Goal: Task Accomplishment & Management: Complete application form

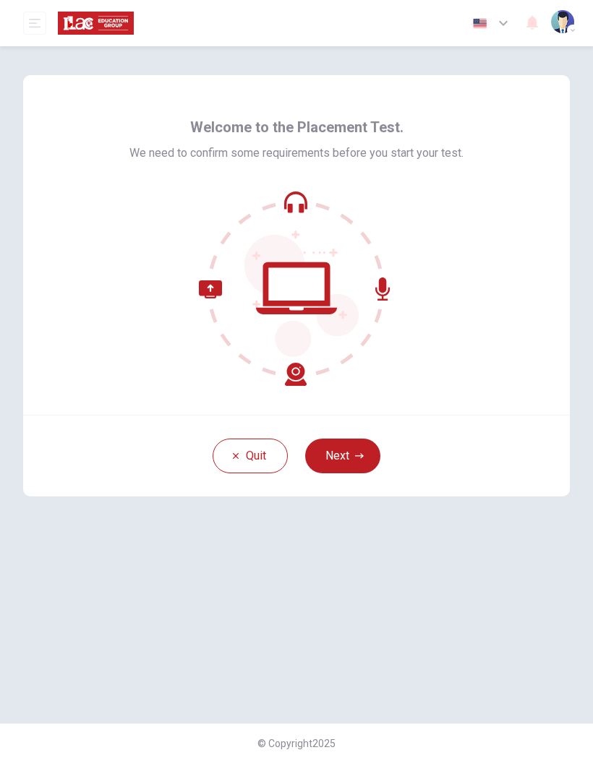
click at [369, 450] on button "Next" at bounding box center [342, 456] width 75 height 35
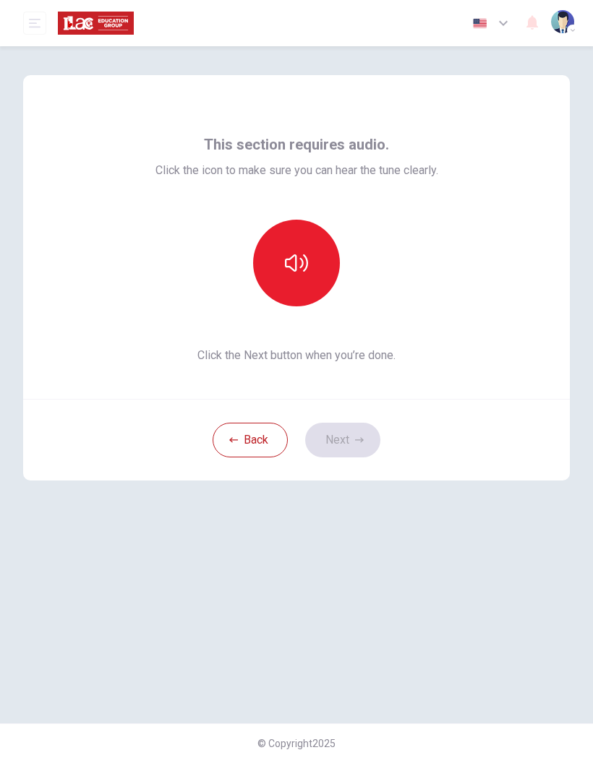
click at [314, 260] on button "button" at bounding box center [296, 263] width 87 height 87
click at [361, 438] on icon "button" at bounding box center [359, 439] width 9 height 5
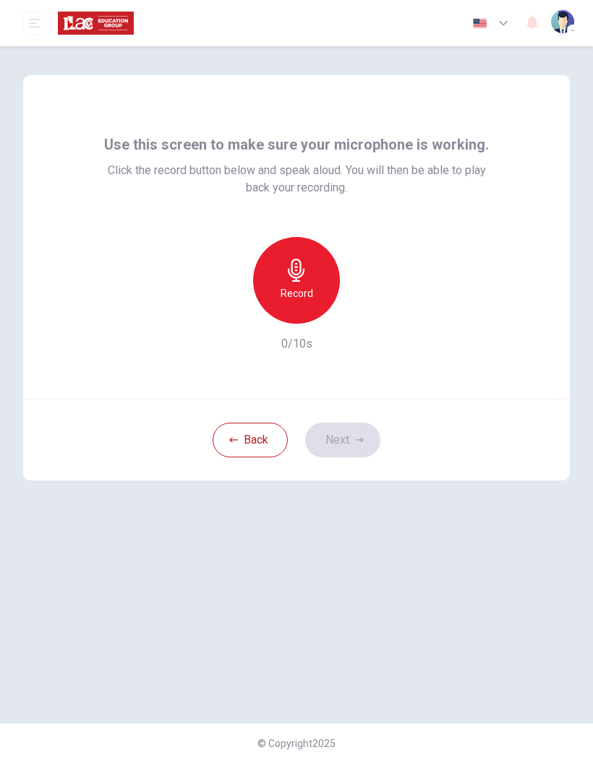
click at [308, 279] on div "Record" at bounding box center [296, 280] width 87 height 87
click at [365, 315] on icon "button" at bounding box center [363, 312] width 14 height 14
click at [351, 434] on button "Next" at bounding box center [342, 440] width 75 height 35
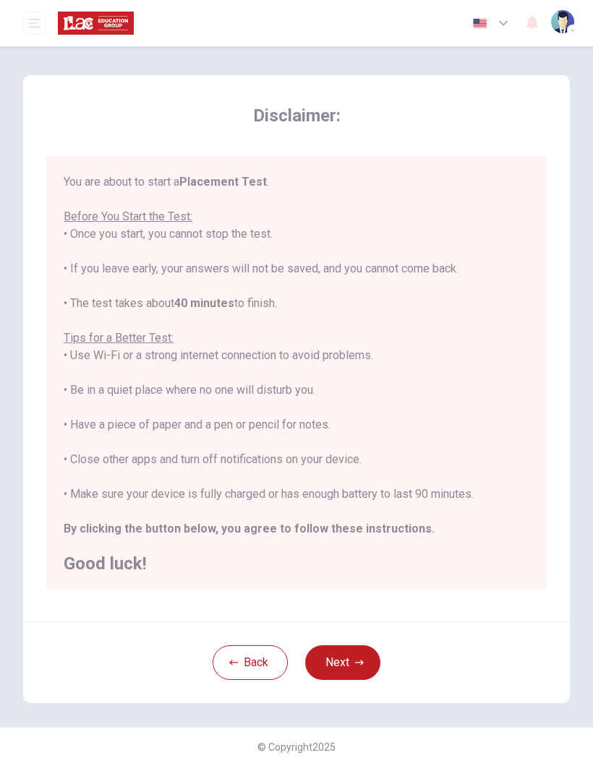
click at [358, 651] on button "Next" at bounding box center [342, 662] width 75 height 35
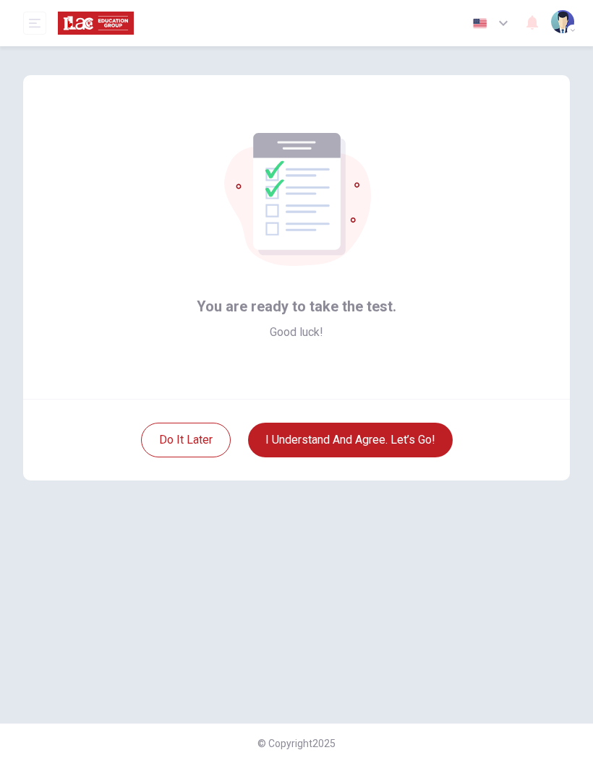
click at [412, 429] on button "I understand and agree. Let’s go!" at bounding box center [350, 440] width 205 height 35
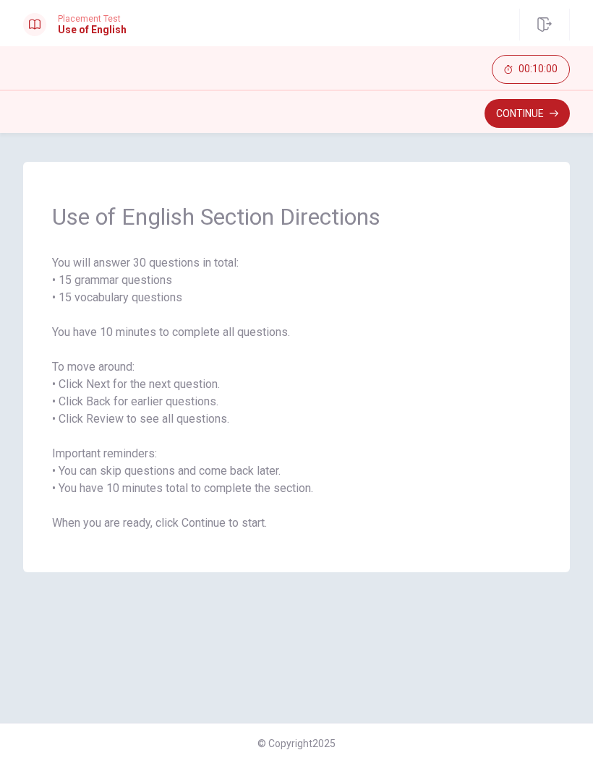
click at [550, 117] on icon "button" at bounding box center [553, 113] width 9 height 9
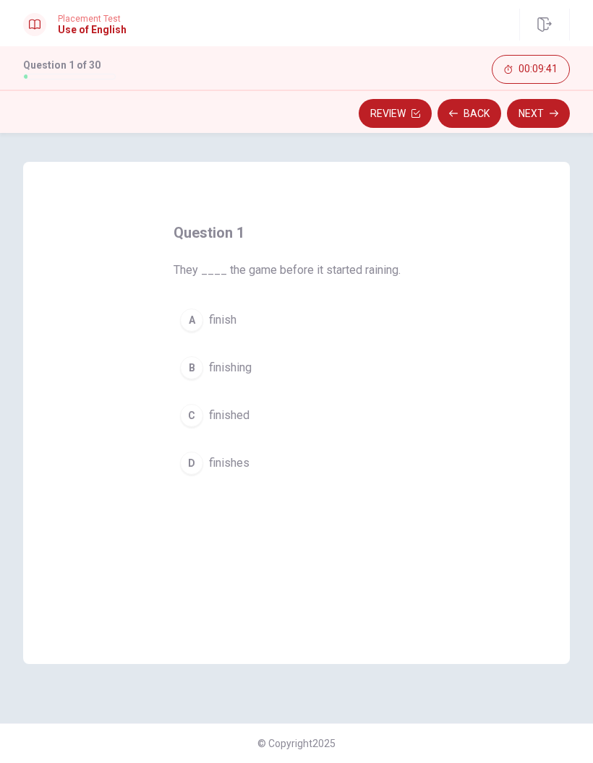
click at [201, 418] on div "C" at bounding box center [191, 415] width 23 height 23
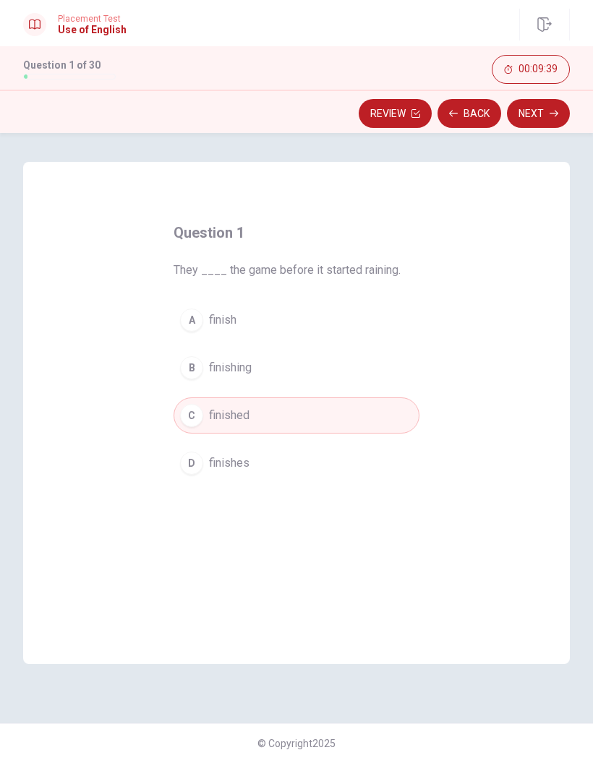
click at [556, 117] on icon "button" at bounding box center [553, 113] width 9 height 9
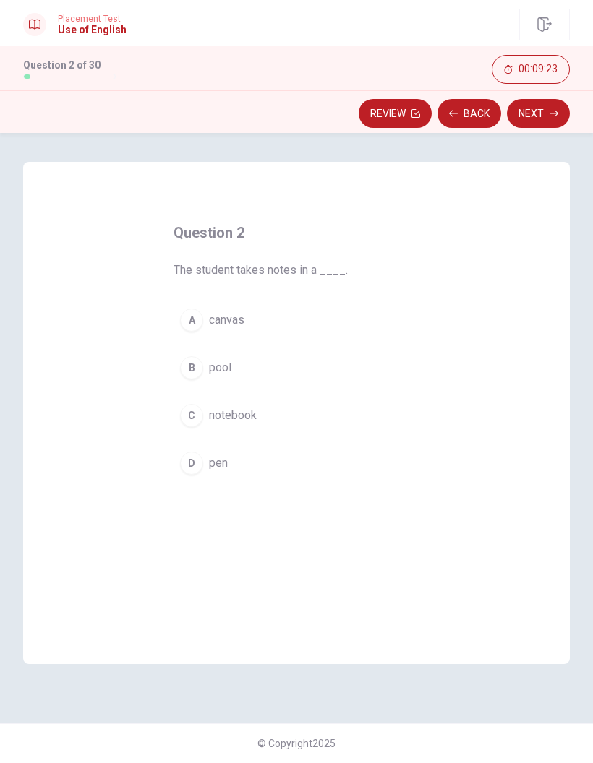
click at [197, 421] on div "C" at bounding box center [191, 415] width 23 height 23
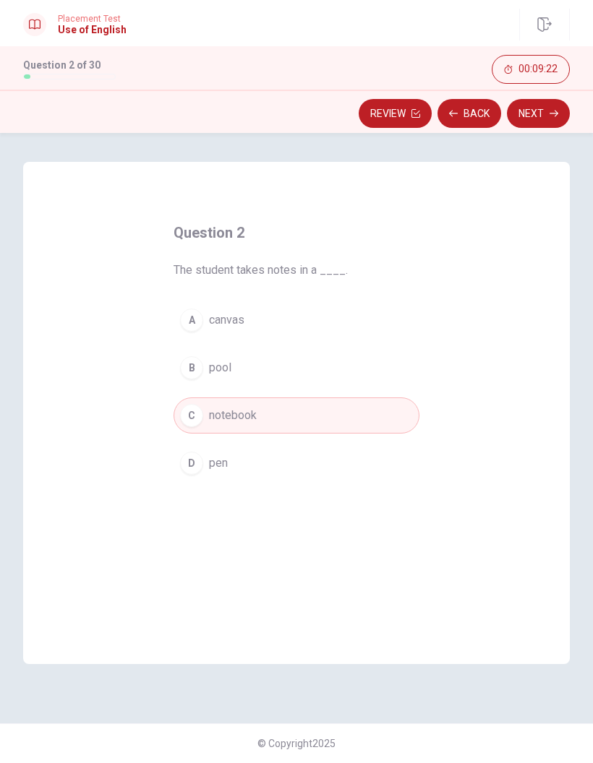
click at [562, 104] on button "Next" at bounding box center [538, 113] width 63 height 29
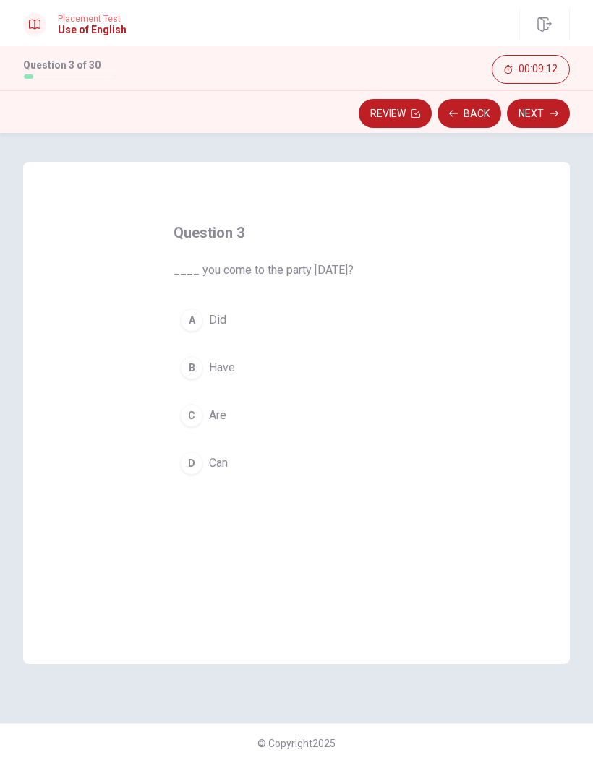
click at [199, 320] on div "A" at bounding box center [191, 320] width 23 height 23
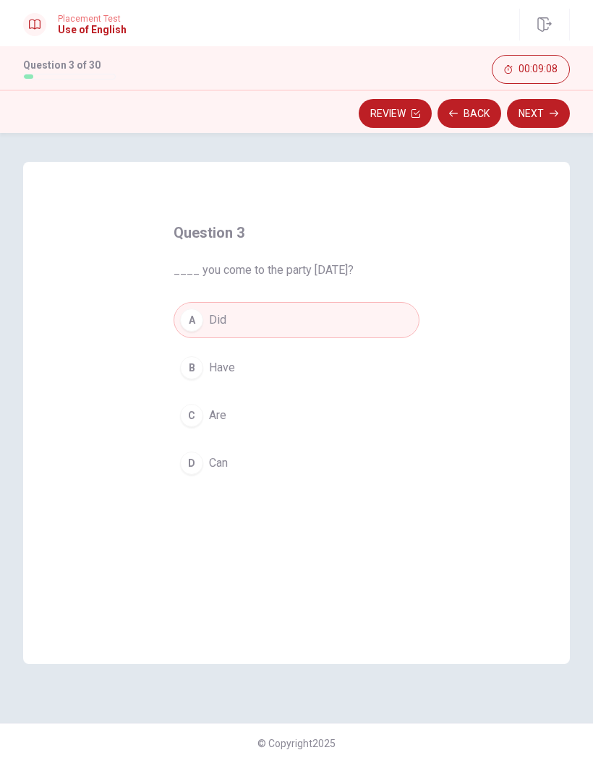
click at [549, 113] on icon "button" at bounding box center [553, 114] width 9 height 7
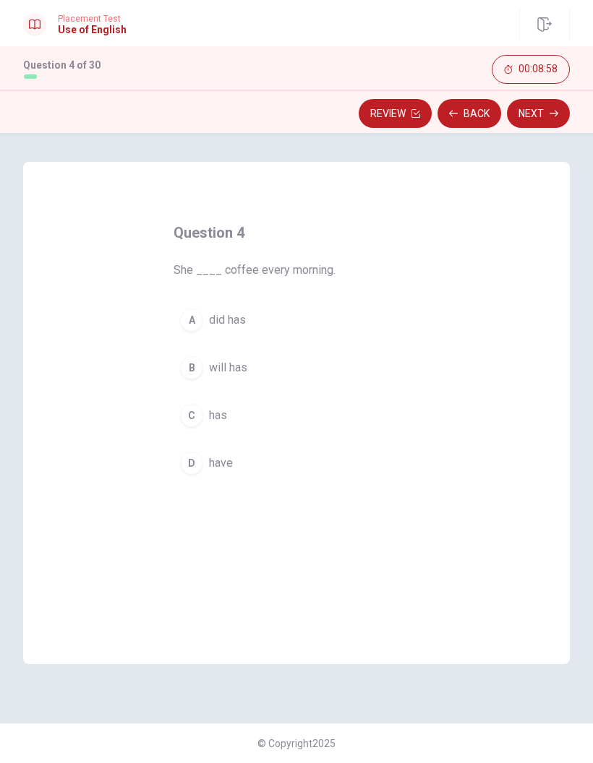
click at [194, 415] on div "C" at bounding box center [191, 415] width 23 height 23
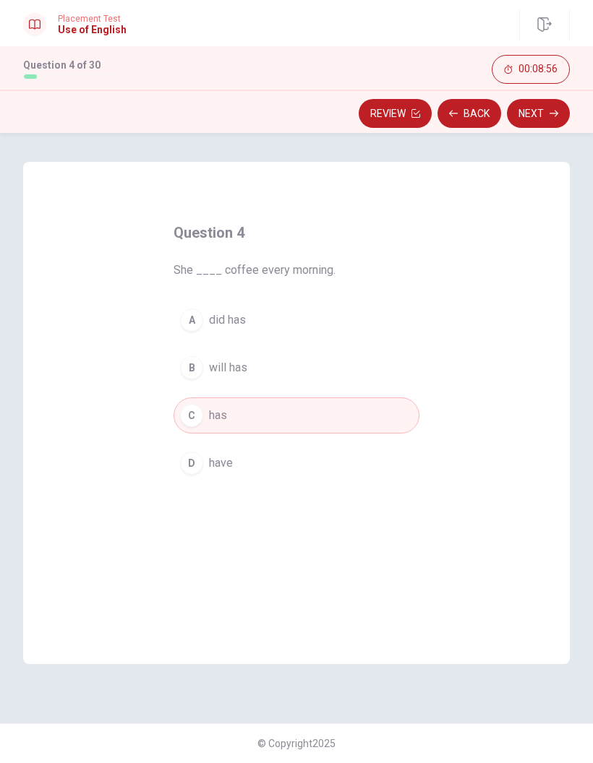
click at [559, 113] on button "Next" at bounding box center [538, 113] width 63 height 29
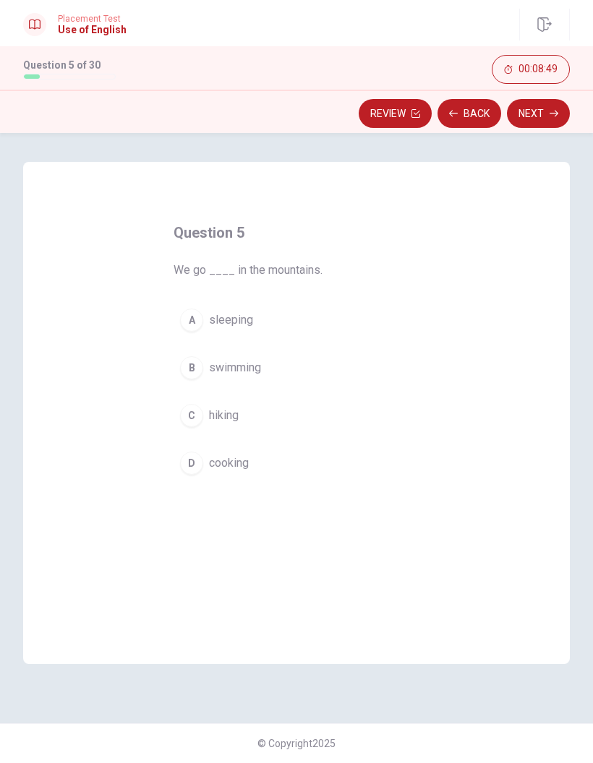
click at [217, 413] on span "hiking" at bounding box center [224, 415] width 30 height 17
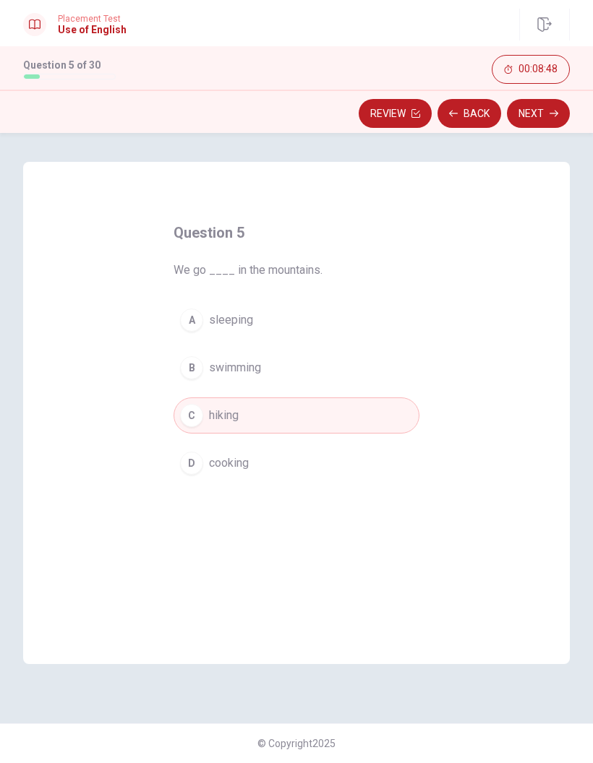
click at [561, 109] on button "Next" at bounding box center [538, 113] width 63 height 29
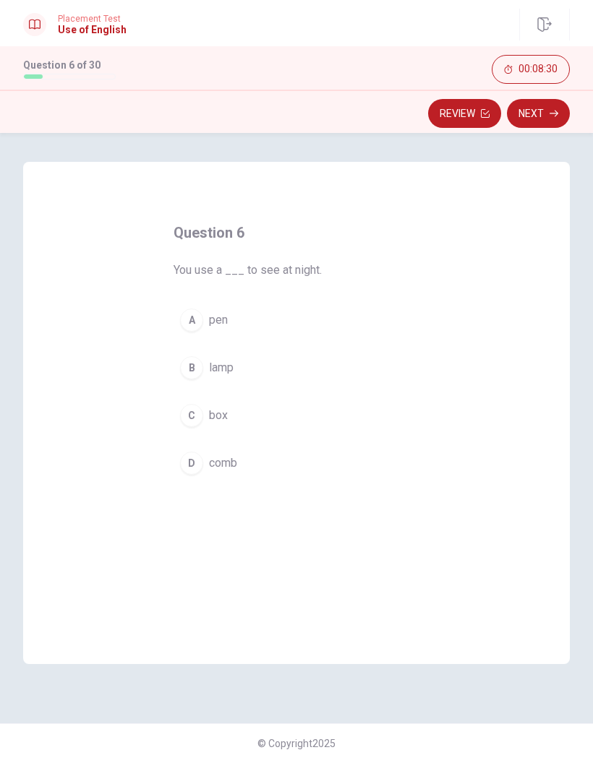
click at [231, 368] on span "lamp" at bounding box center [221, 367] width 25 height 17
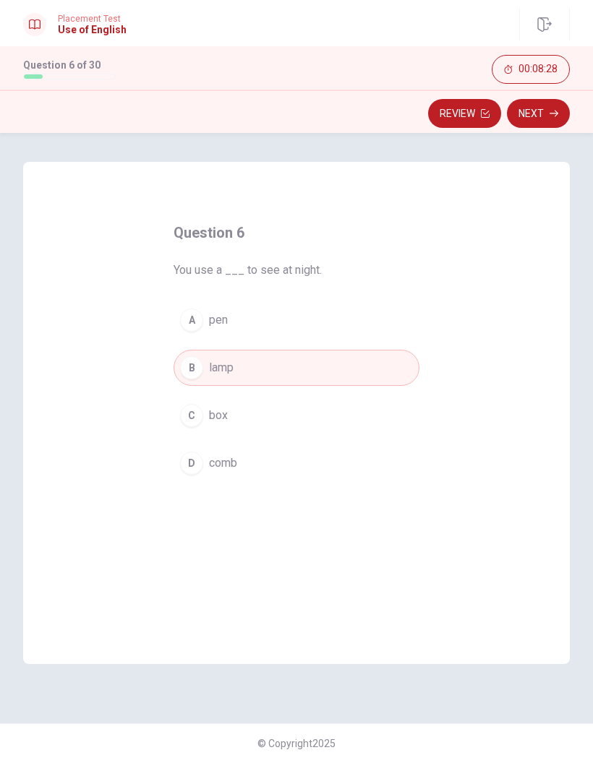
click at [546, 120] on button "Next" at bounding box center [538, 113] width 63 height 29
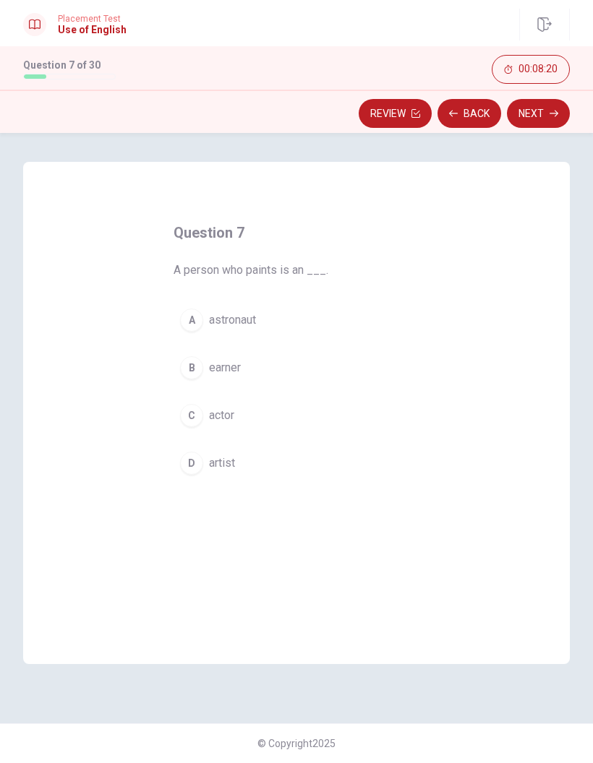
click at [235, 458] on span "artist" at bounding box center [222, 463] width 26 height 17
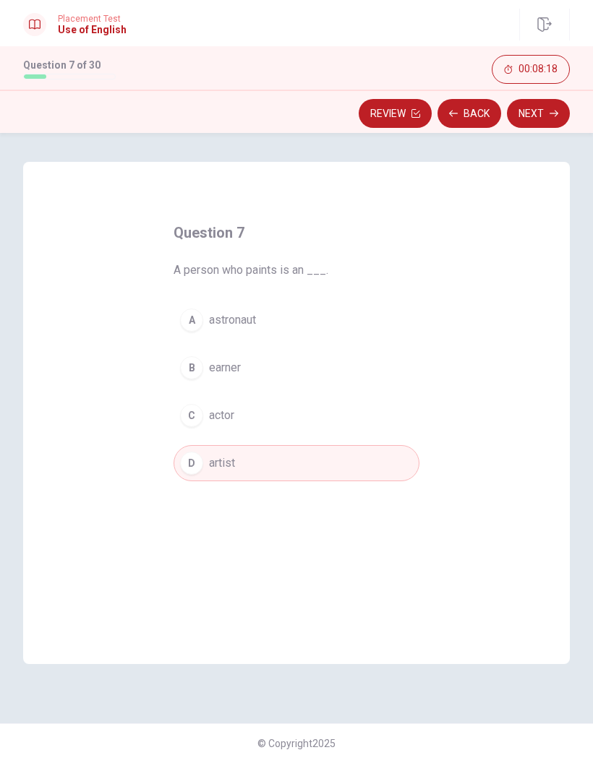
click at [542, 118] on button "Next" at bounding box center [538, 113] width 63 height 29
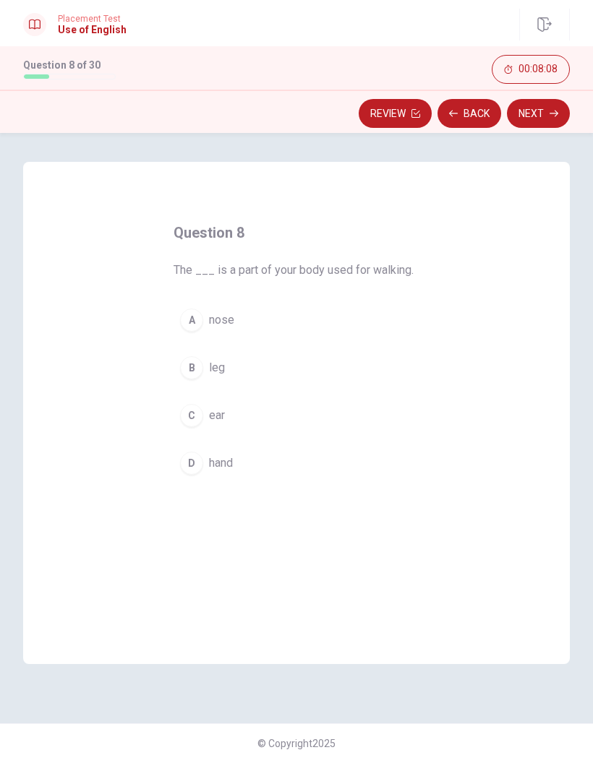
click at [218, 383] on button "B leg" at bounding box center [296, 368] width 246 height 36
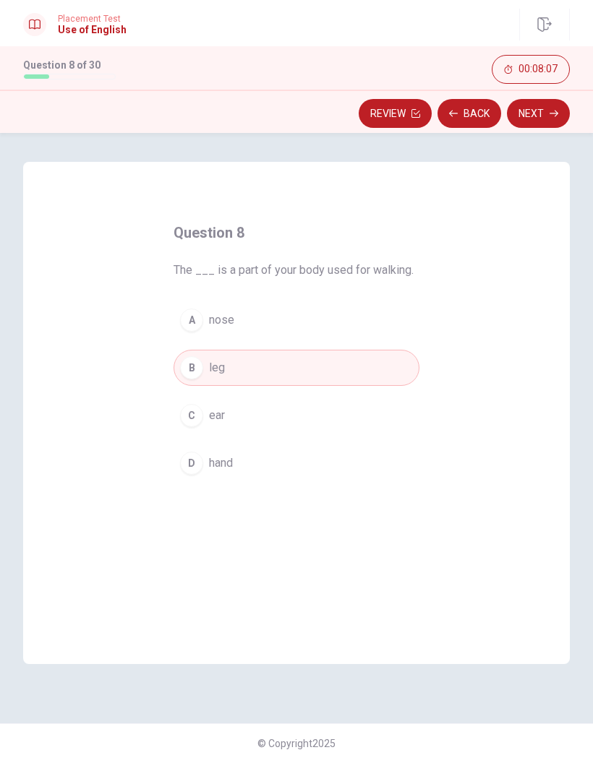
click at [551, 113] on icon "button" at bounding box center [553, 114] width 9 height 7
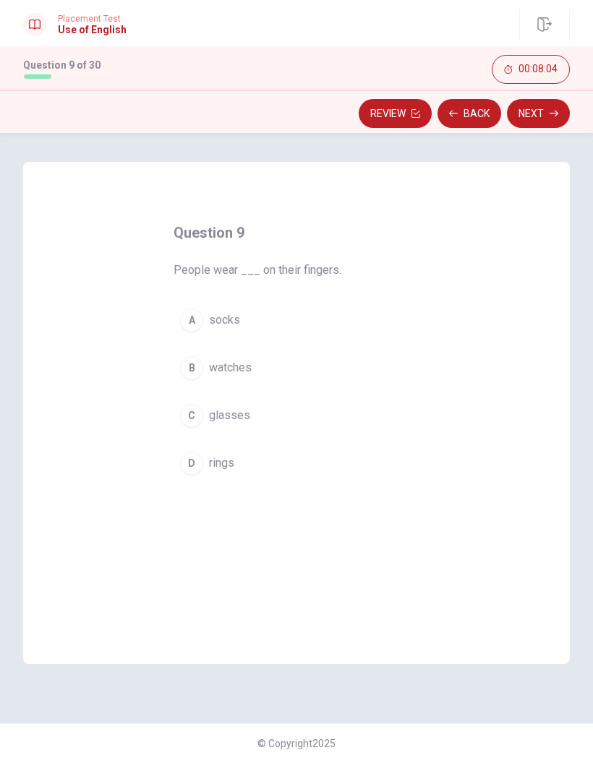
click at [482, 110] on button "Back" at bounding box center [469, 113] width 64 height 29
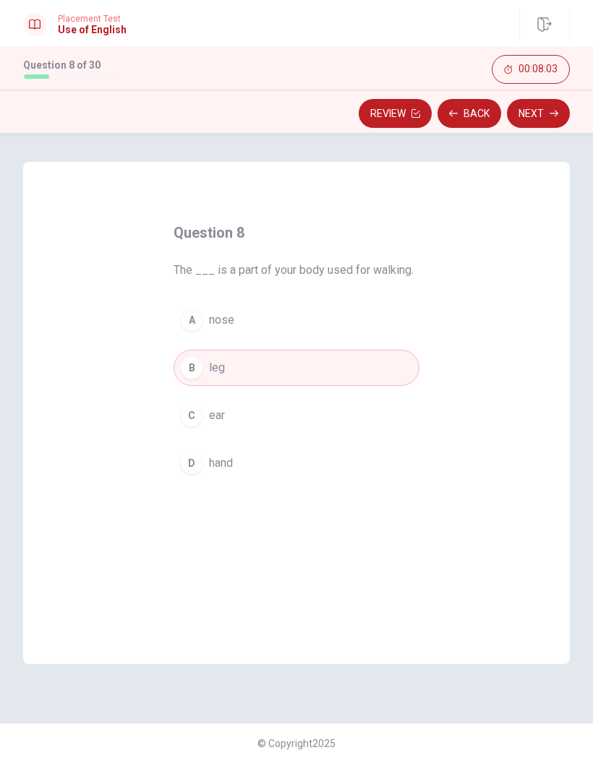
click at [549, 121] on button "Next" at bounding box center [538, 113] width 63 height 29
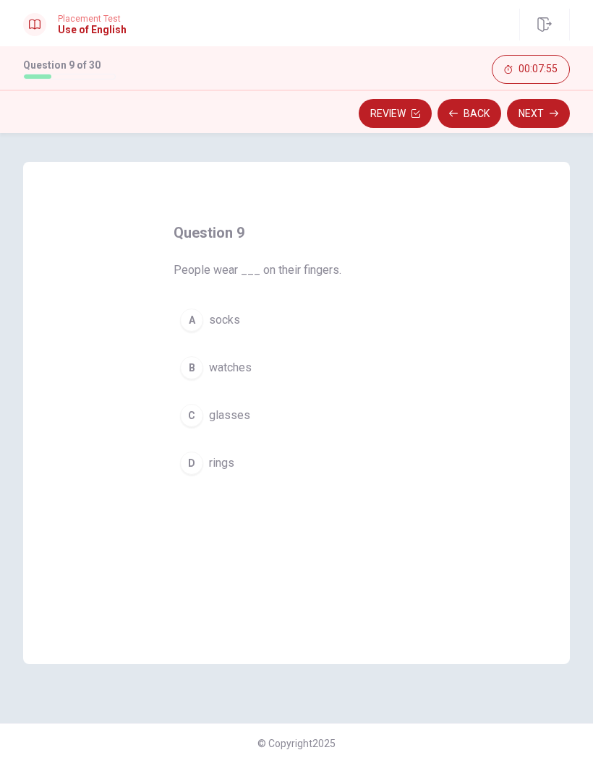
click at [218, 472] on button "D rings" at bounding box center [296, 463] width 246 height 36
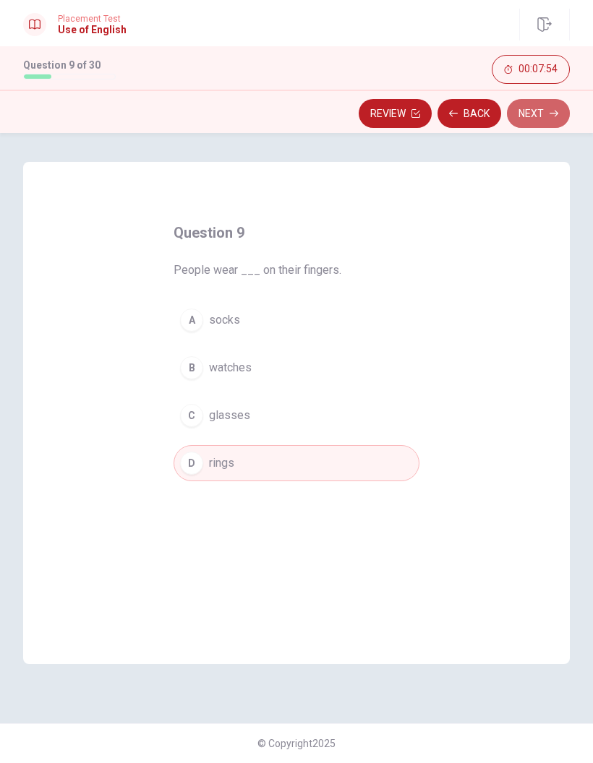
click at [554, 119] on button "Next" at bounding box center [538, 113] width 63 height 29
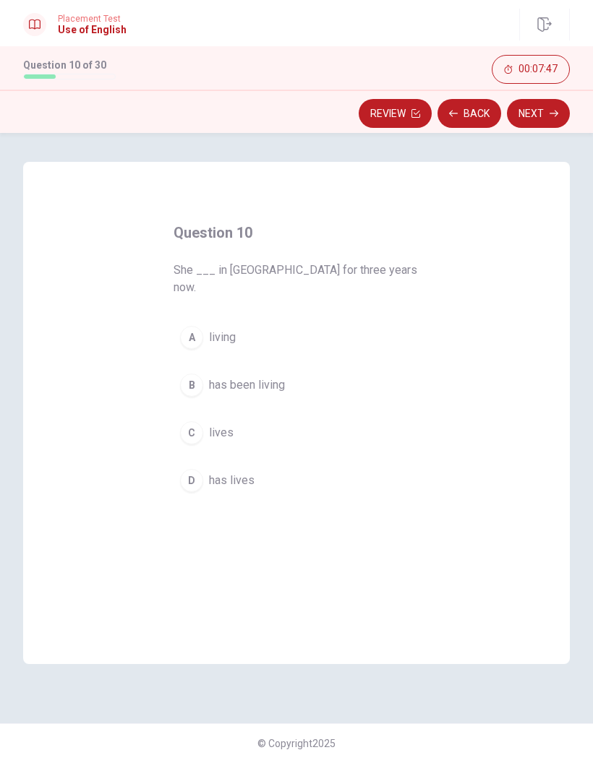
click at [275, 377] on span "has been living" at bounding box center [247, 385] width 76 height 17
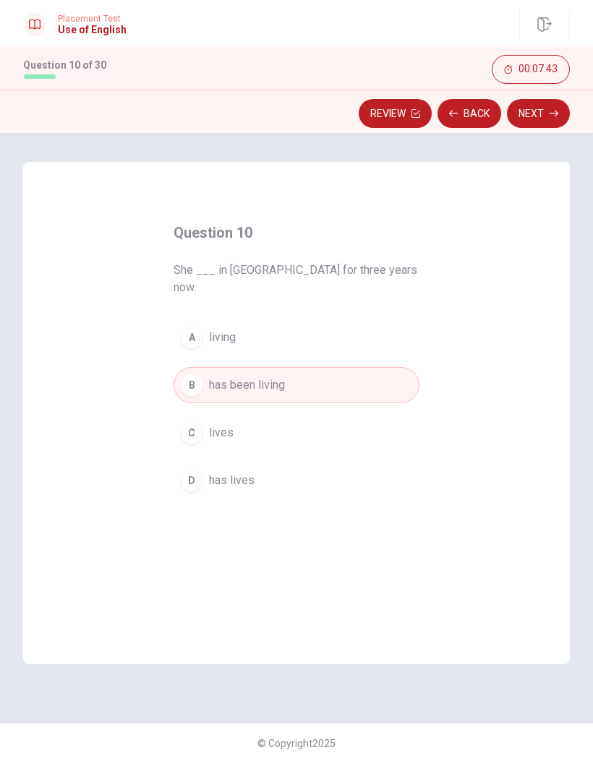
click at [546, 122] on button "Next" at bounding box center [538, 113] width 63 height 29
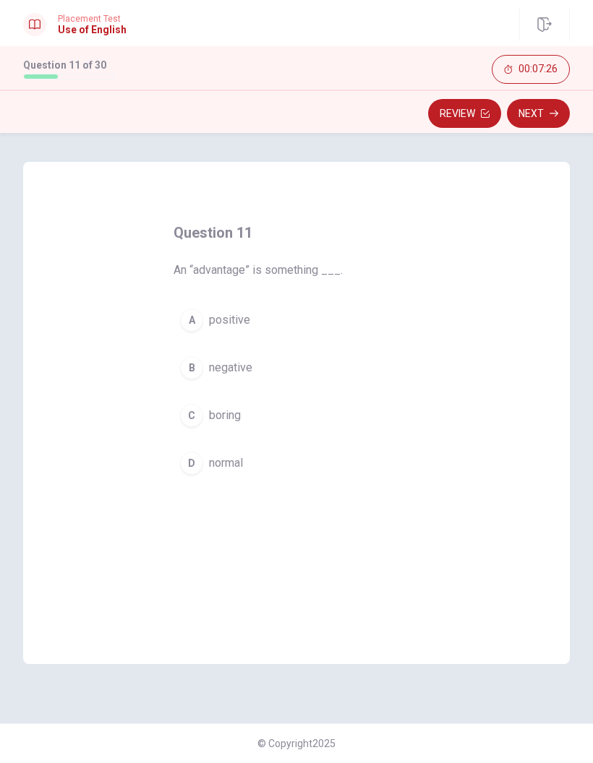
click at [241, 319] on span "positive" at bounding box center [229, 320] width 41 height 17
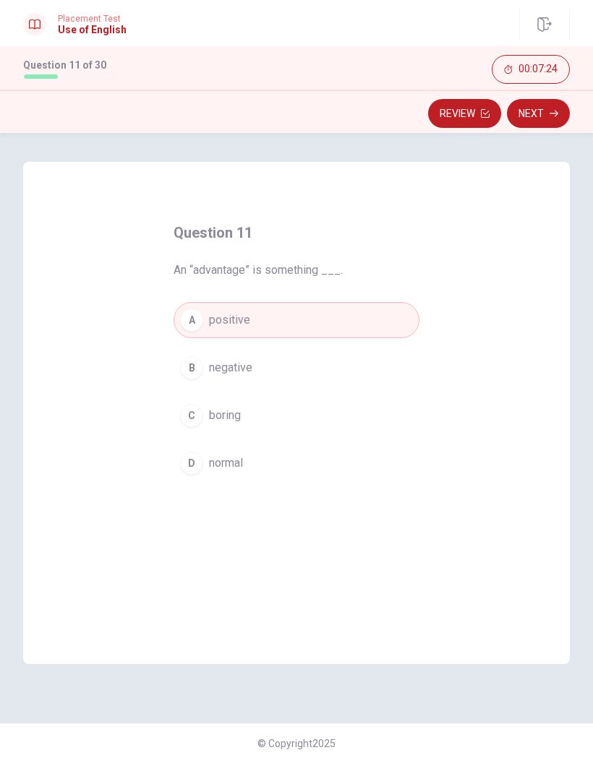
click at [554, 117] on icon "button" at bounding box center [553, 113] width 9 height 9
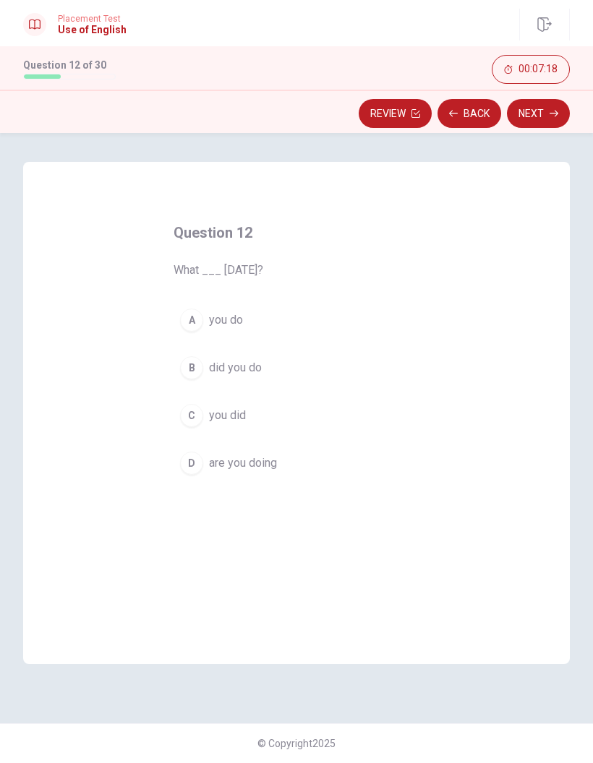
click at [243, 377] on button "B did you do" at bounding box center [296, 368] width 246 height 36
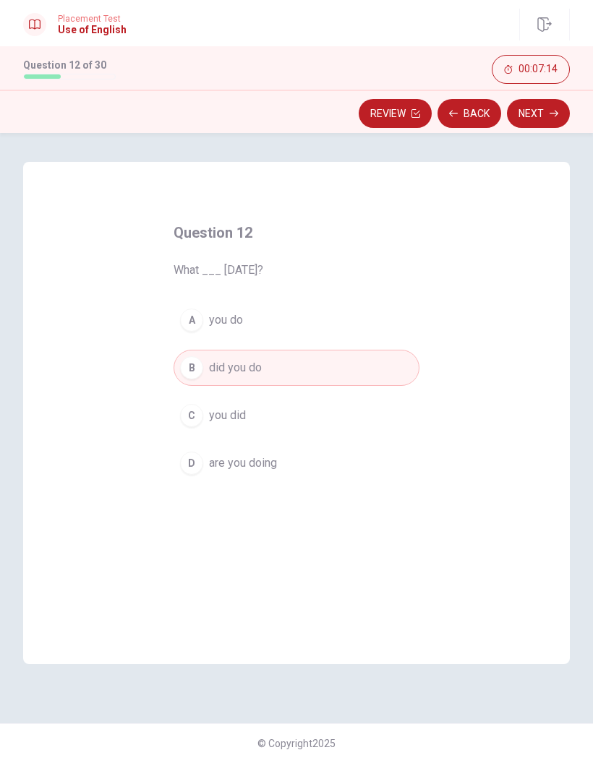
click at [552, 119] on button "Next" at bounding box center [538, 113] width 63 height 29
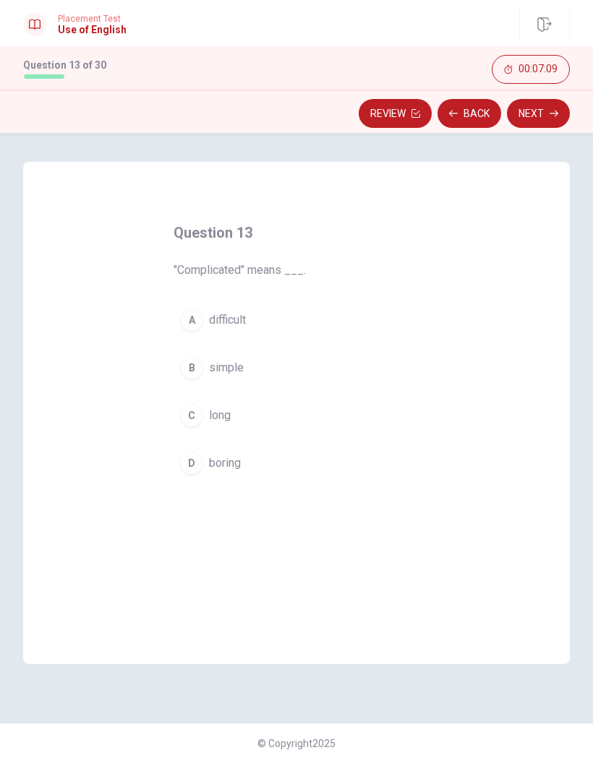
click at [252, 316] on button "A difficult" at bounding box center [296, 320] width 246 height 36
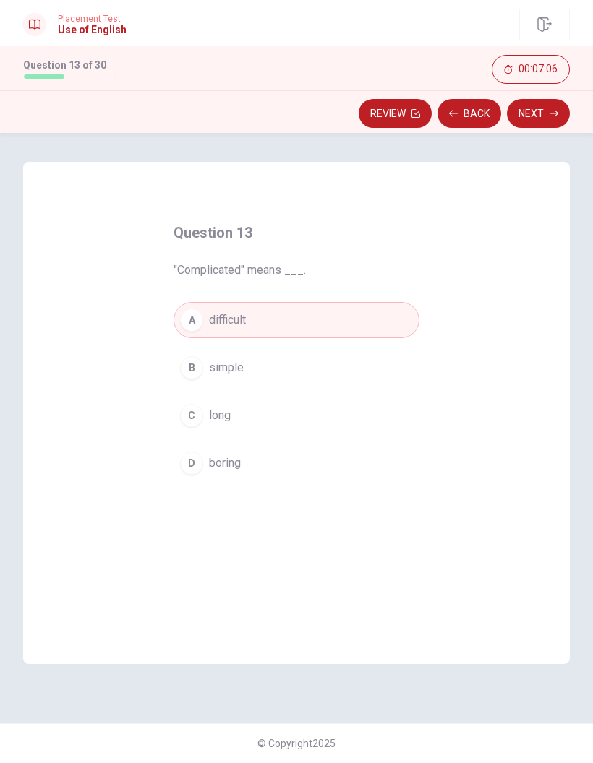
click at [545, 120] on button "Next" at bounding box center [538, 113] width 63 height 29
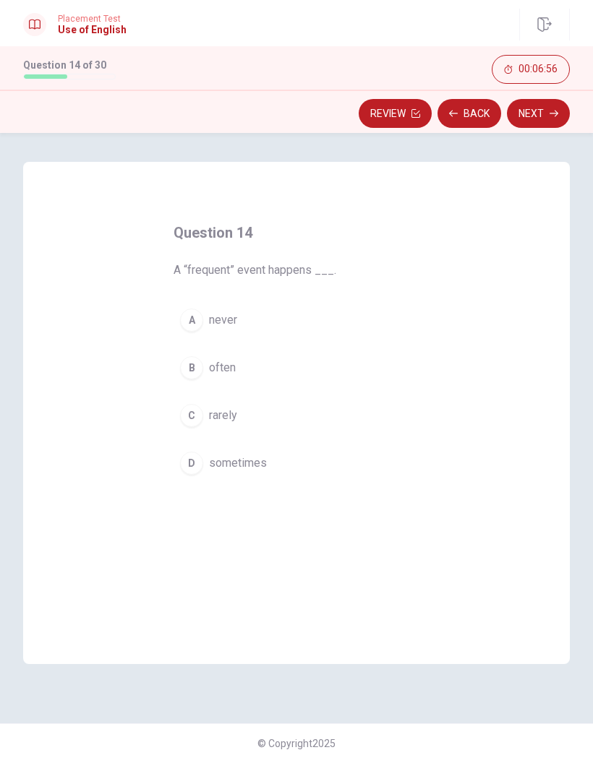
click at [235, 373] on span "often" at bounding box center [222, 367] width 27 height 17
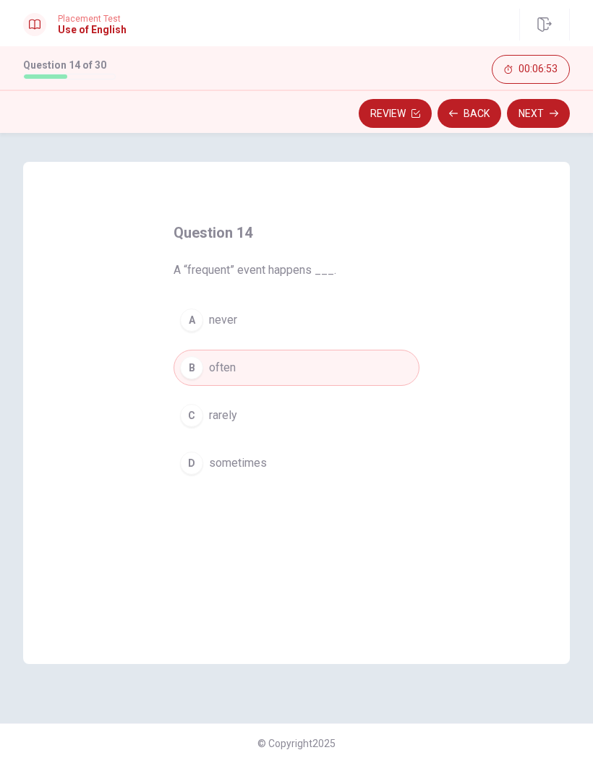
click at [553, 117] on icon "button" at bounding box center [553, 113] width 9 height 9
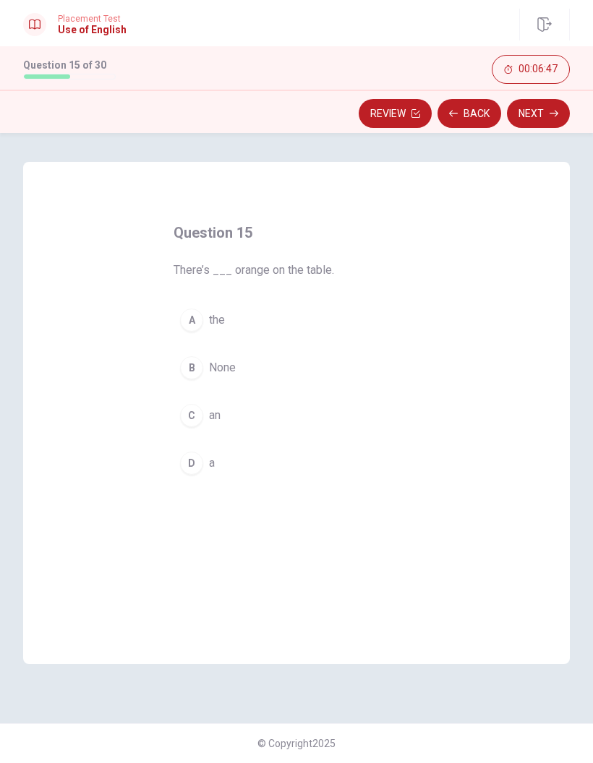
click at [228, 426] on button "C an" at bounding box center [296, 416] width 246 height 36
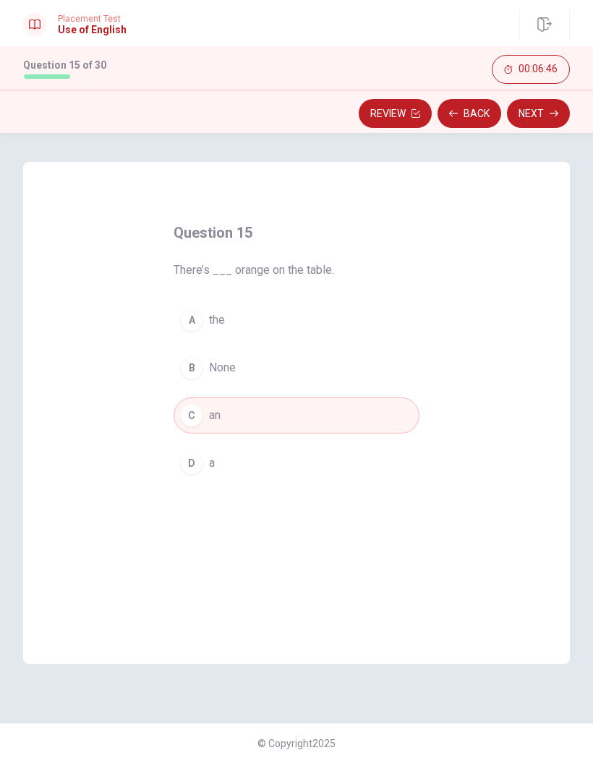
click at [546, 119] on button "Next" at bounding box center [538, 113] width 63 height 29
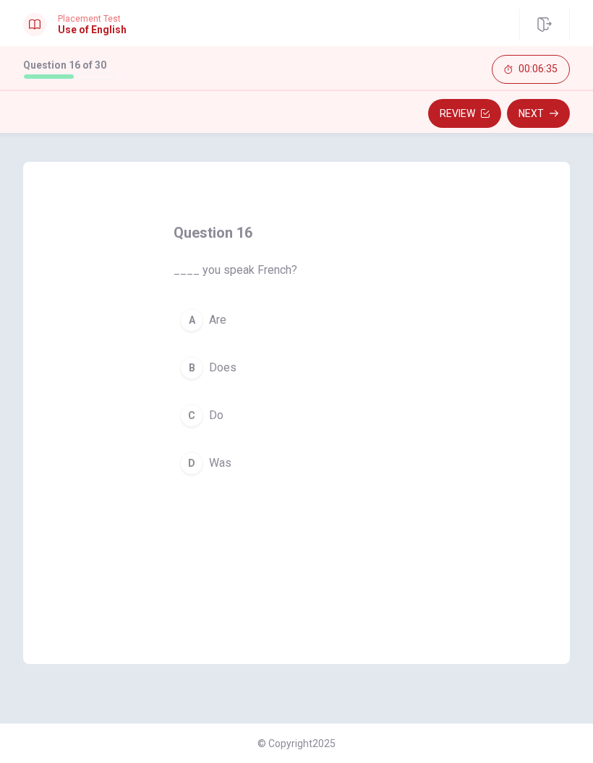
click at [279, 418] on button "C Do" at bounding box center [296, 416] width 246 height 36
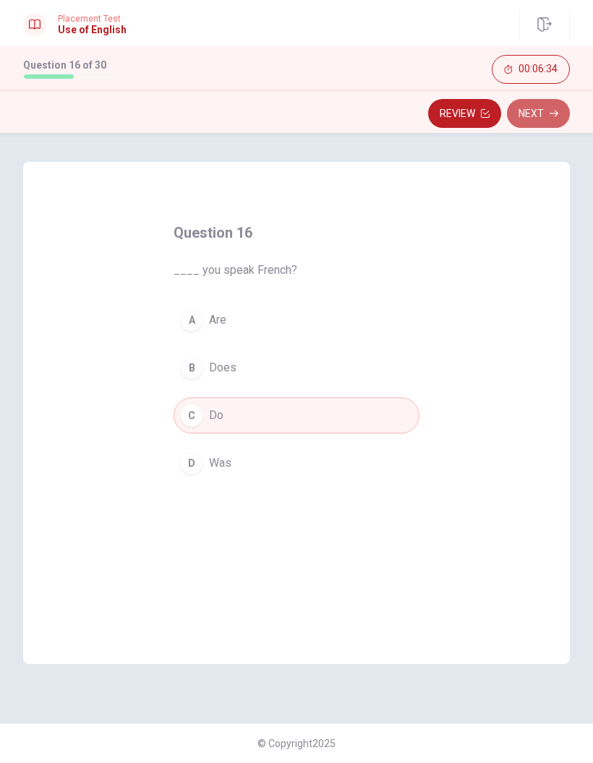
click at [560, 114] on button "Next" at bounding box center [538, 113] width 63 height 29
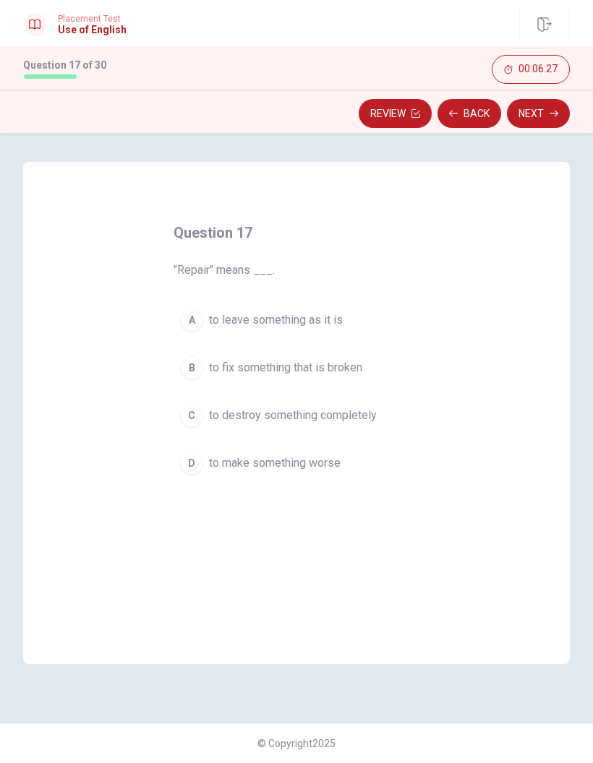
click at [350, 366] on span "to fix something that is broken" at bounding box center [285, 367] width 153 height 17
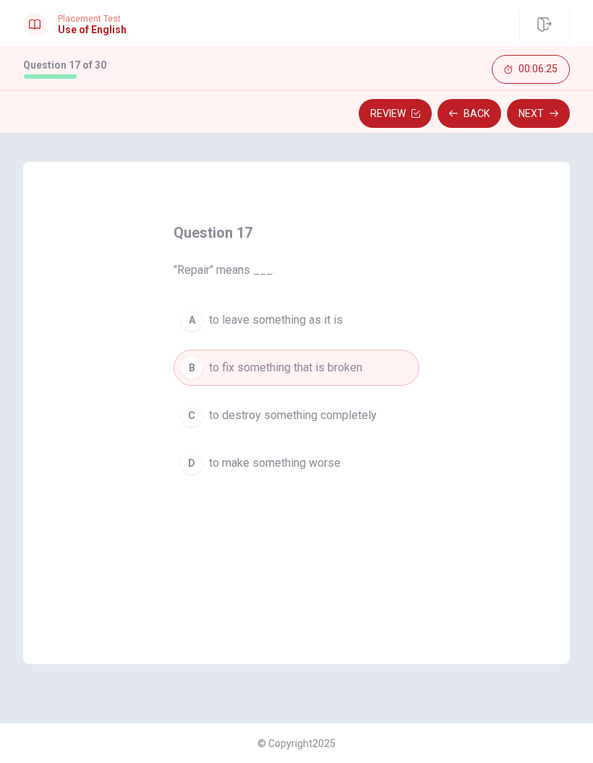
click at [534, 121] on button "Next" at bounding box center [538, 113] width 63 height 29
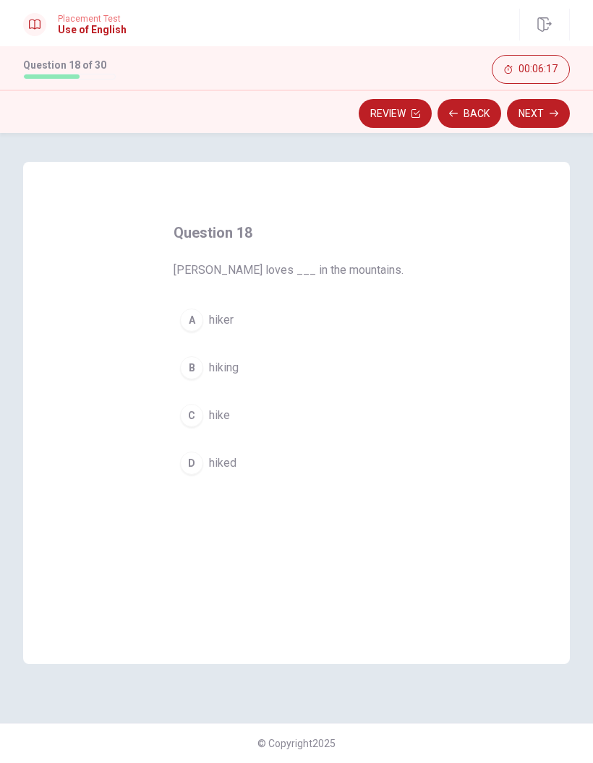
click at [280, 369] on button "B hiking" at bounding box center [296, 368] width 246 height 36
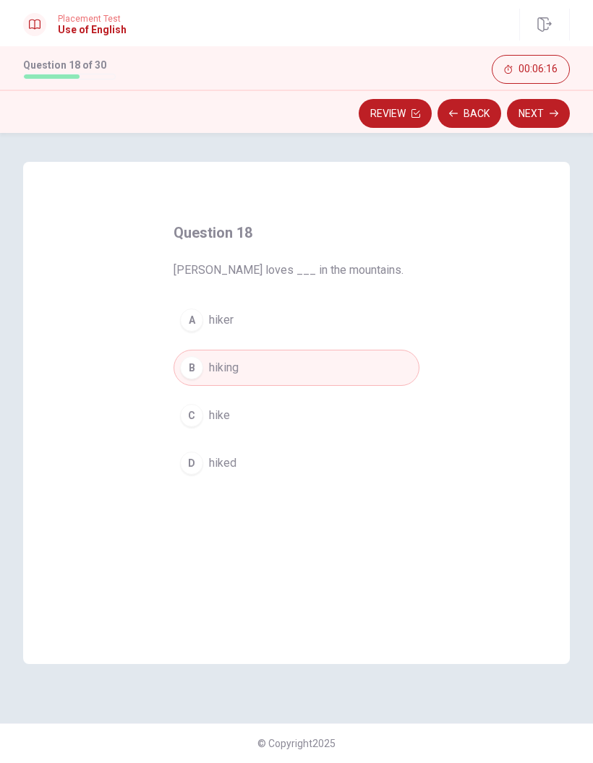
click at [557, 115] on icon "button" at bounding box center [553, 114] width 9 height 7
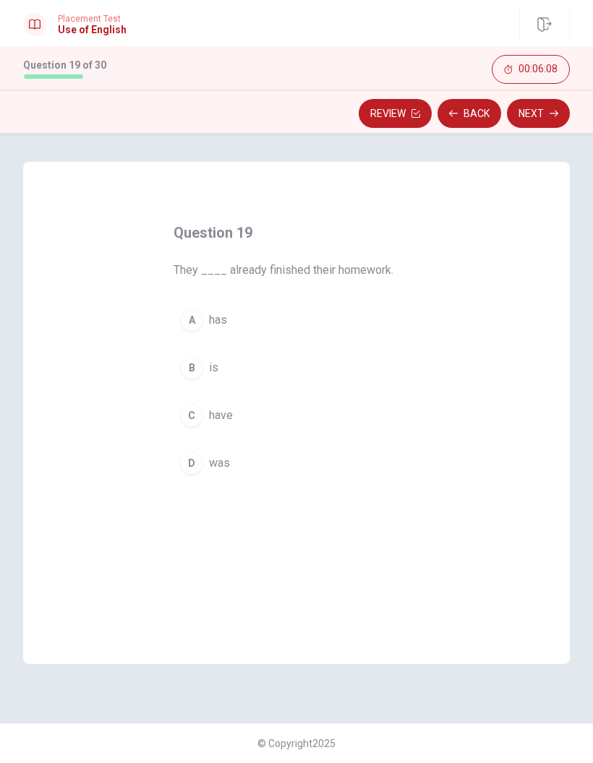
click at [234, 455] on button "D was" at bounding box center [296, 463] width 246 height 36
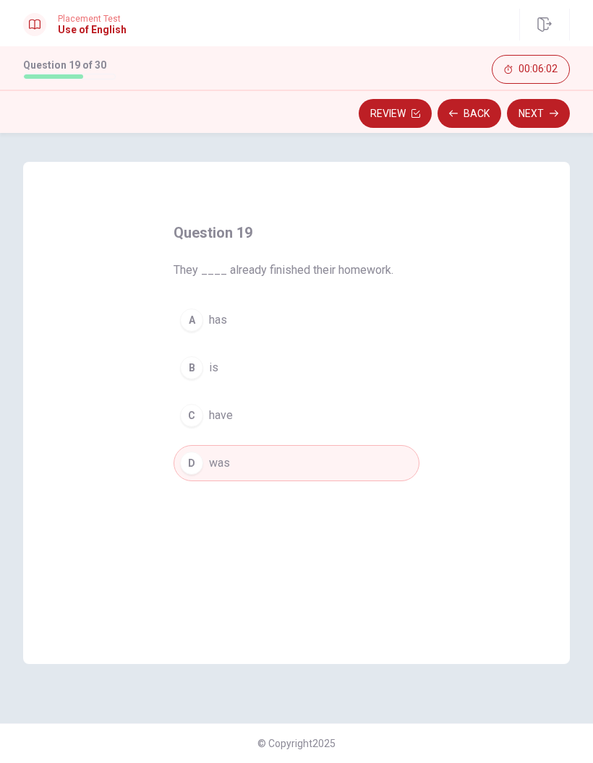
click at [554, 122] on button "Next" at bounding box center [538, 113] width 63 height 29
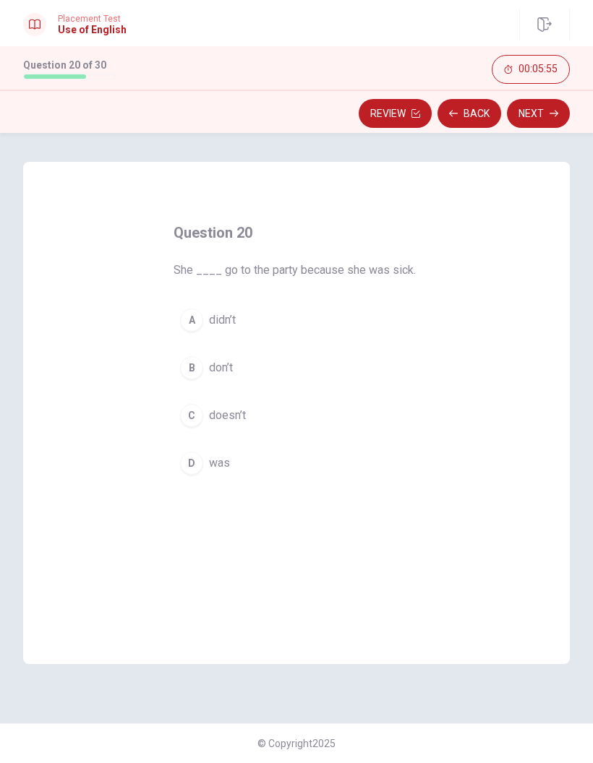
click at [253, 413] on button "C doesn’t" at bounding box center [296, 416] width 246 height 36
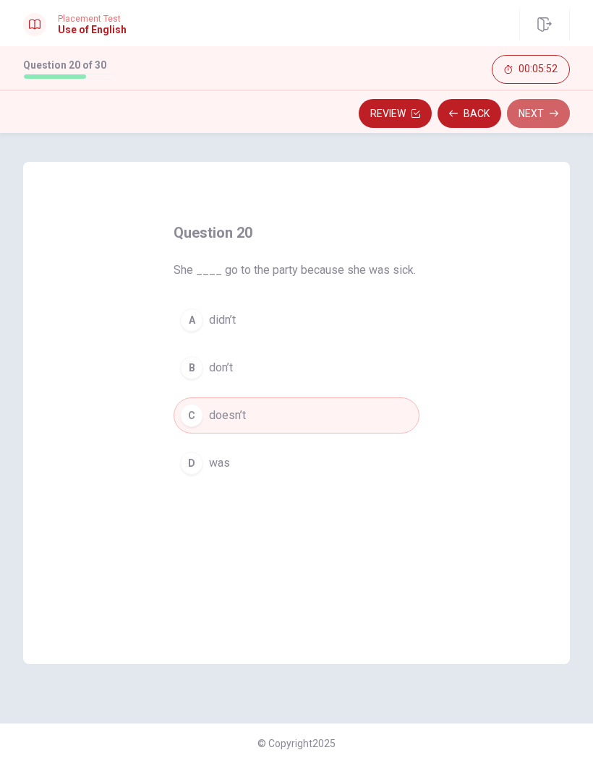
click at [545, 127] on button "Next" at bounding box center [538, 113] width 63 height 29
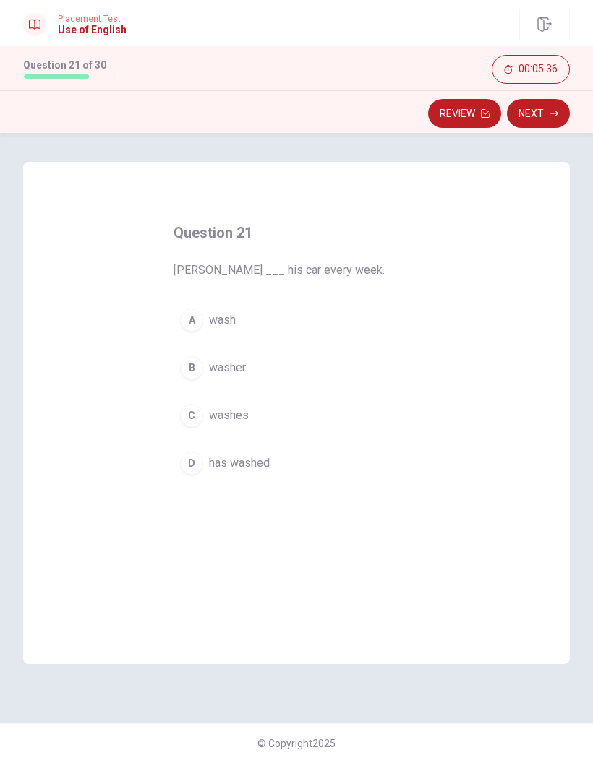
click at [271, 456] on button "D has washed" at bounding box center [296, 463] width 246 height 36
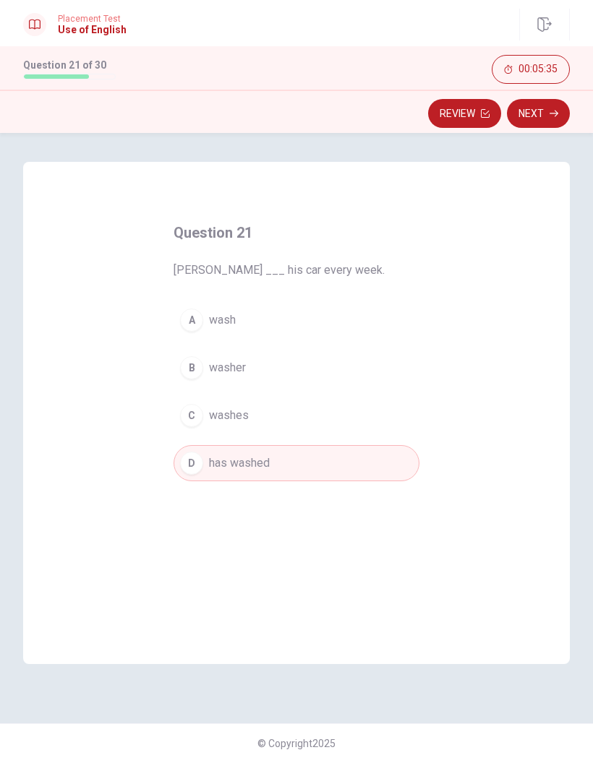
click at [552, 115] on icon "button" at bounding box center [553, 113] width 9 height 9
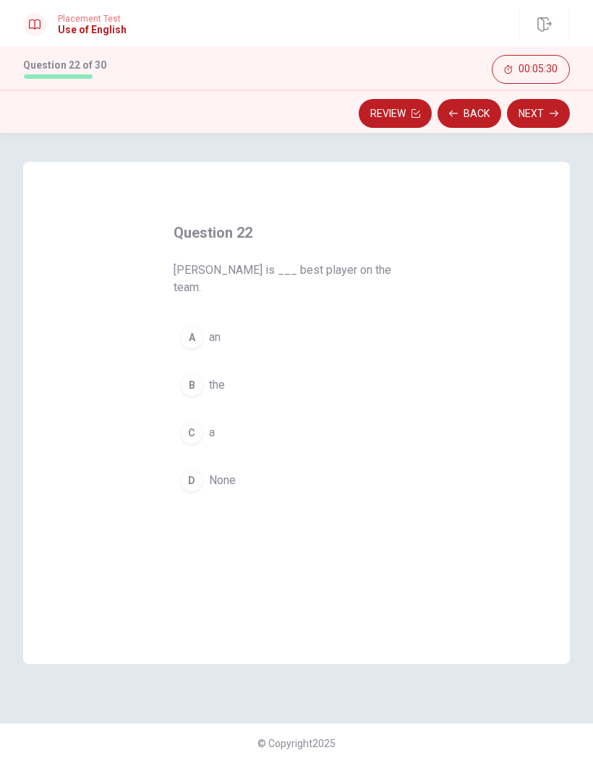
click at [223, 367] on button "B the" at bounding box center [296, 385] width 246 height 36
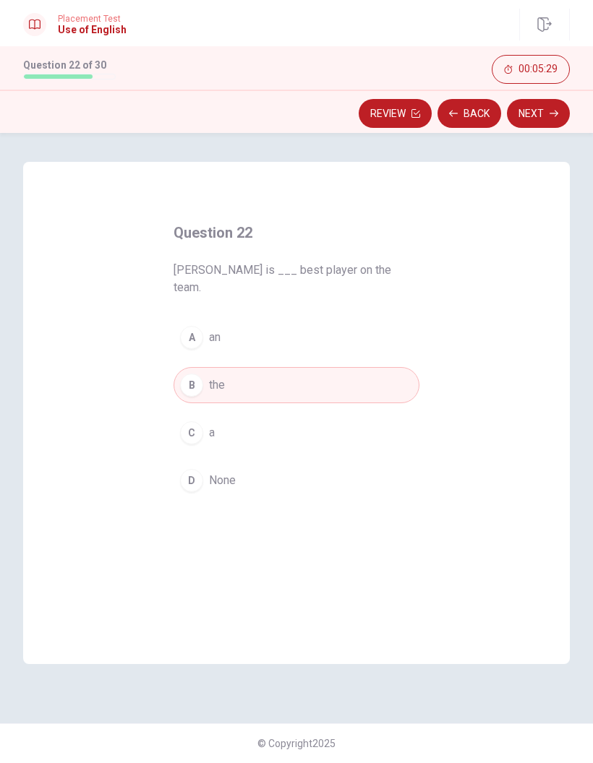
click at [557, 117] on icon "button" at bounding box center [553, 113] width 9 height 9
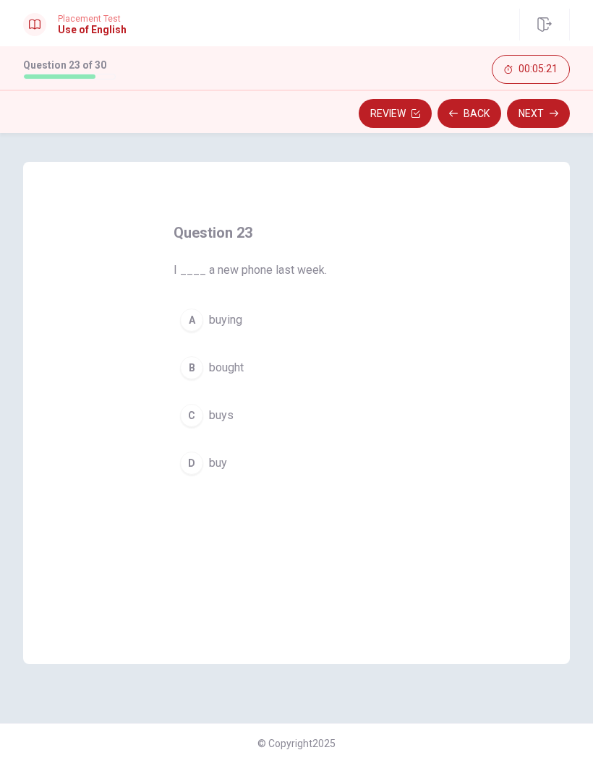
click at [225, 378] on button "B bought" at bounding box center [296, 368] width 246 height 36
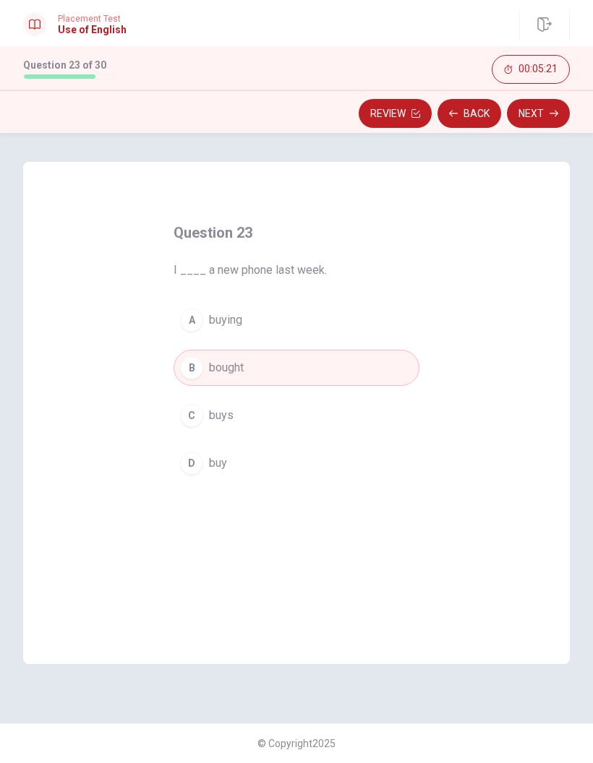
click at [554, 118] on button "Next" at bounding box center [538, 113] width 63 height 29
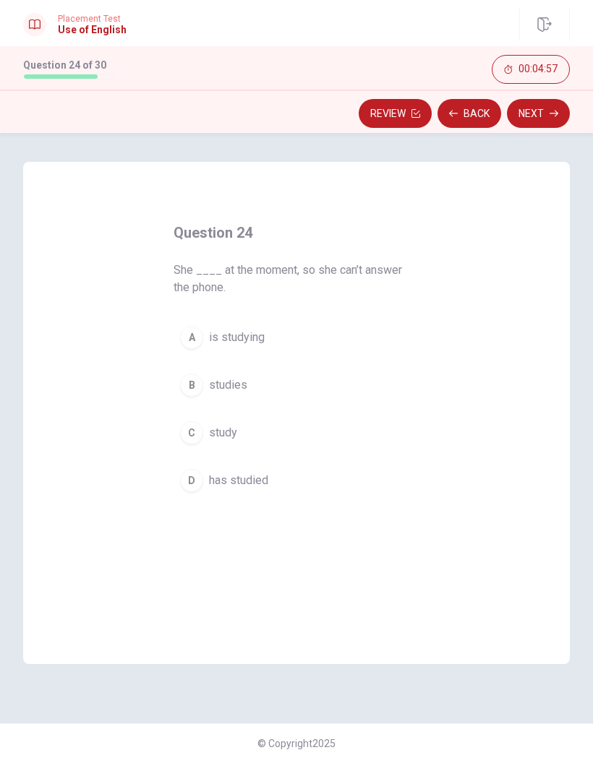
click at [271, 347] on button "A is studying" at bounding box center [296, 337] width 246 height 36
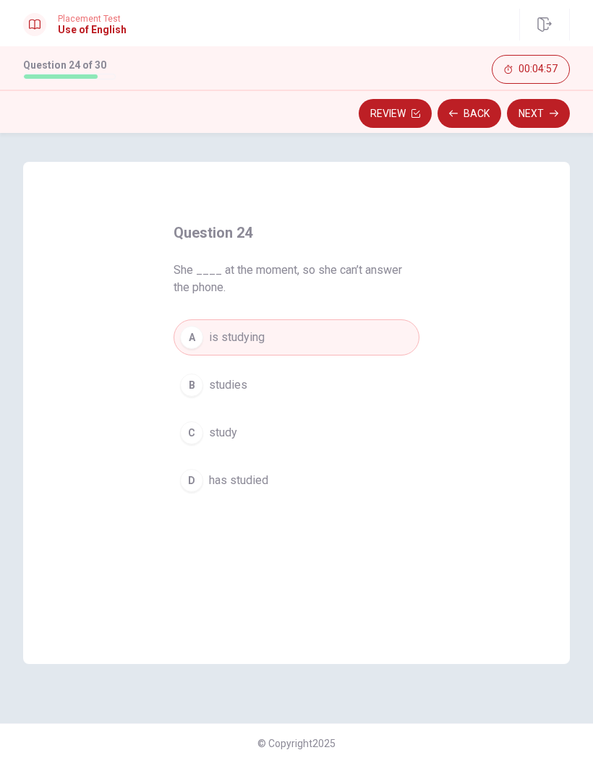
click at [553, 115] on icon "button" at bounding box center [553, 113] width 9 height 9
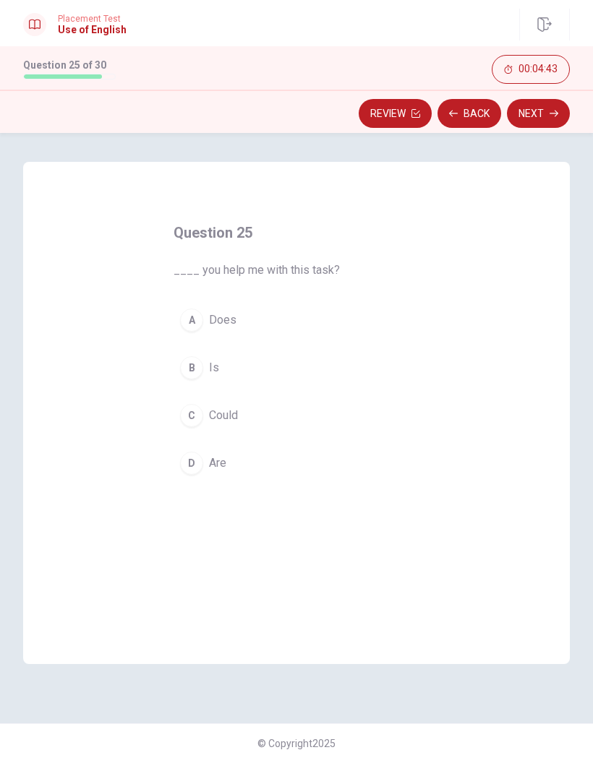
click at [249, 405] on button "C Could" at bounding box center [296, 416] width 246 height 36
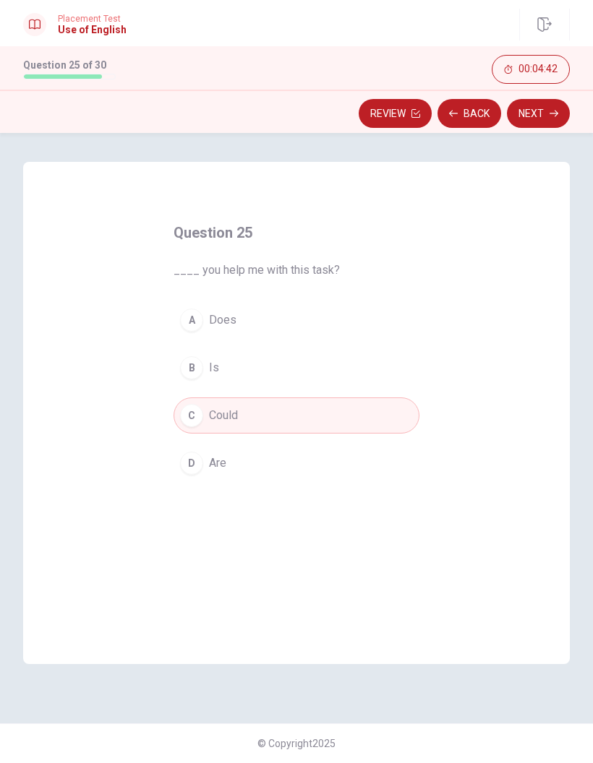
click at [552, 115] on icon "button" at bounding box center [553, 113] width 9 height 9
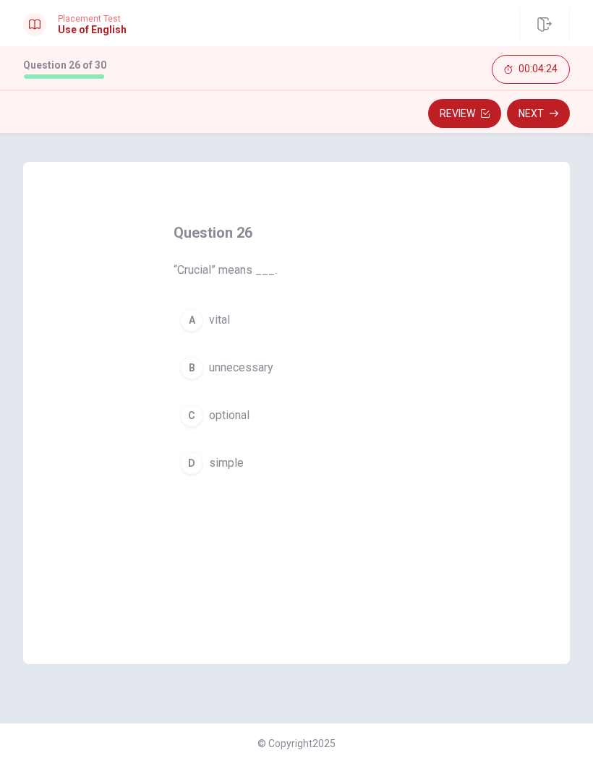
click at [275, 378] on button "B unnecessary" at bounding box center [296, 368] width 246 height 36
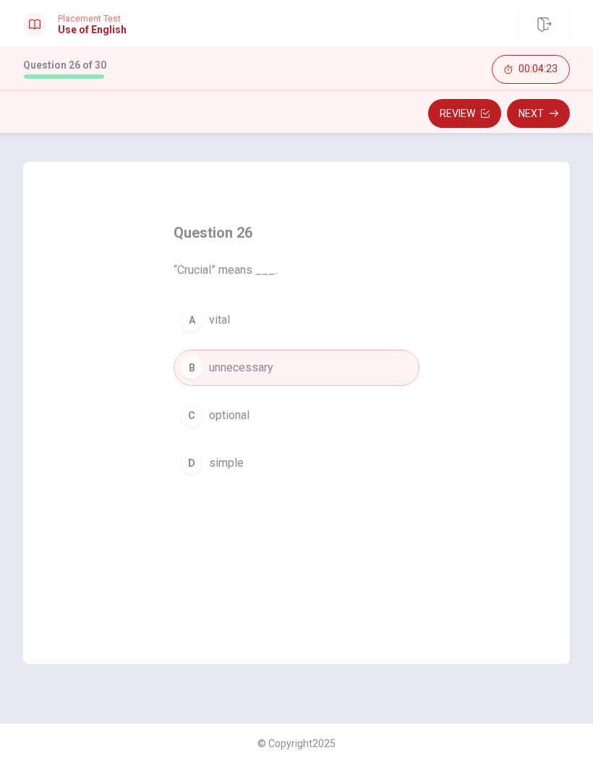
click at [535, 119] on button "Next" at bounding box center [538, 113] width 63 height 29
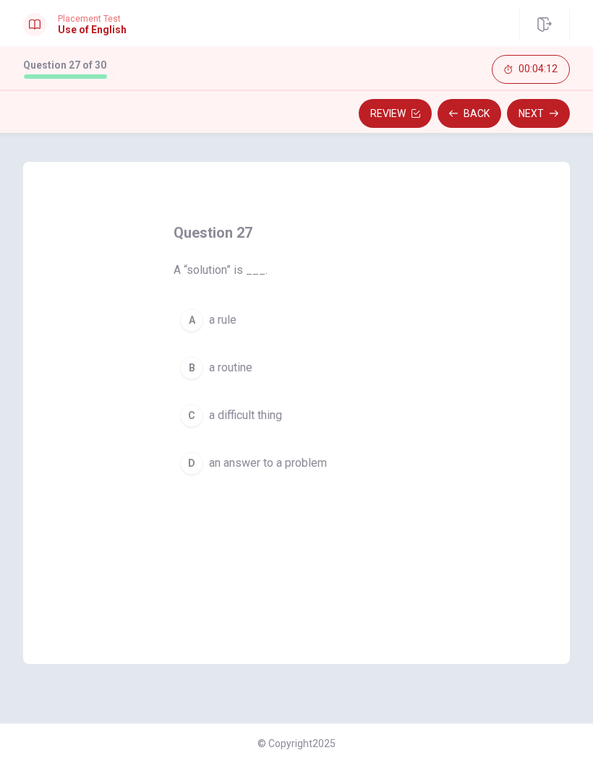
click at [326, 454] on button "D an answer to a problem" at bounding box center [296, 463] width 246 height 36
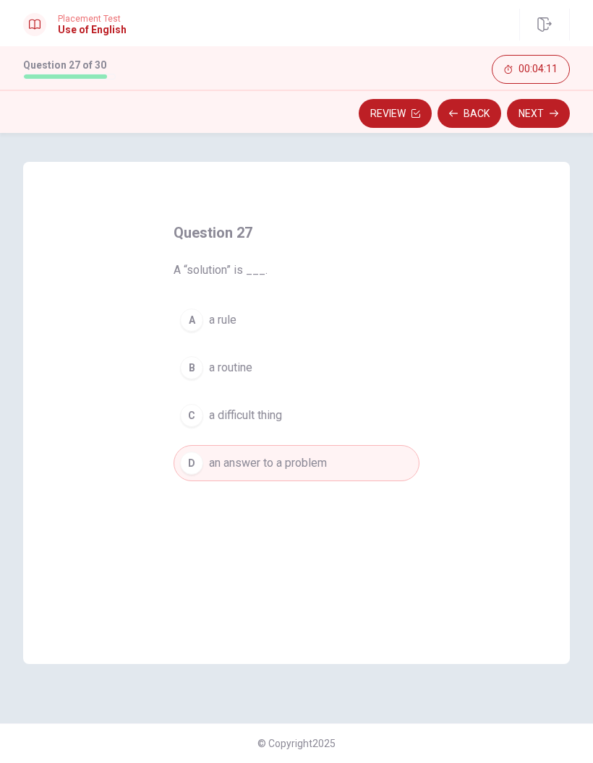
click at [551, 109] on icon "button" at bounding box center [553, 113] width 9 height 9
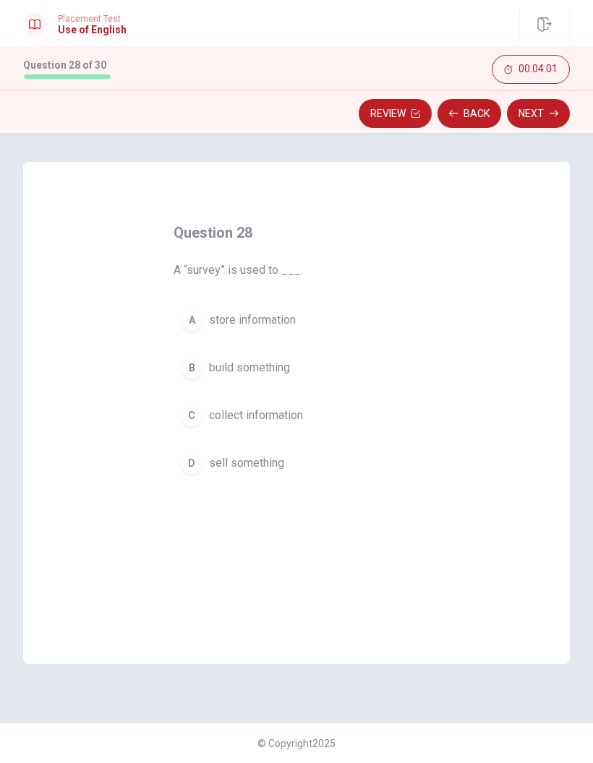
click at [306, 420] on button "C collect information" at bounding box center [296, 416] width 246 height 36
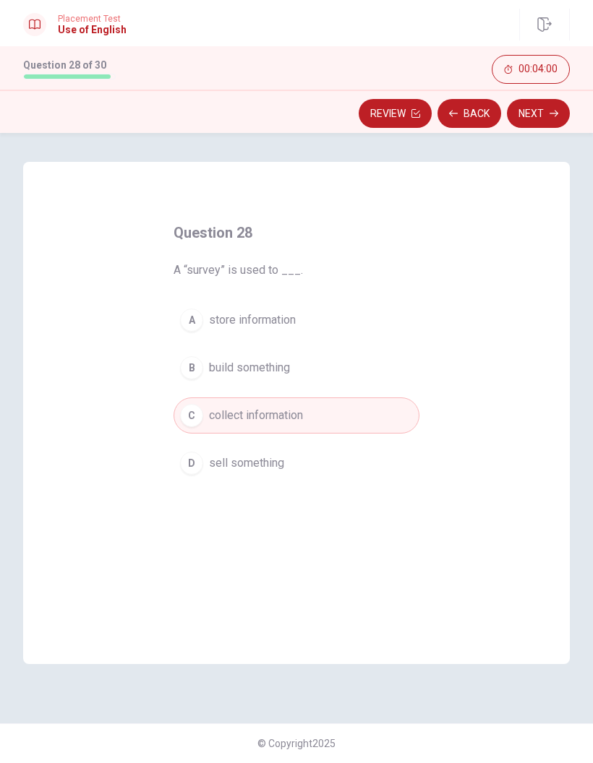
click at [552, 113] on icon "button" at bounding box center [553, 114] width 9 height 7
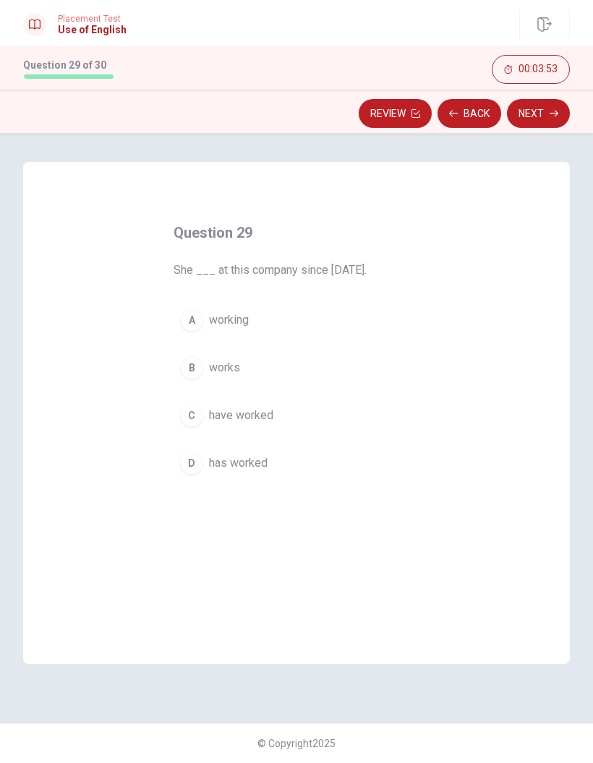
click at [261, 413] on span "have worked" at bounding box center [241, 415] width 64 height 17
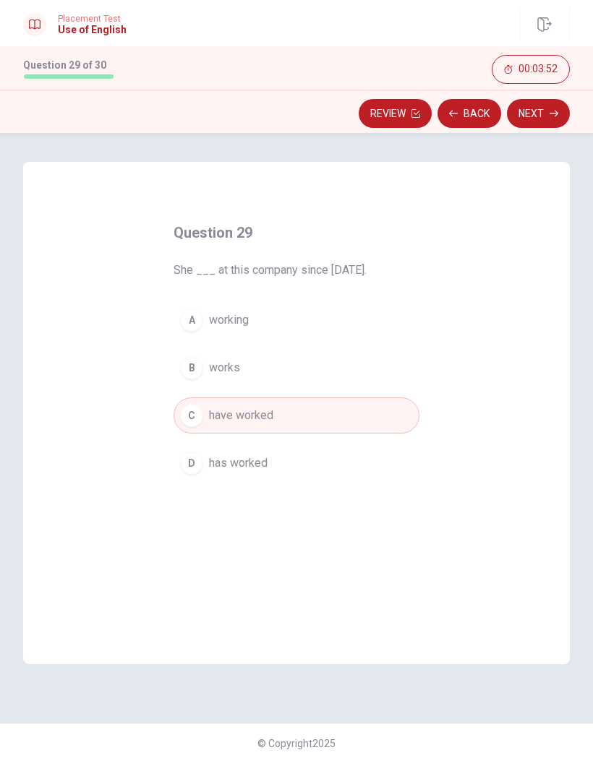
click at [269, 471] on button "D has worked" at bounding box center [296, 463] width 246 height 36
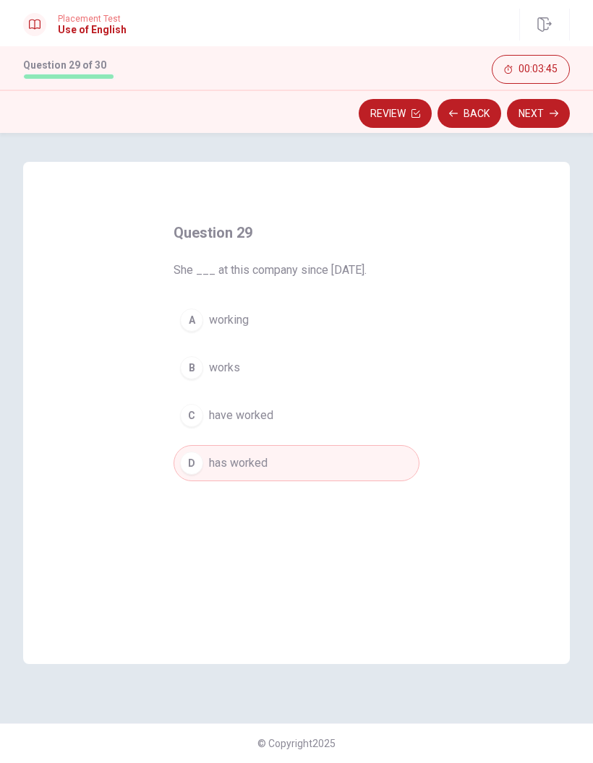
click at [547, 126] on button "Next" at bounding box center [538, 113] width 63 height 29
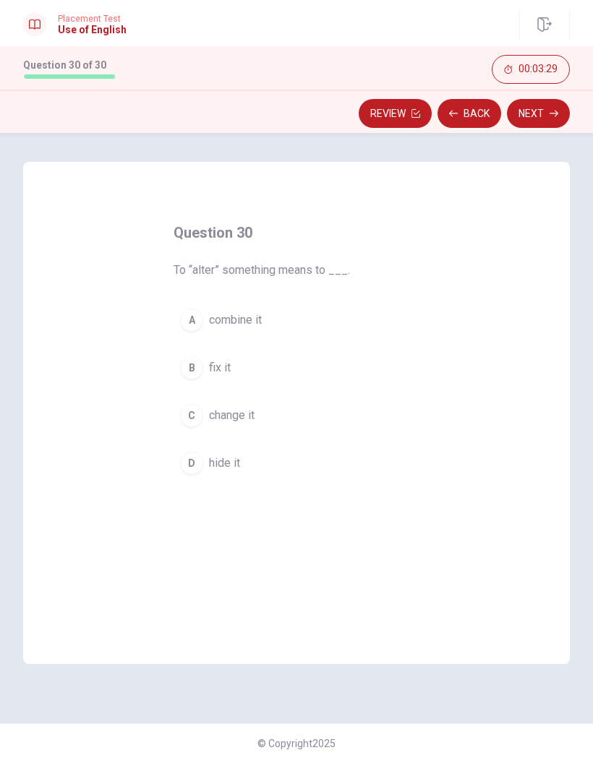
click at [249, 456] on button "D hide it" at bounding box center [296, 463] width 246 height 36
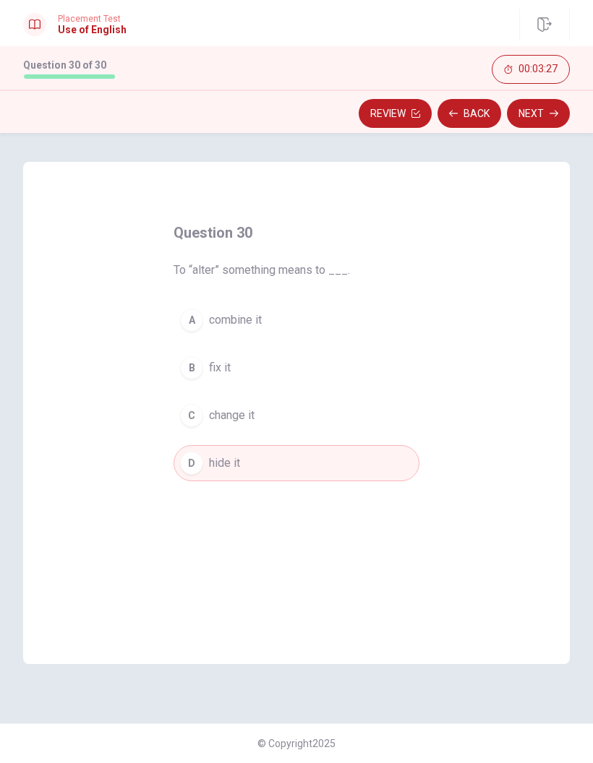
click at [554, 113] on icon "button" at bounding box center [553, 114] width 9 height 7
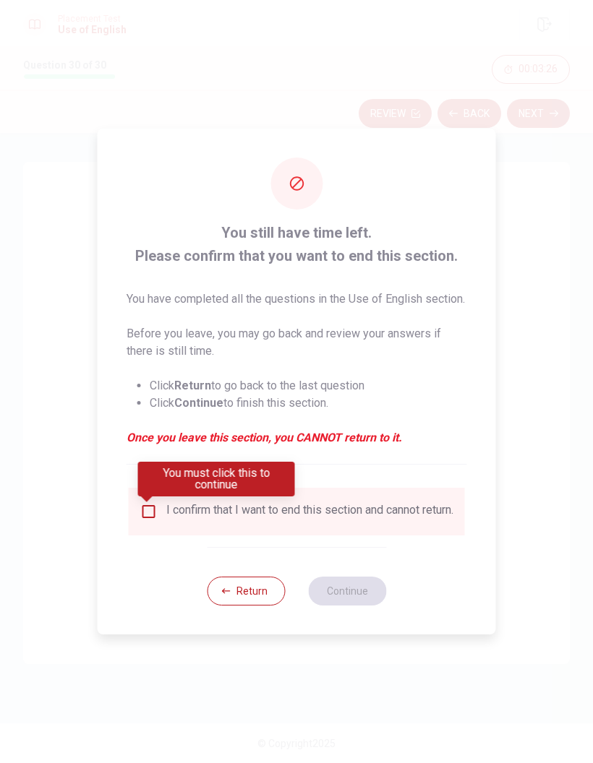
click at [150, 514] on input "You must click this to continue" at bounding box center [148, 511] width 17 height 17
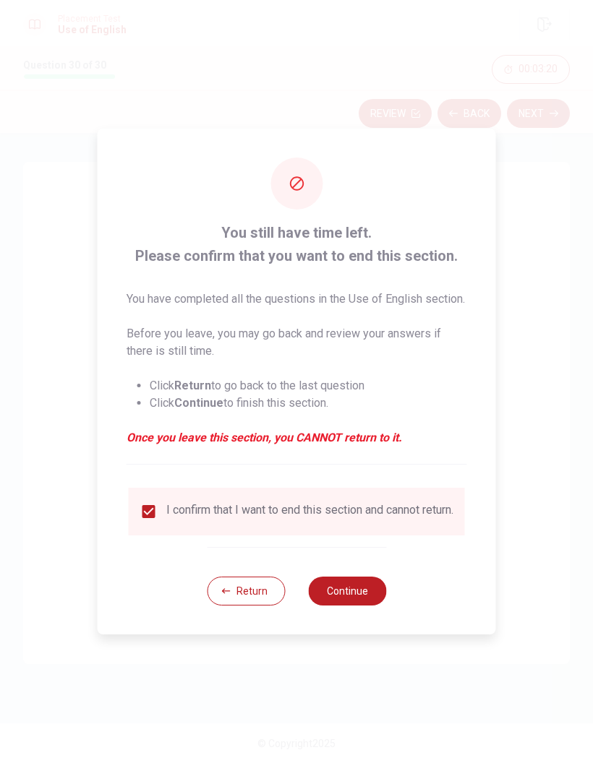
click at [364, 604] on button "Continue" at bounding box center [347, 591] width 78 height 29
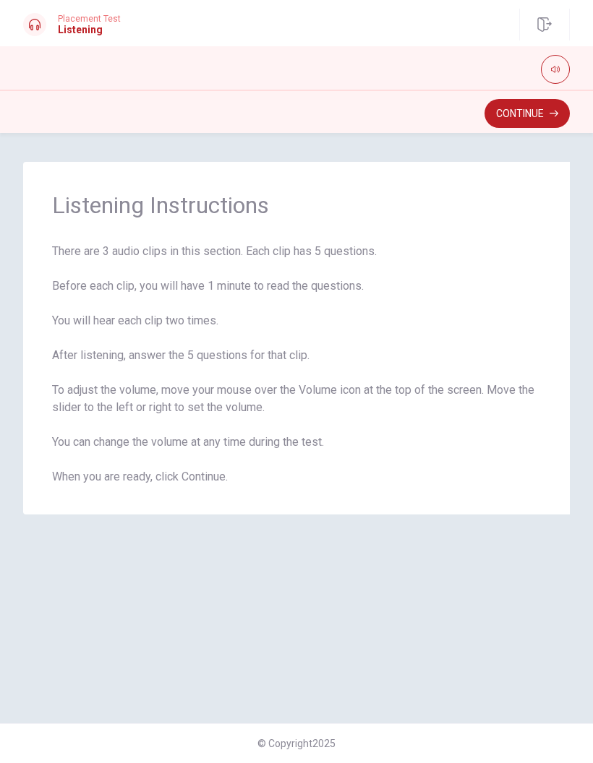
click at [536, 119] on button "Continue" at bounding box center [526, 113] width 85 height 29
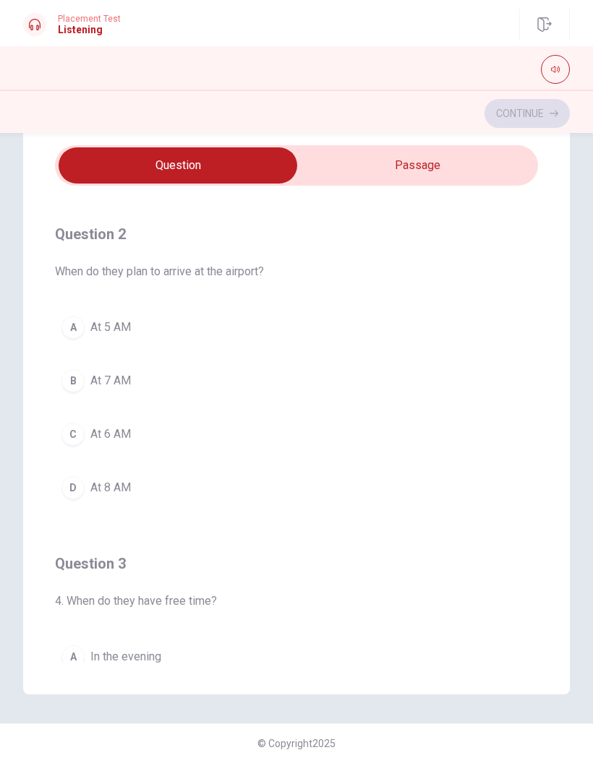
scroll to position [312, 0]
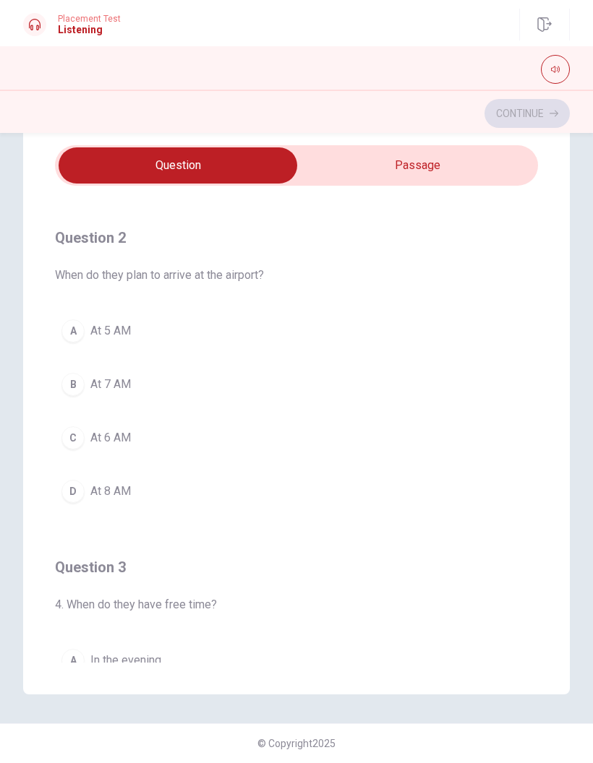
click at [72, 485] on div "D" at bounding box center [72, 491] width 23 height 23
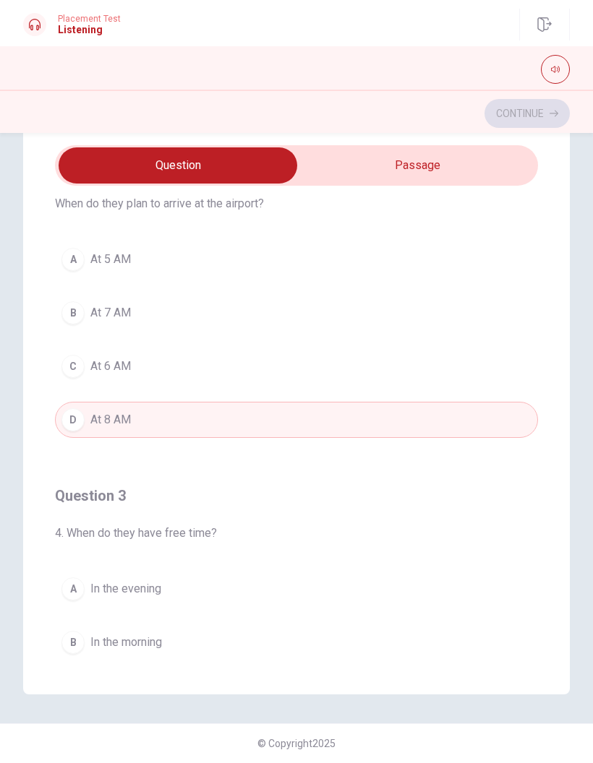
scroll to position [347, 0]
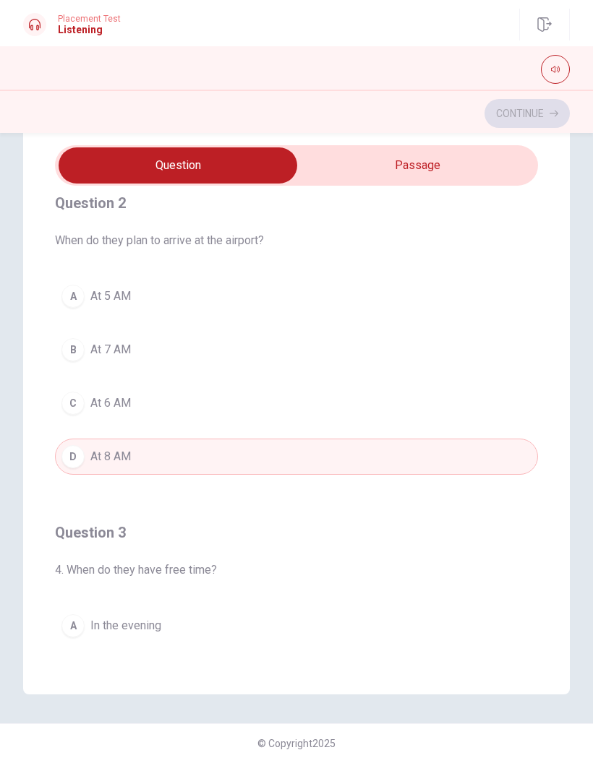
click at [69, 401] on div "C" at bounding box center [72, 403] width 23 height 23
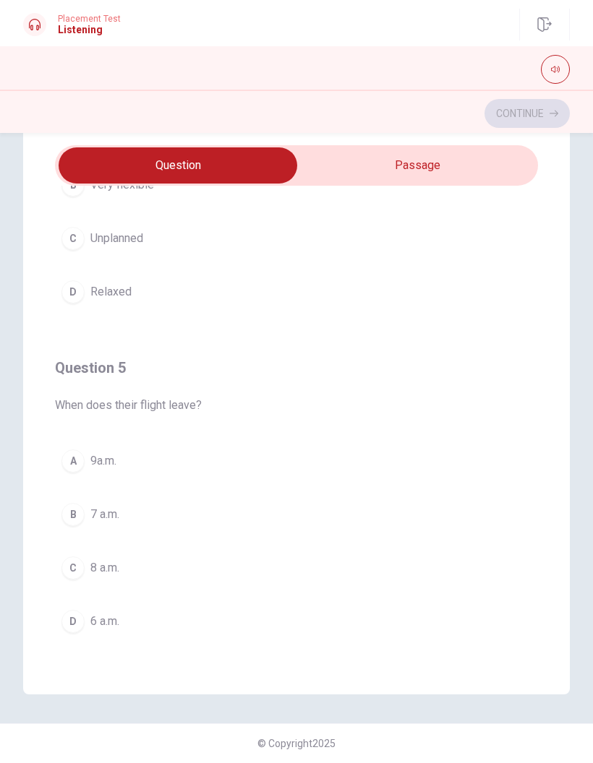
scroll to position [1171, 0]
click at [79, 558] on div "C" at bounding box center [72, 568] width 23 height 23
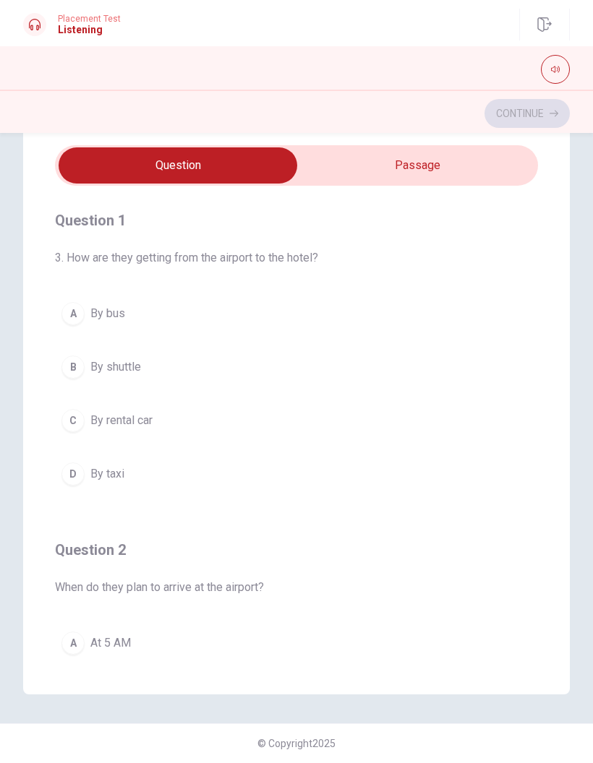
scroll to position [0, 0]
click at [87, 371] on button "B By shuttle" at bounding box center [296, 367] width 483 height 36
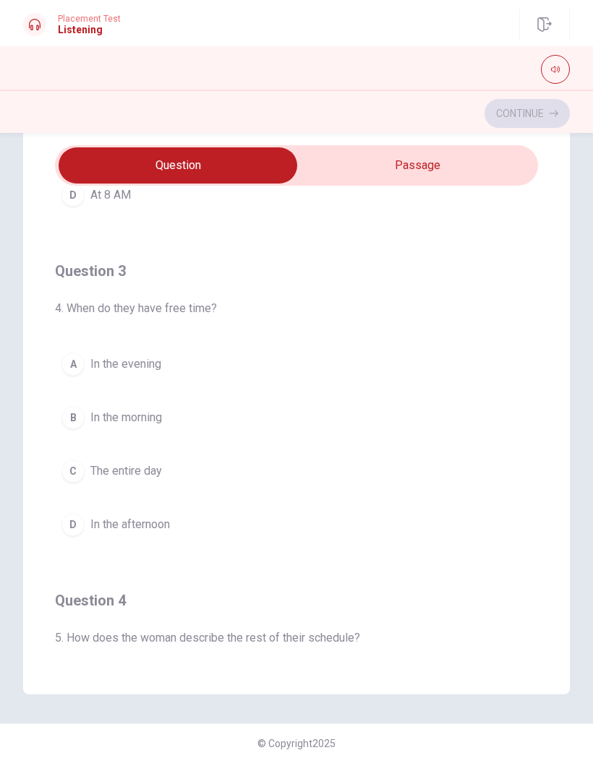
scroll to position [610, 0]
click at [69, 525] on div "D" at bounding box center [72, 523] width 23 height 23
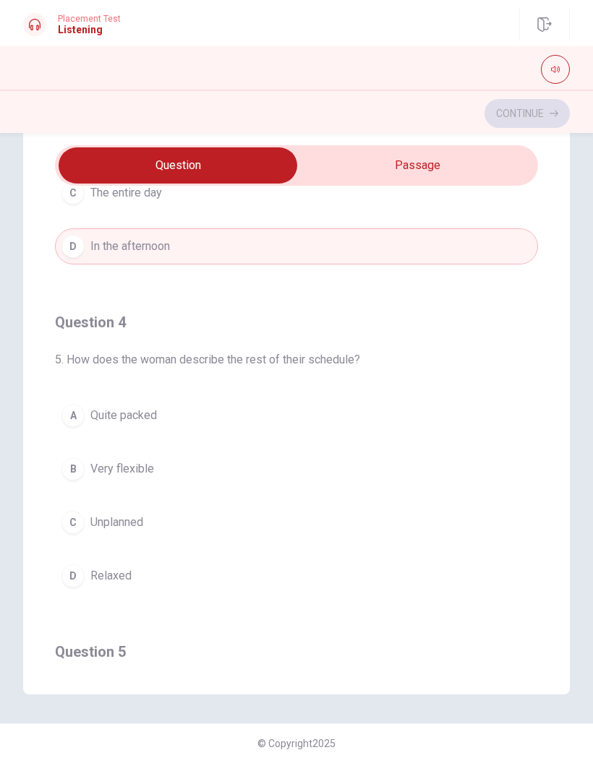
scroll to position [907, 0]
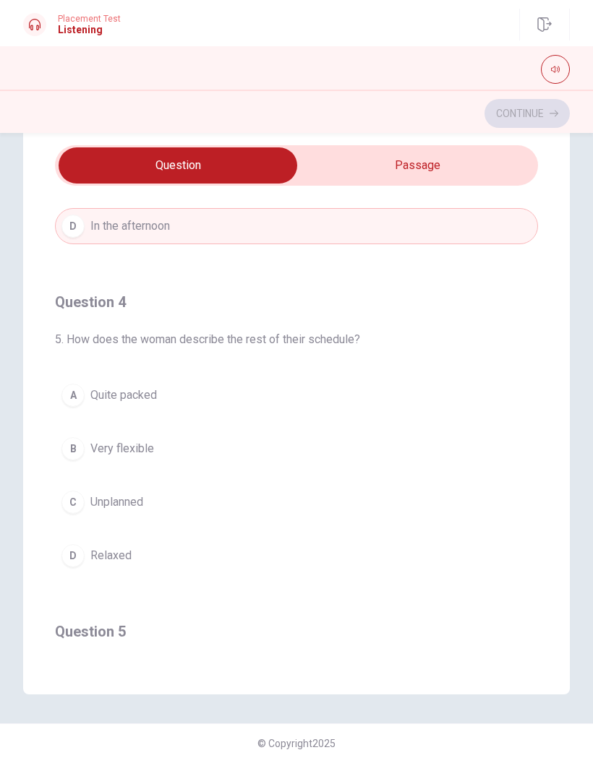
click at [69, 399] on div "A" at bounding box center [72, 395] width 23 height 23
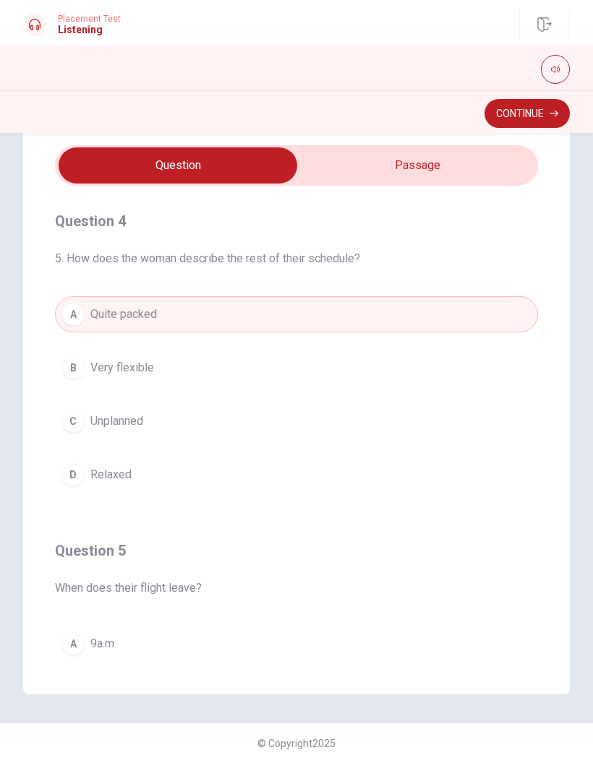
scroll to position [989, 0]
click at [554, 113] on icon "button" at bounding box center [553, 114] width 9 height 7
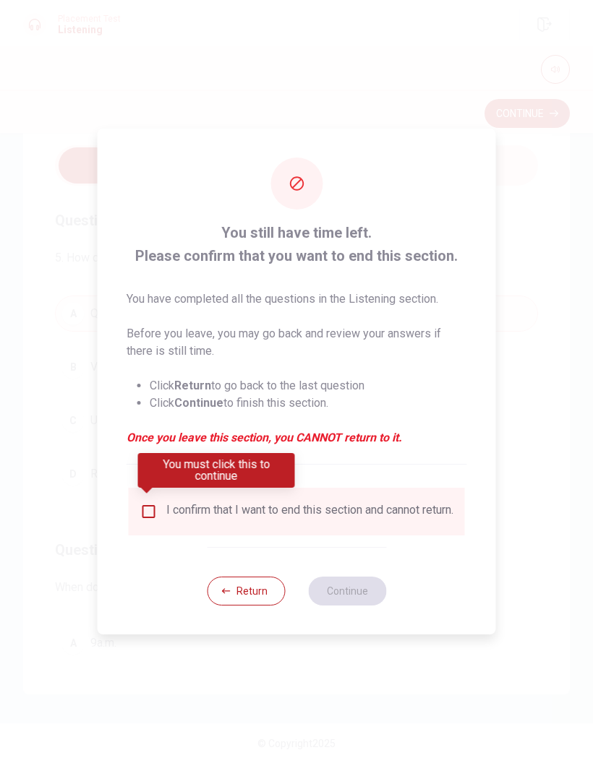
click at [145, 515] on input "You must click this to continue" at bounding box center [148, 511] width 17 height 17
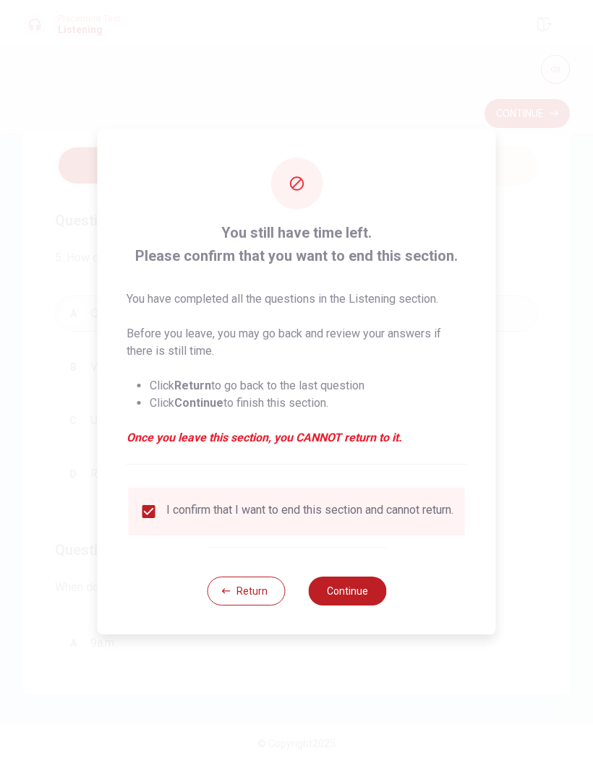
click at [358, 588] on button "Continue" at bounding box center [347, 591] width 78 height 29
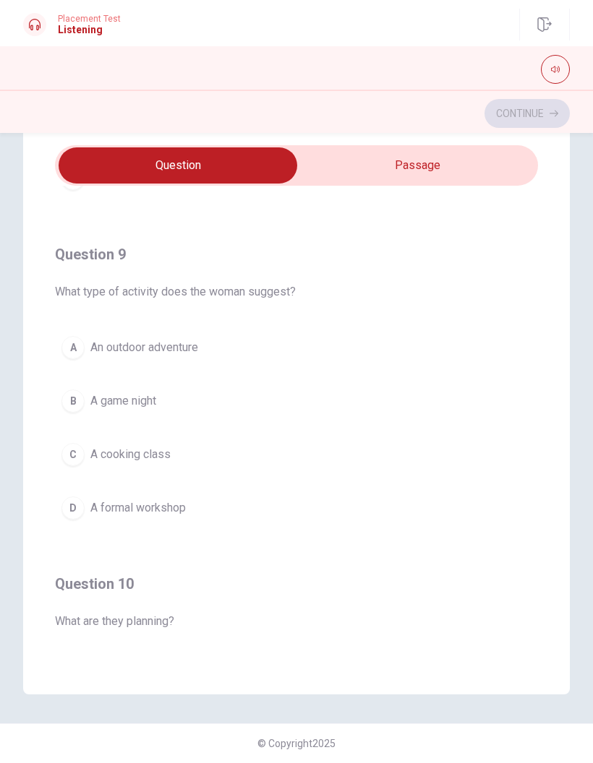
scroll to position [949, 0]
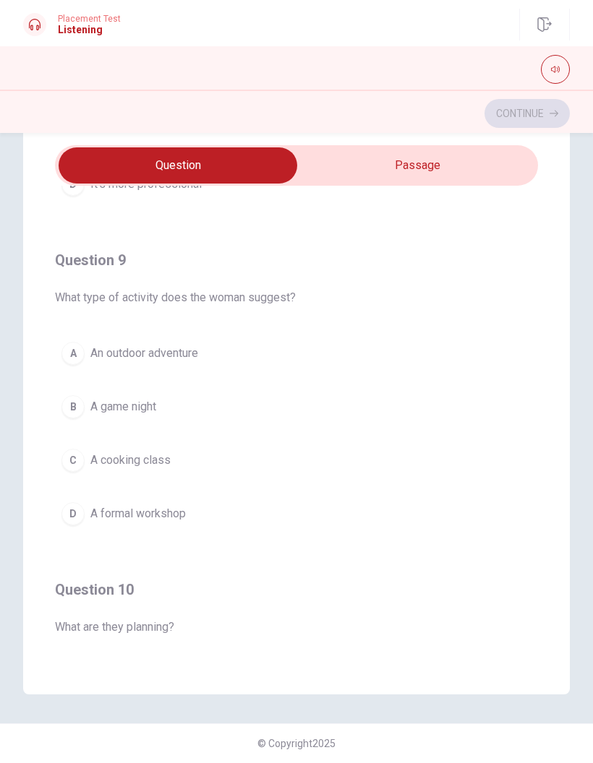
click at [94, 510] on span "A formal workshop" at bounding box center [137, 513] width 95 height 17
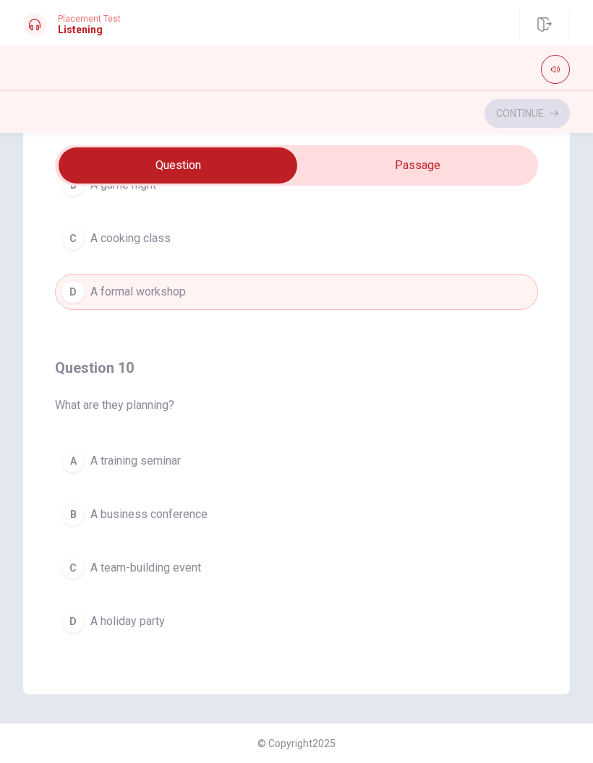
scroll to position [1171, 0]
click at [105, 559] on button "C A team-building event" at bounding box center [296, 568] width 483 height 36
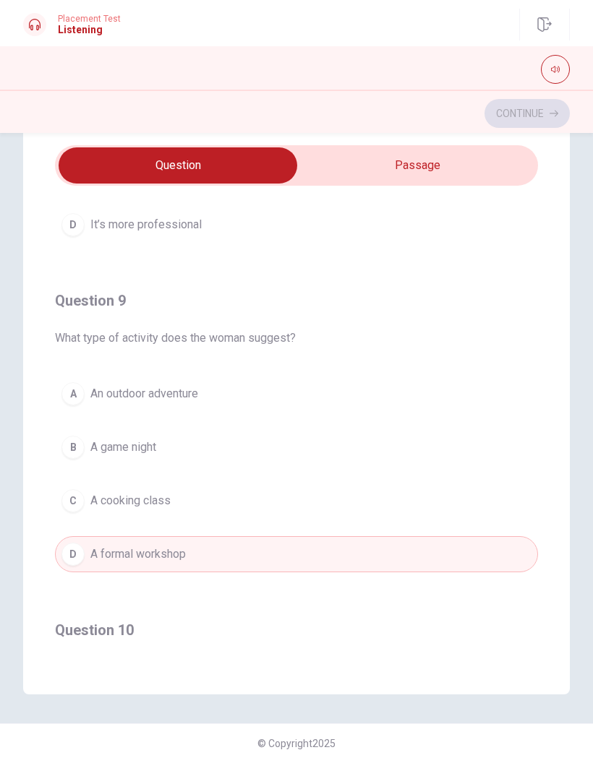
scroll to position [896, 0]
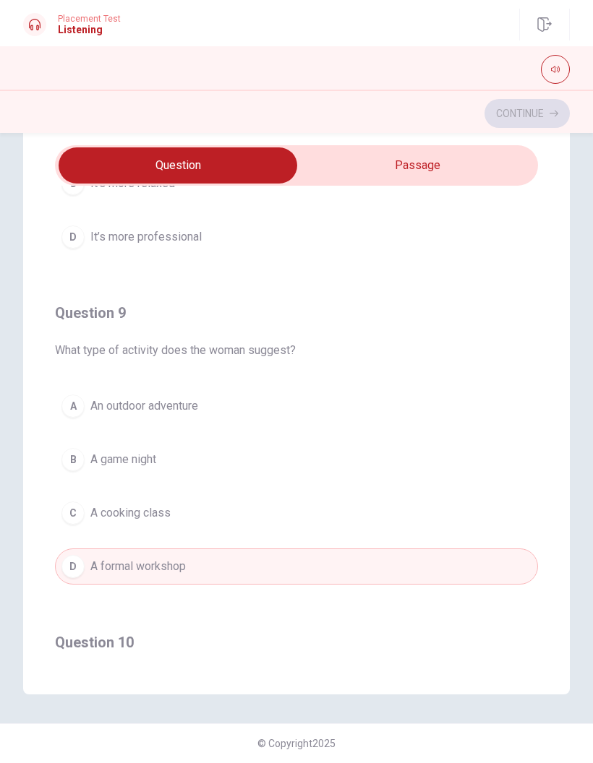
click at [84, 411] on button "A An outdoor adventure" at bounding box center [296, 406] width 483 height 36
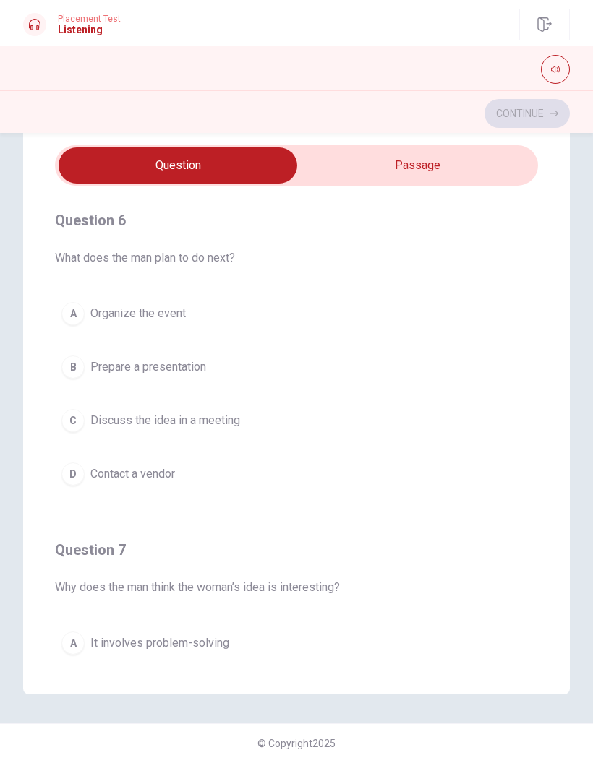
scroll to position [0, 0]
click at [70, 423] on div "C" at bounding box center [72, 420] width 23 height 23
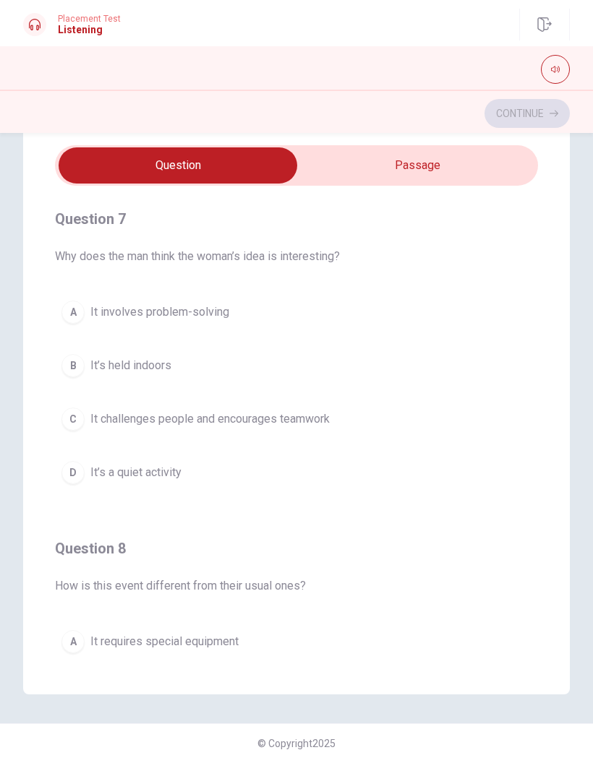
scroll to position [332, 0]
click at [74, 425] on div "C" at bounding box center [72, 418] width 23 height 23
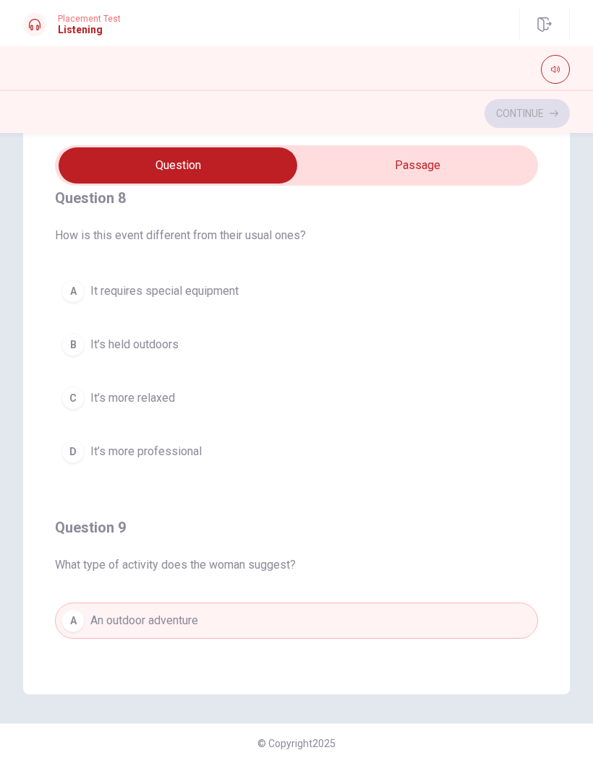
scroll to position [684, 0]
click at [69, 293] on div "A" at bounding box center [72, 289] width 23 height 23
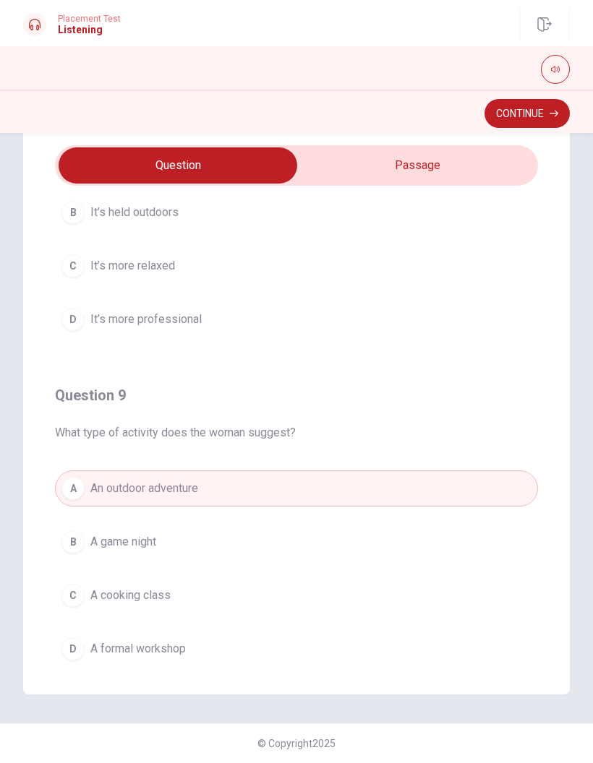
scroll to position [830, 0]
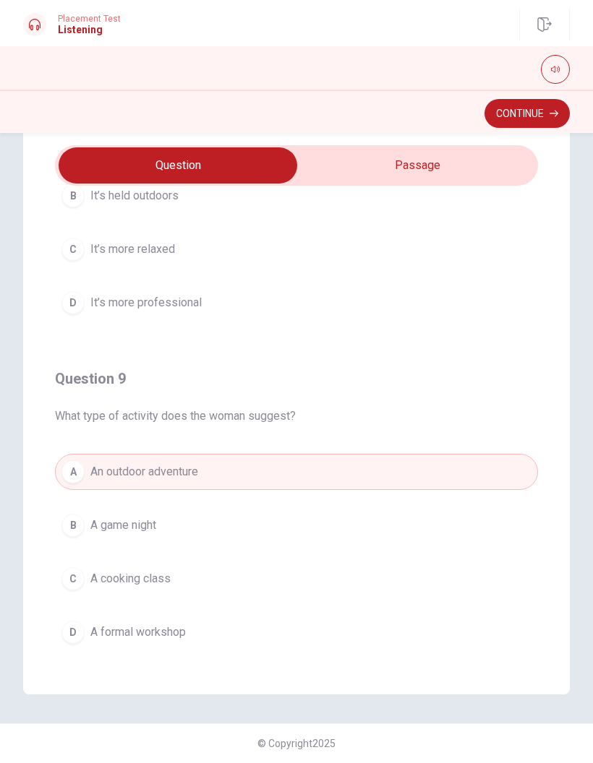
click at [543, 113] on button "Continue" at bounding box center [526, 113] width 85 height 29
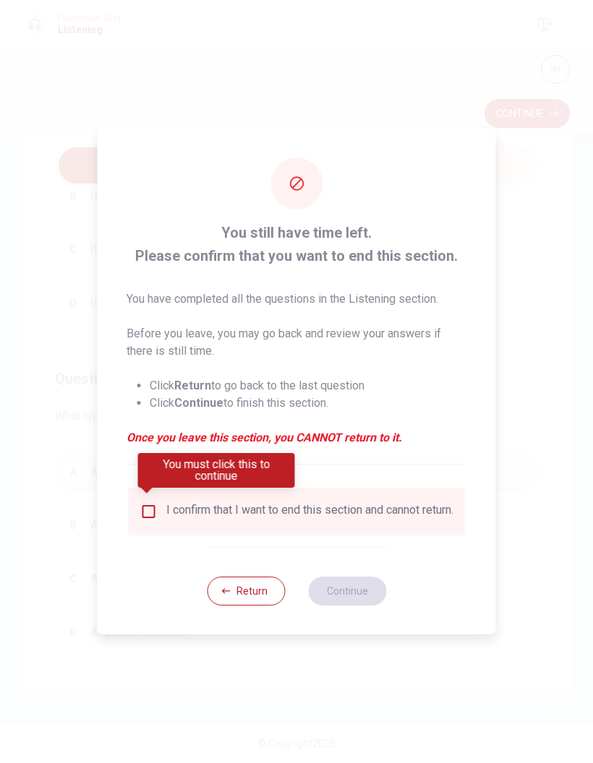
click at [150, 509] on input "You must click this to continue" at bounding box center [148, 511] width 17 height 17
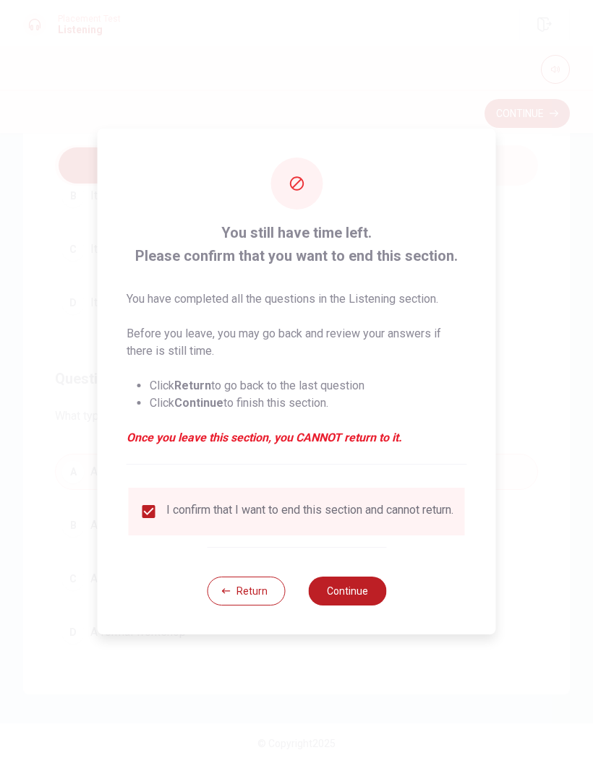
click at [371, 593] on button "Continue" at bounding box center [347, 591] width 78 height 29
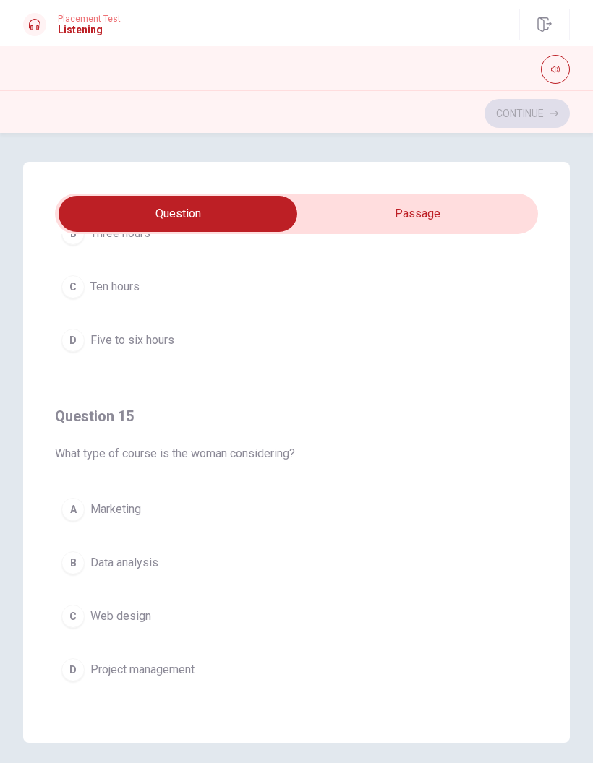
scroll to position [1171, 0]
click at [364, 559] on button "B Data analysis" at bounding box center [296, 563] width 483 height 36
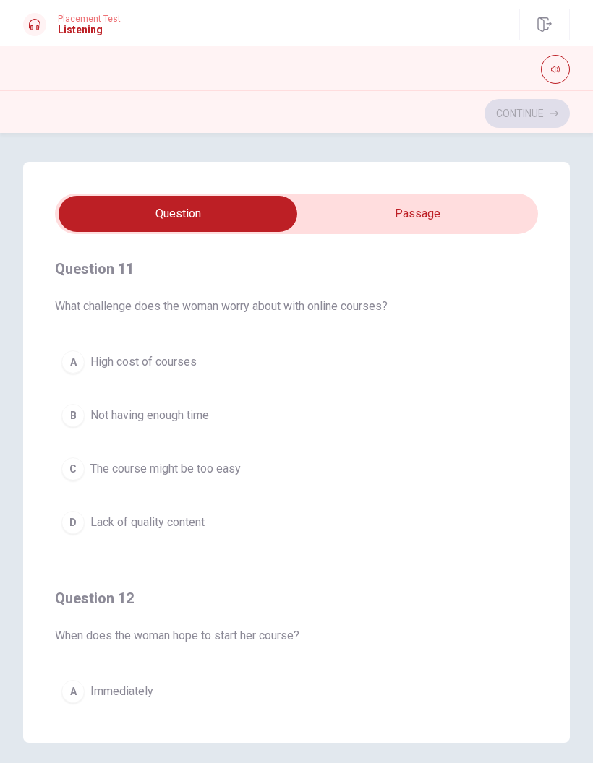
scroll to position [0, 0]
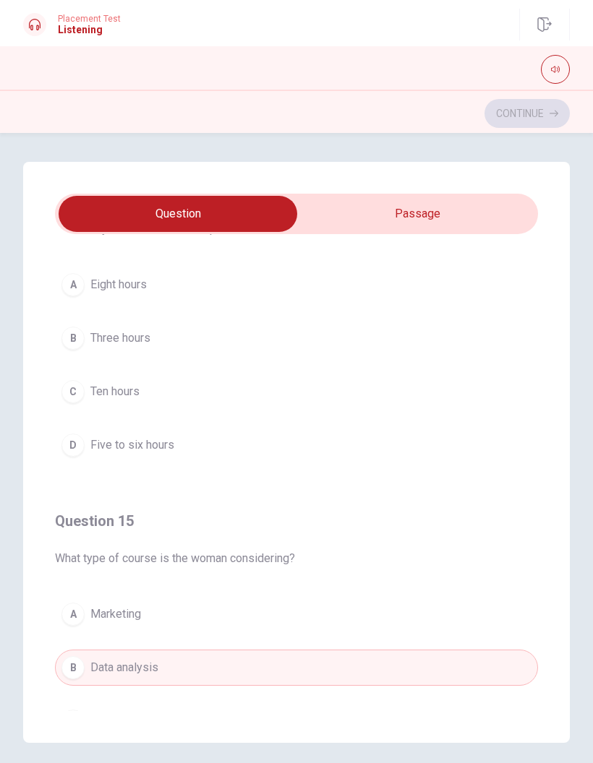
click at [69, 432] on button "D Five to six hours" at bounding box center [296, 445] width 483 height 36
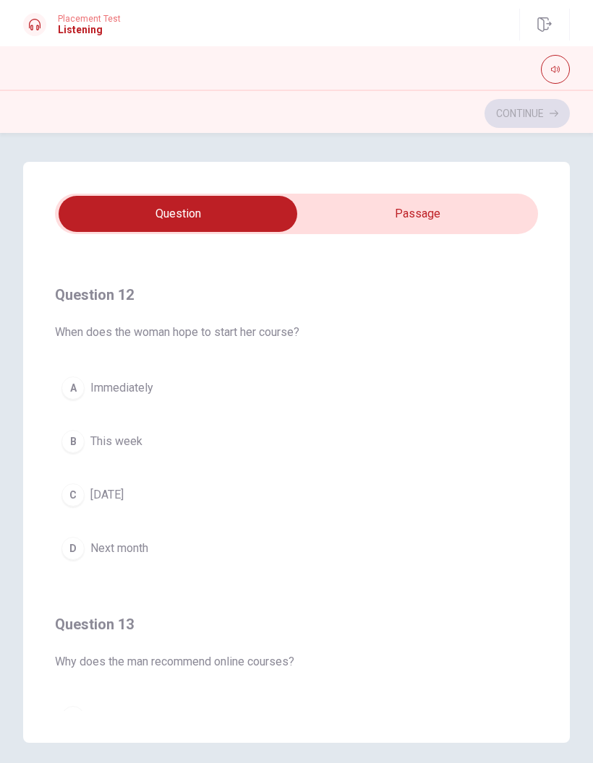
scroll to position [295, 0]
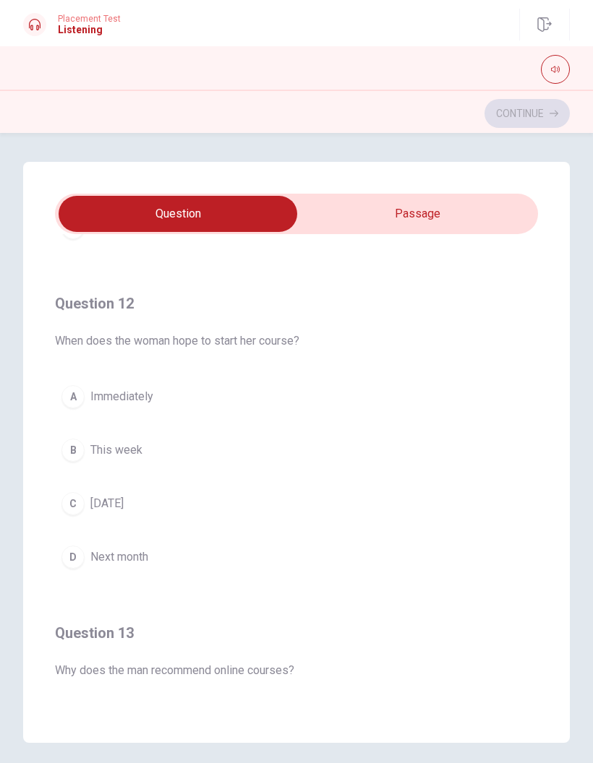
click at [283, 564] on button "D Next month" at bounding box center [296, 557] width 483 height 36
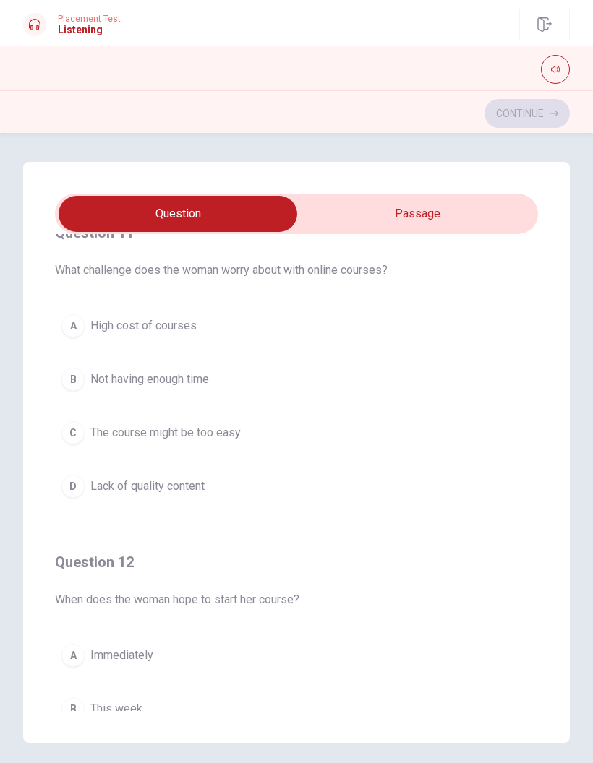
scroll to position [48, 0]
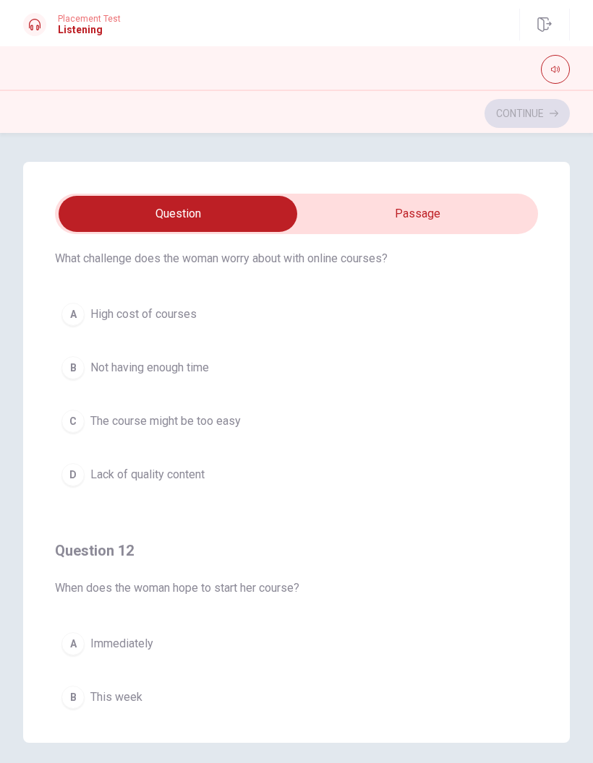
click at [102, 363] on span "Not having enough time" at bounding box center [149, 367] width 119 height 17
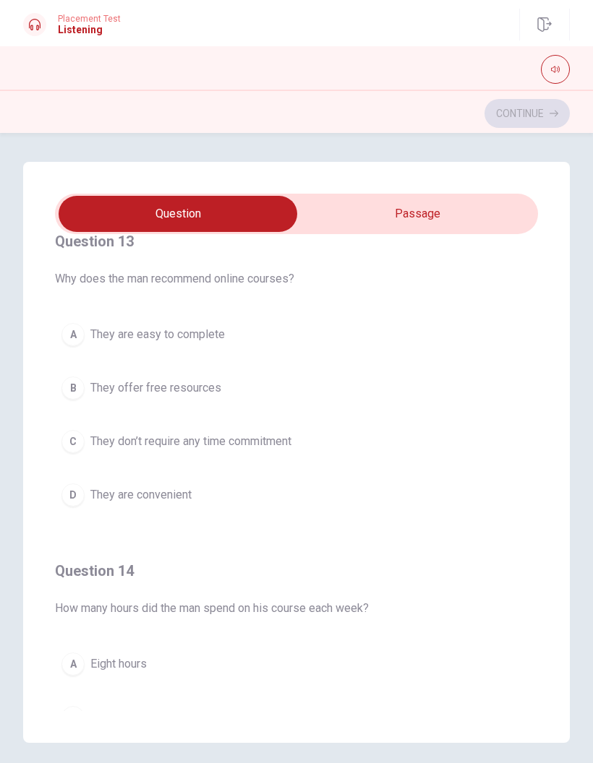
scroll to position [658, 0]
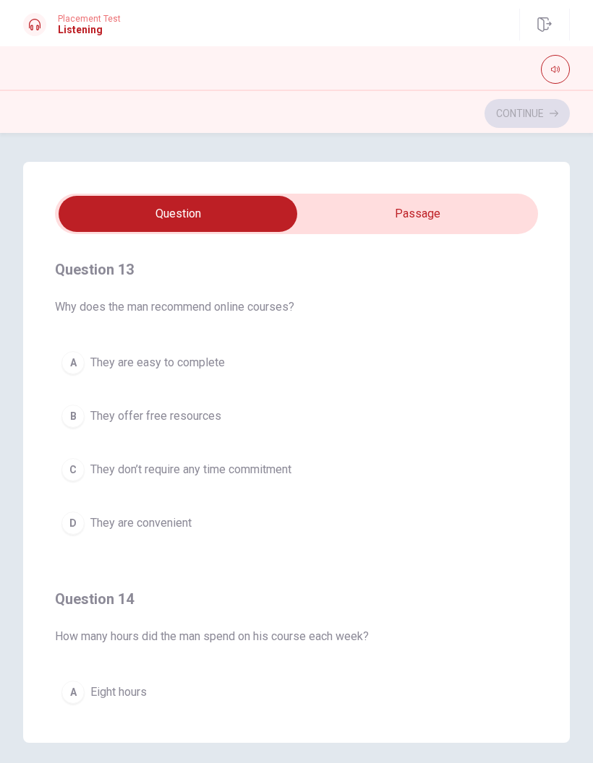
click at [444, 536] on button "D They are convenient" at bounding box center [296, 523] width 483 height 36
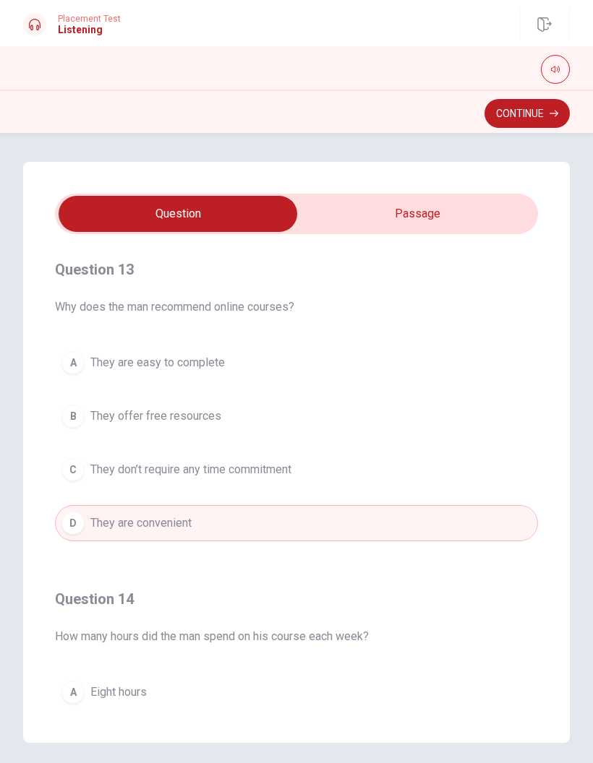
type input "72"
click at [487, 212] on input "checkbox" at bounding box center [178, 214] width 724 height 36
checkbox input "true"
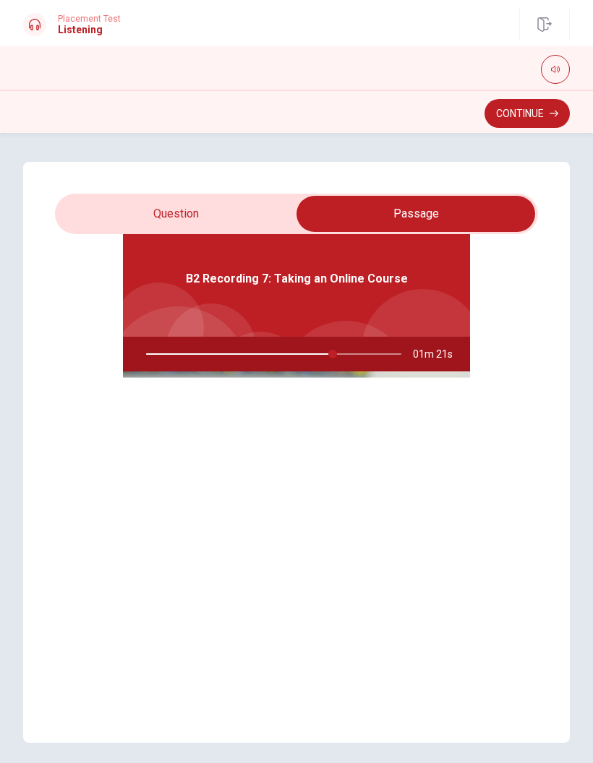
type input "73"
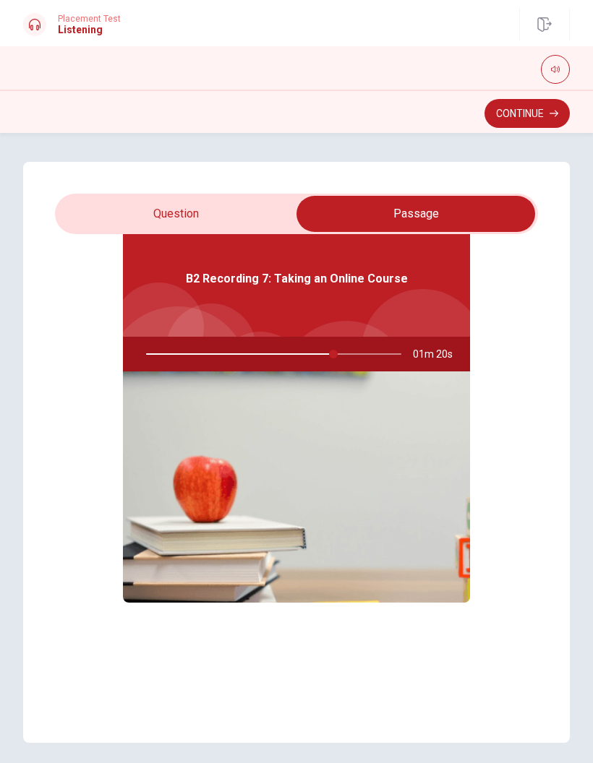
click at [110, 207] on input "checkbox" at bounding box center [415, 214] width 724 height 36
checkbox input "false"
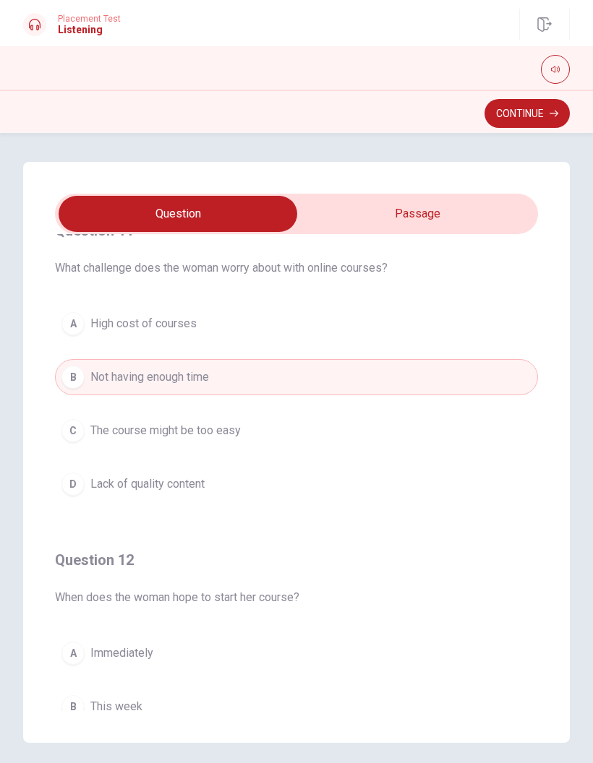
scroll to position [34, 0]
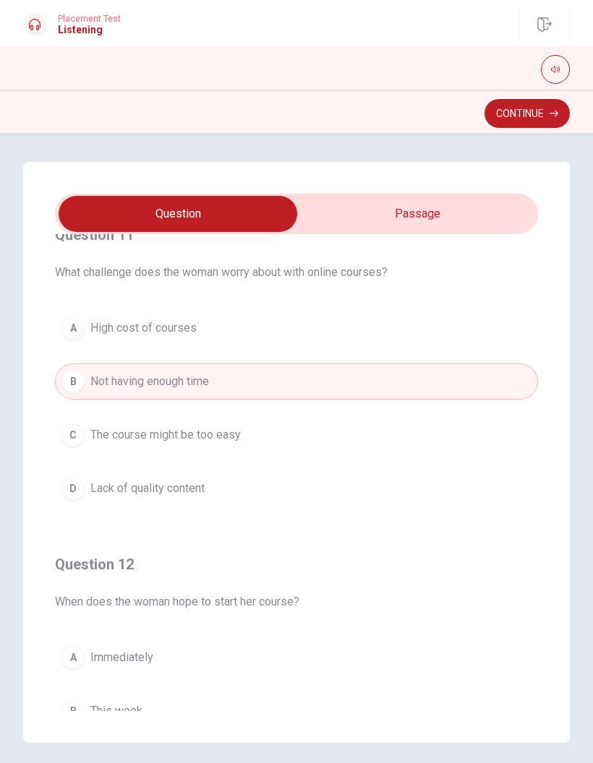
type input "76"
click at [500, 204] on input "checkbox" at bounding box center [178, 214] width 724 height 36
checkbox input "true"
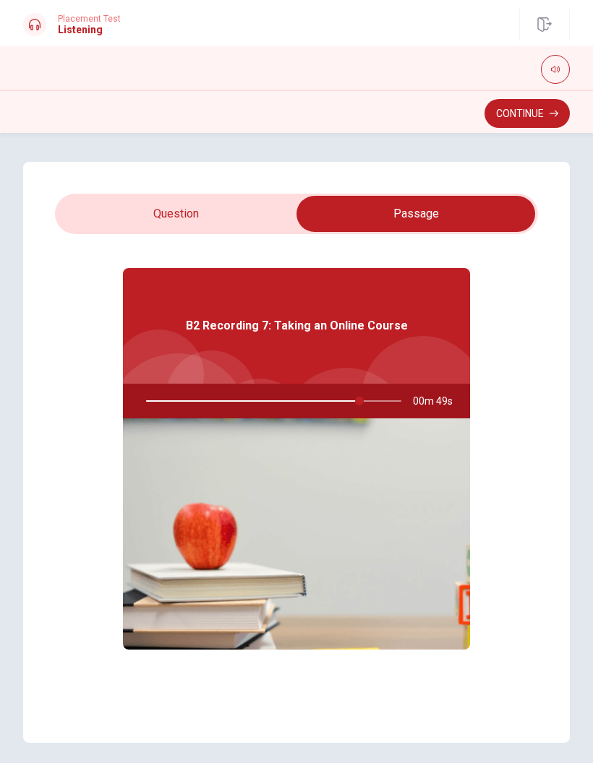
type input "84"
click at [129, 222] on input "checkbox" at bounding box center [415, 214] width 724 height 36
checkbox input "false"
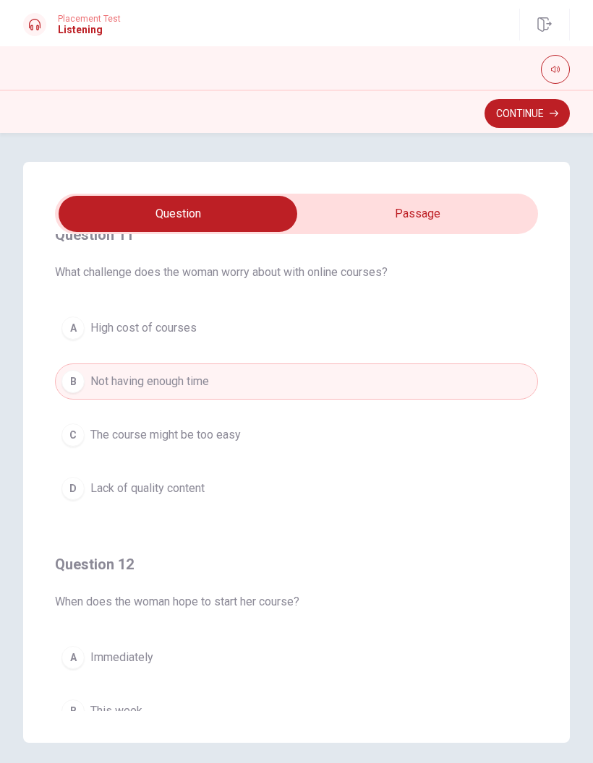
type input "84"
click at [330, 215] on input "checkbox" at bounding box center [178, 214] width 724 height 36
checkbox input "true"
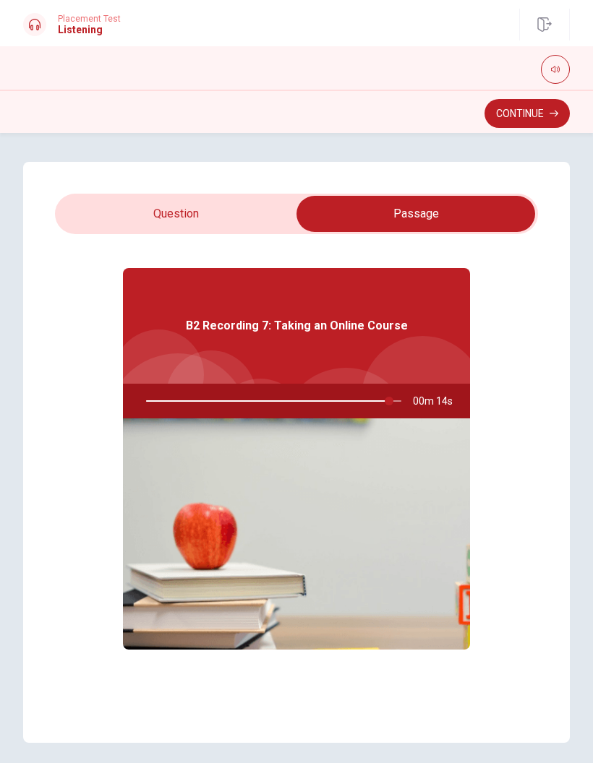
click at [507, 119] on button "Continue" at bounding box center [526, 113] width 85 height 29
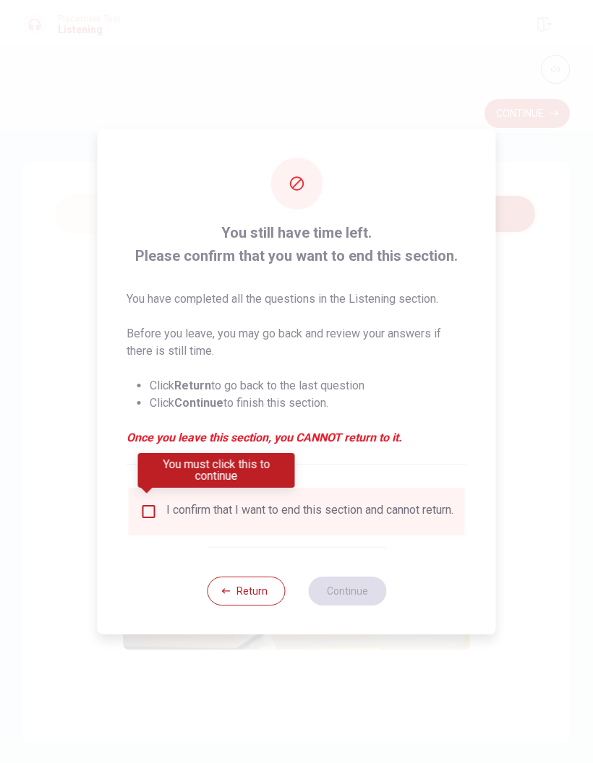
click at [163, 512] on div "I confirm that I want to end this section and cannot return." at bounding box center [296, 511] width 313 height 17
click at [145, 494] on span at bounding box center [147, 492] width 12 height 8
click at [145, 493] on span at bounding box center [147, 492] width 12 height 8
click at [147, 494] on span at bounding box center [147, 492] width 12 height 8
click at [147, 493] on span at bounding box center [147, 492] width 12 height 8
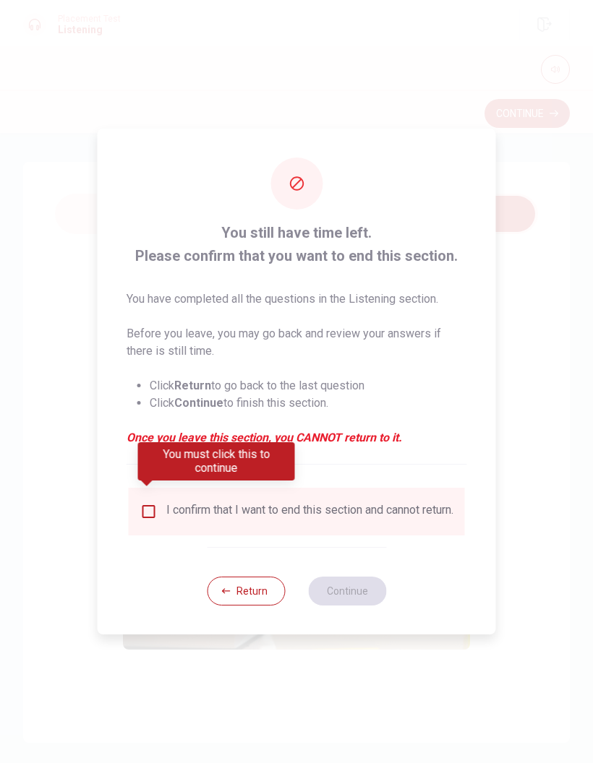
click at [147, 508] on input "You must click this to continue" at bounding box center [148, 511] width 17 height 17
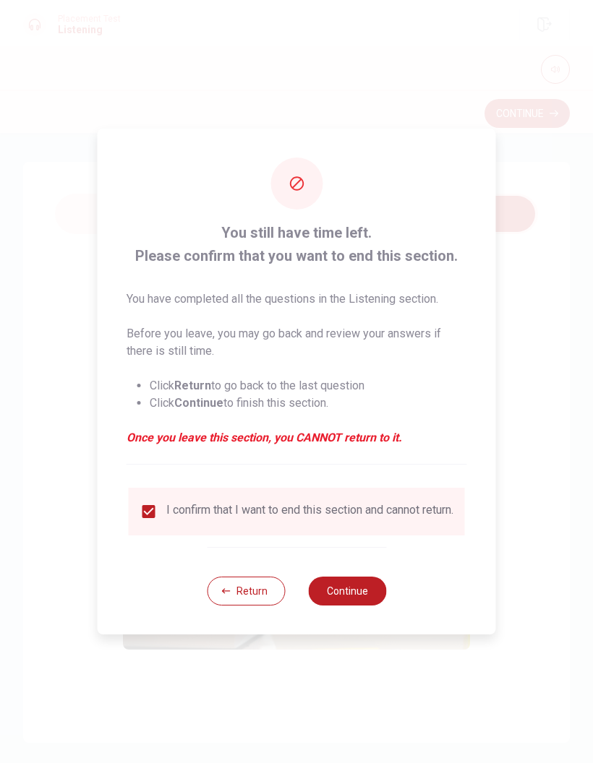
click at [334, 601] on button "Continue" at bounding box center [347, 591] width 78 height 29
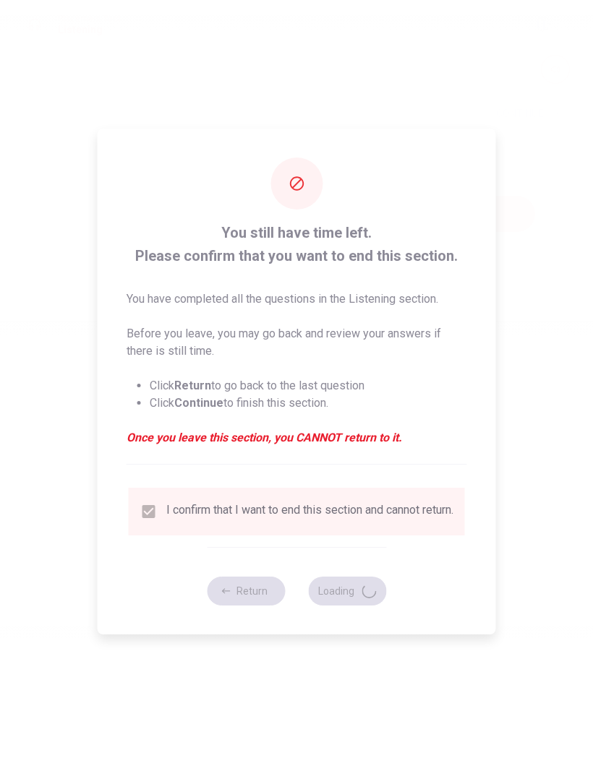
type input "98"
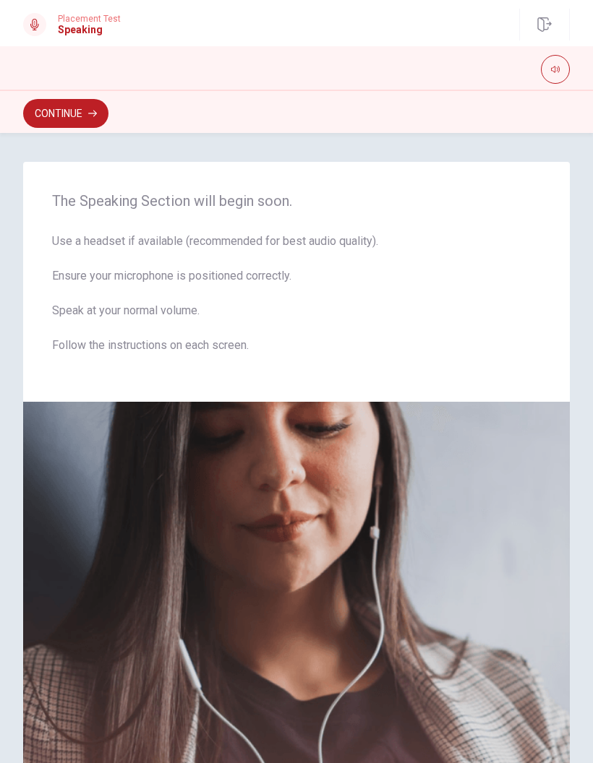
scroll to position [0, 0]
click at [95, 127] on button "Continue" at bounding box center [65, 113] width 85 height 29
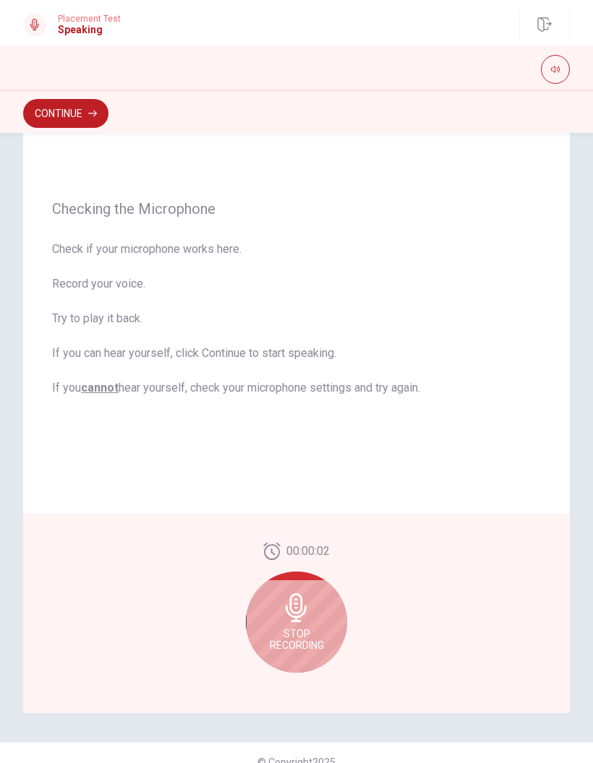
scroll to position [80, 0]
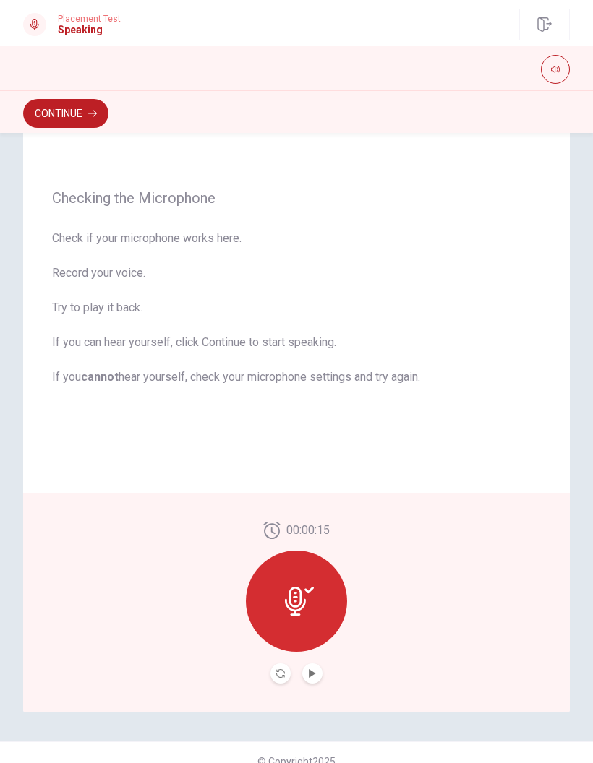
click at [309, 677] on icon "Play Audio" at bounding box center [312, 673] width 9 height 9
click at [278, 675] on icon "Record Again" at bounding box center [280, 673] width 9 height 9
click at [307, 674] on button "Play Audio" at bounding box center [312, 674] width 20 height 20
click at [59, 120] on button "Continue" at bounding box center [65, 113] width 85 height 29
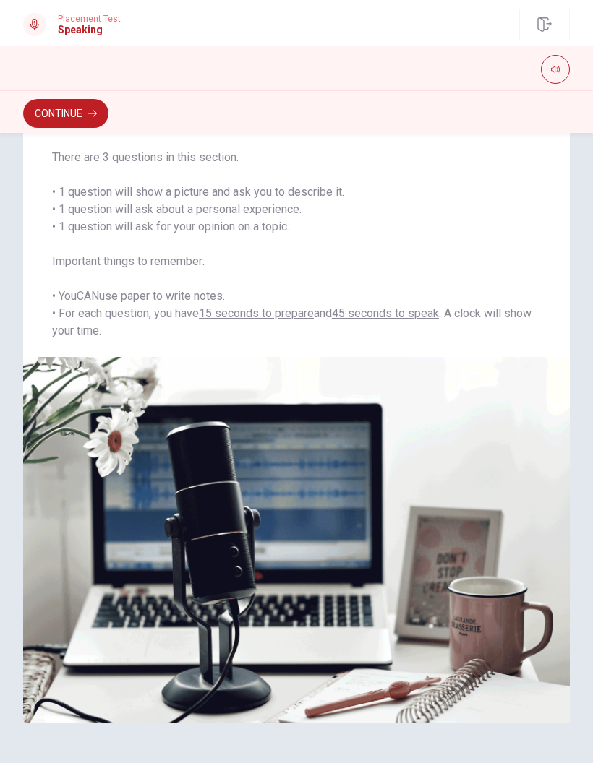
scroll to position [104, 0]
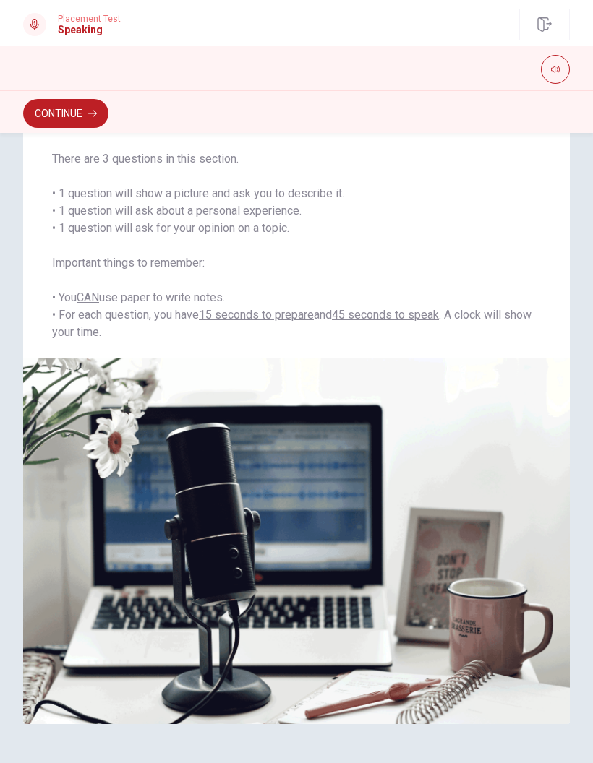
click at [47, 118] on button "Continue" at bounding box center [65, 113] width 85 height 29
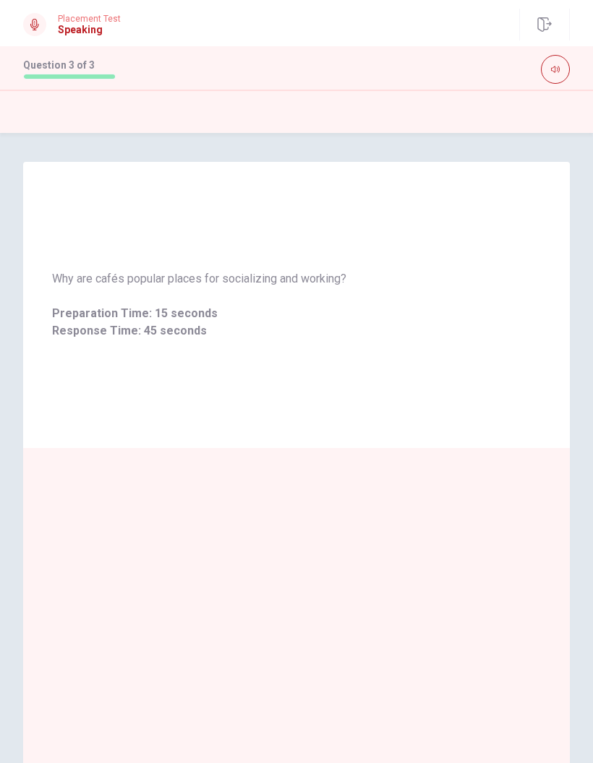
scroll to position [0, 0]
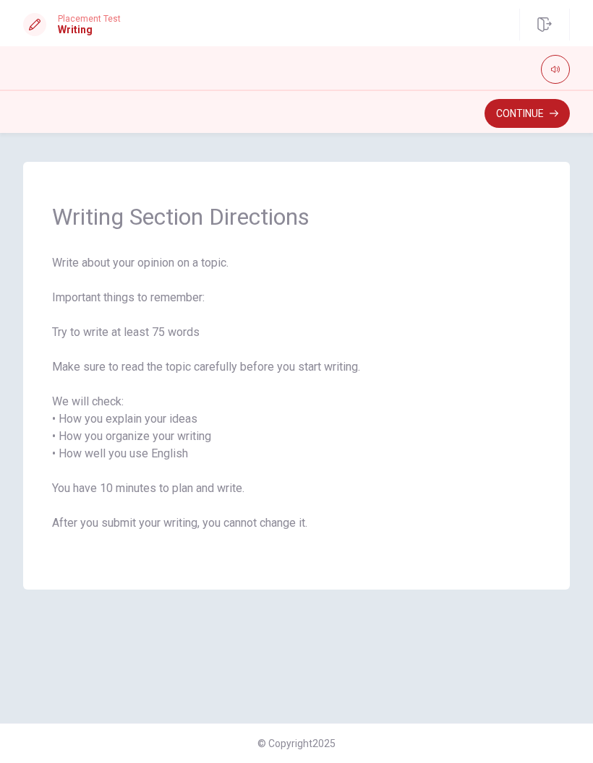
click at [559, 115] on button "Continue" at bounding box center [526, 113] width 85 height 29
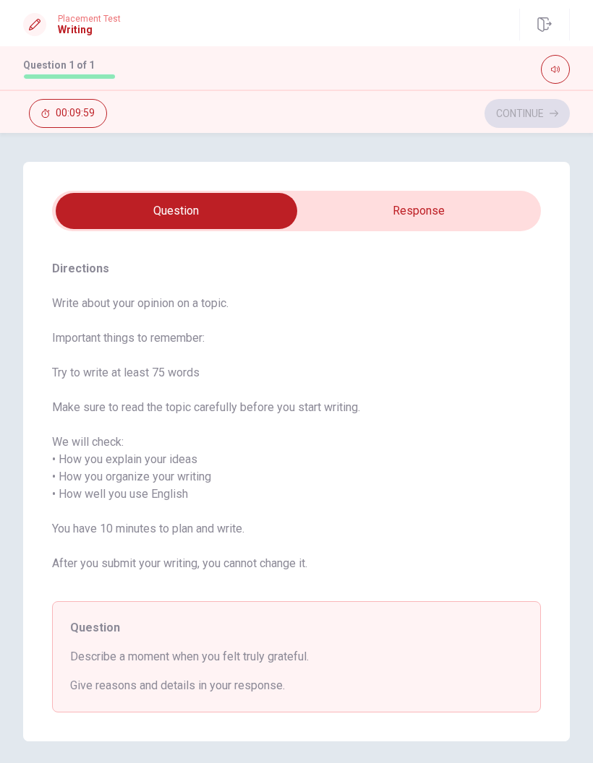
click at [499, 207] on input "checkbox" at bounding box center [176, 211] width 733 height 36
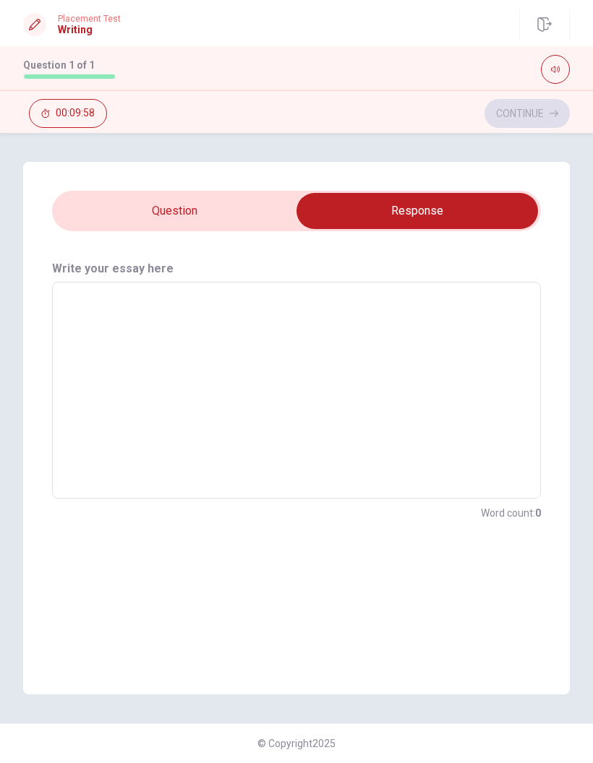
click at [155, 206] on input "checkbox" at bounding box center [417, 211] width 733 height 36
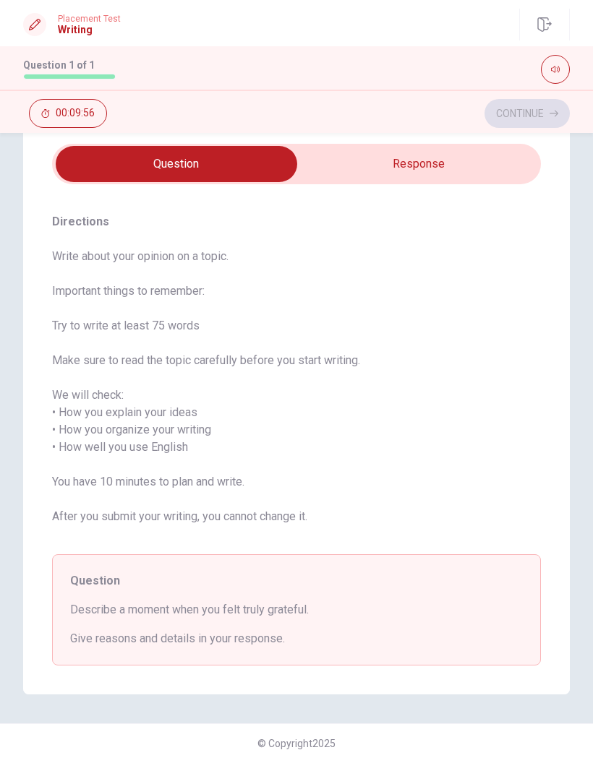
scroll to position [47, 0]
click at [507, 171] on input "checkbox" at bounding box center [176, 164] width 733 height 36
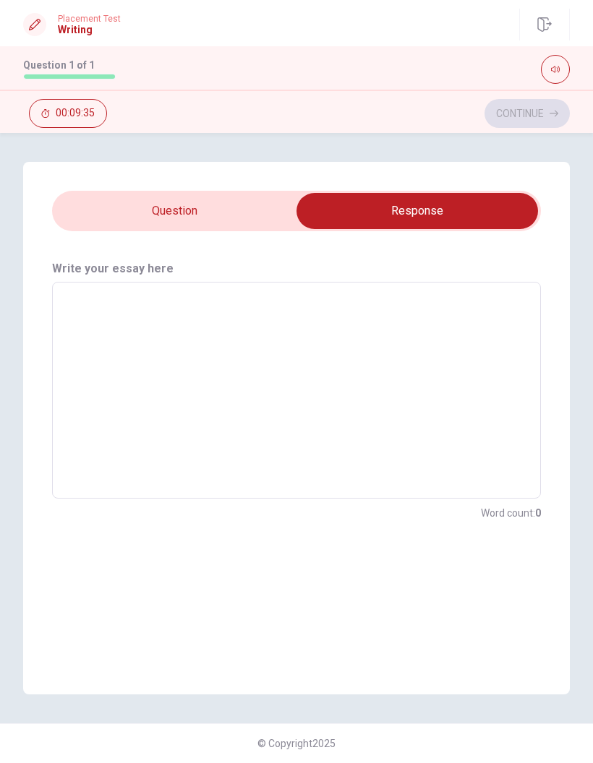
scroll to position [0, 0]
click at [111, 197] on input "checkbox" at bounding box center [417, 211] width 733 height 36
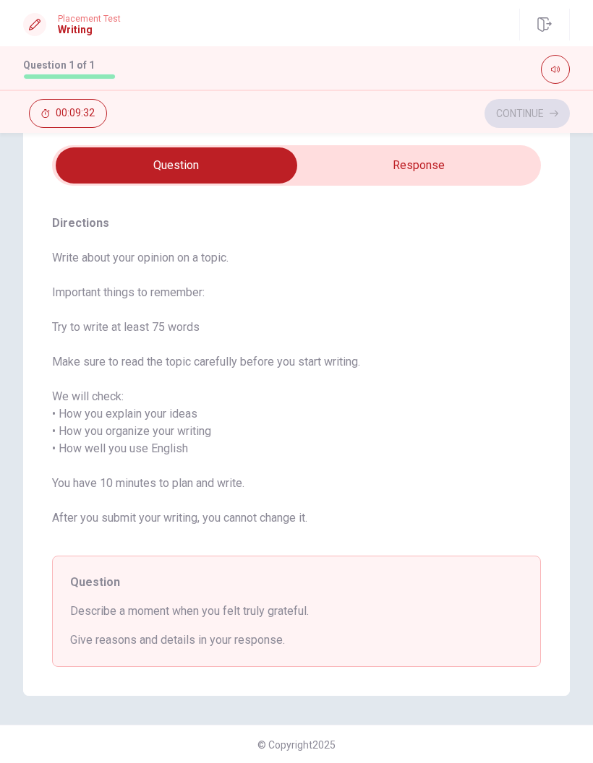
scroll to position [46, 0]
click at [495, 181] on input "checkbox" at bounding box center [176, 165] width 733 height 36
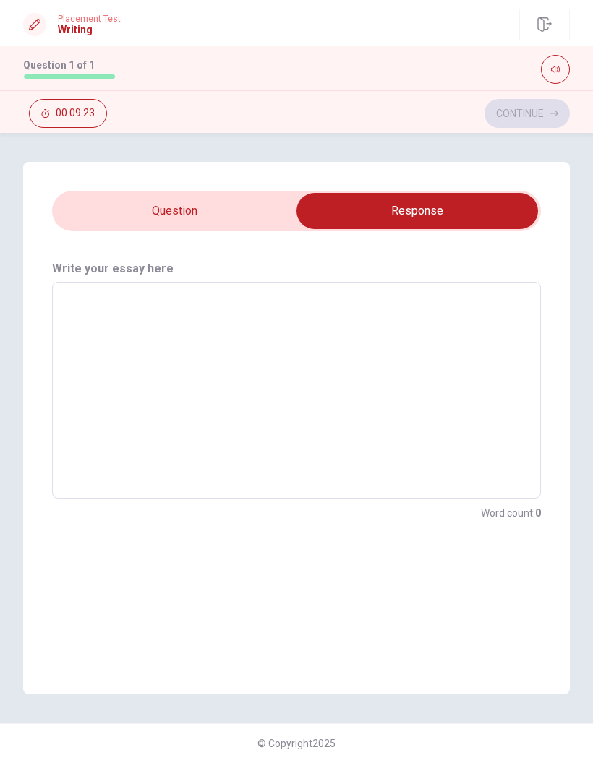
click at [111, 314] on textarea at bounding box center [296, 390] width 468 height 193
click at [103, 206] on input "checkbox" at bounding box center [417, 211] width 733 height 36
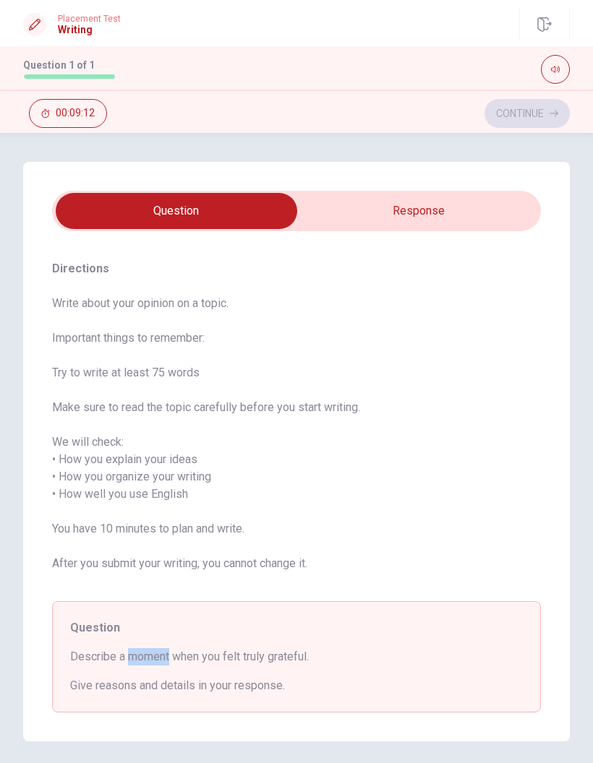
click at [304, 660] on span "Describe a moment when you felt truly grateful." at bounding box center [296, 656] width 452 height 17
click at [452, 217] on input "checkbox" at bounding box center [176, 211] width 733 height 36
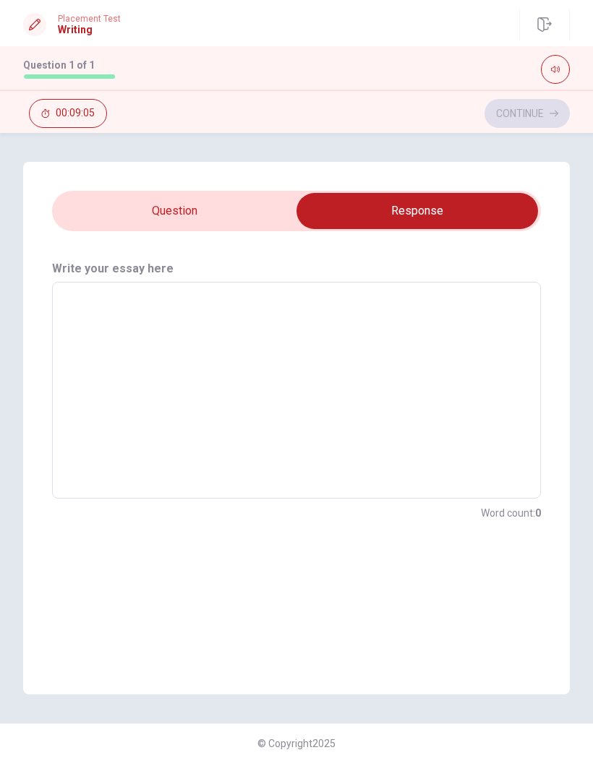
click at [309, 333] on textarea at bounding box center [296, 390] width 468 height 193
click at [297, 323] on textarea at bounding box center [296, 390] width 468 height 193
click at [218, 215] on input "checkbox" at bounding box center [417, 211] width 733 height 36
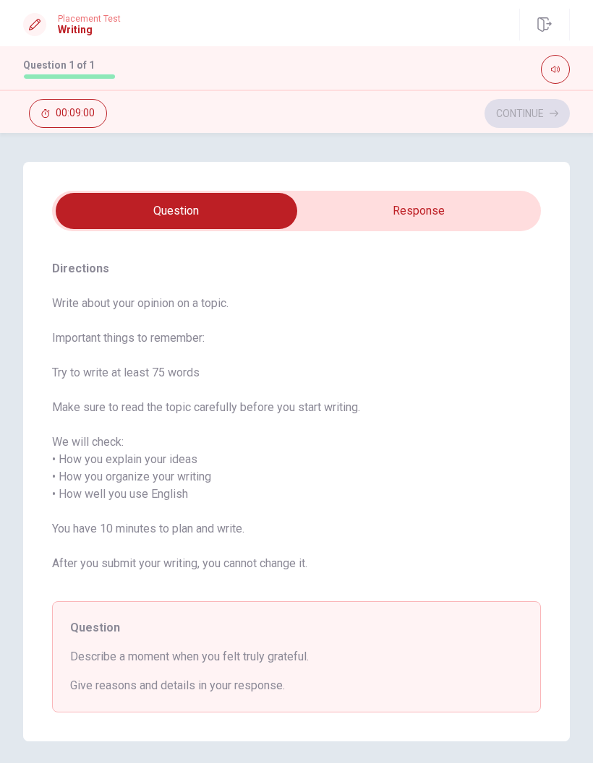
click at [478, 215] on input "checkbox" at bounding box center [176, 211] width 733 height 36
checkbox input "true"
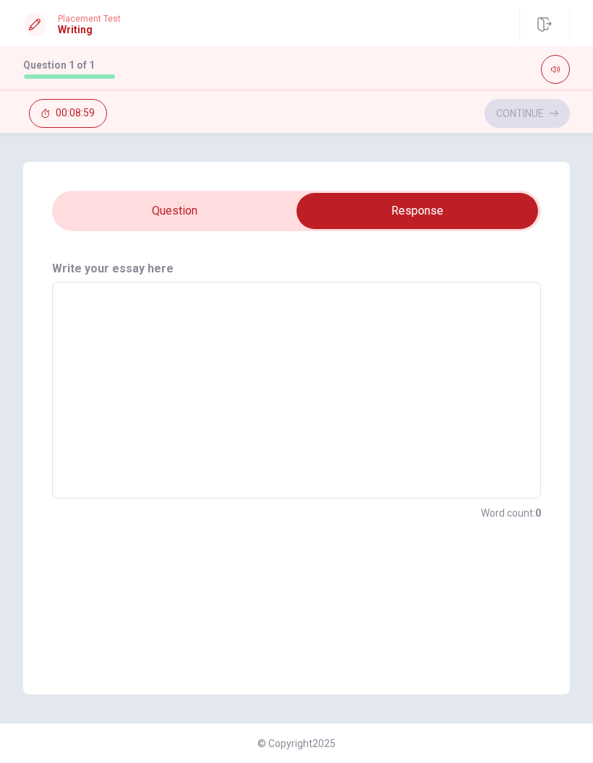
click at [462, 377] on textarea at bounding box center [296, 390] width 468 height 193
type textarea "A"
type textarea "x"
type textarea "A"
type textarea "x"
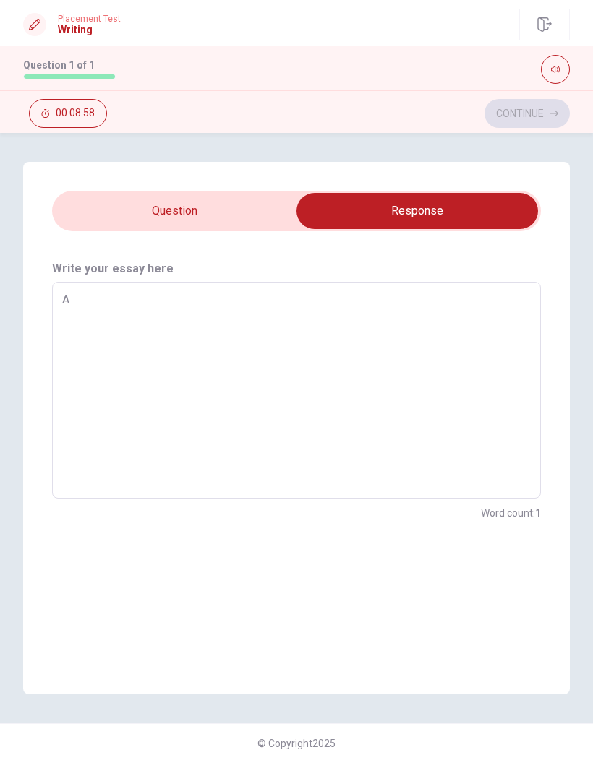
type textarea "A m"
type textarea "x"
type textarea "A mo"
type textarea "x"
type textarea "A mom"
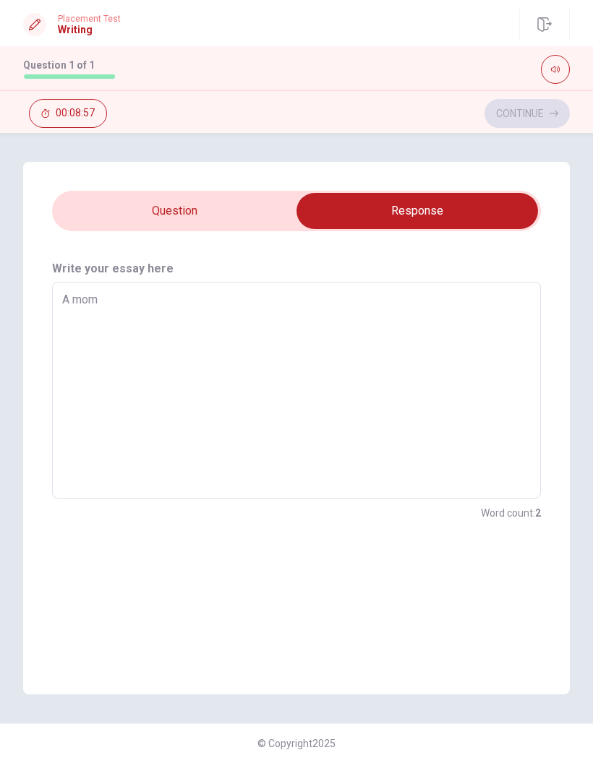
type textarea "x"
type textarea "A mome"
type textarea "x"
type textarea "A momen"
type textarea "x"
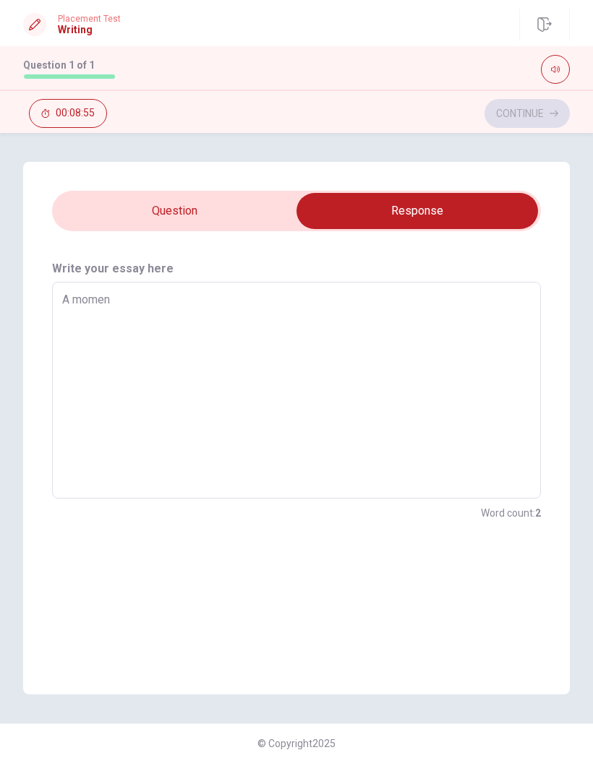
type textarea "A moment"
type textarea "x"
type textarea "A moment"
type textarea "x"
type textarea "A moment"
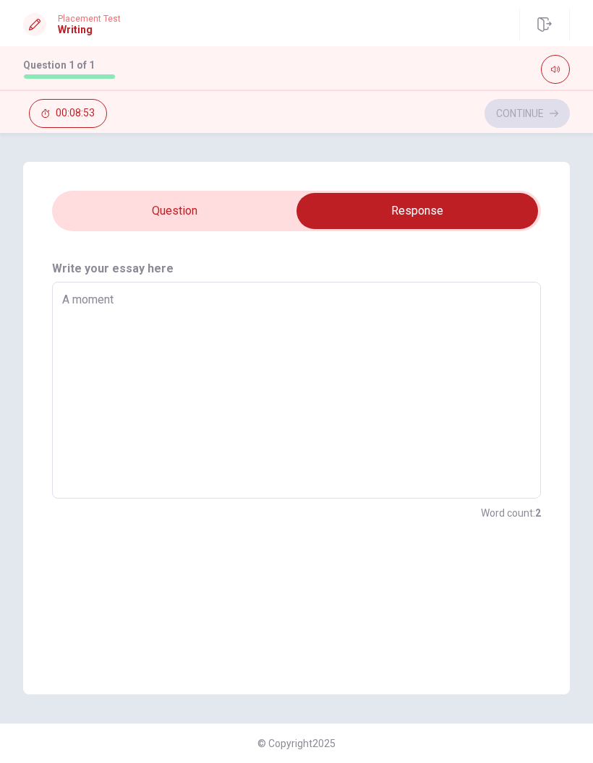
click at [87, 215] on input "checkbox" at bounding box center [417, 211] width 733 height 36
checkbox input "false"
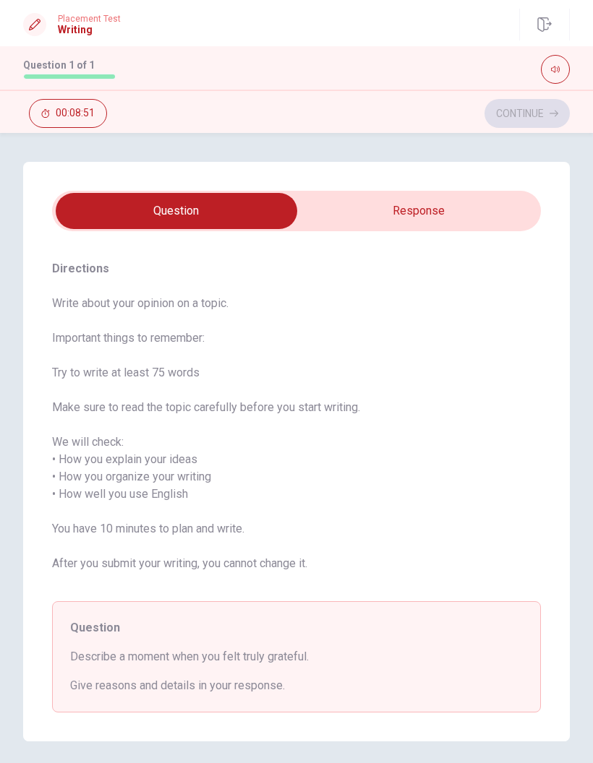
type textarea "x"
click at [480, 210] on input "checkbox" at bounding box center [176, 211] width 733 height 36
checkbox input "true"
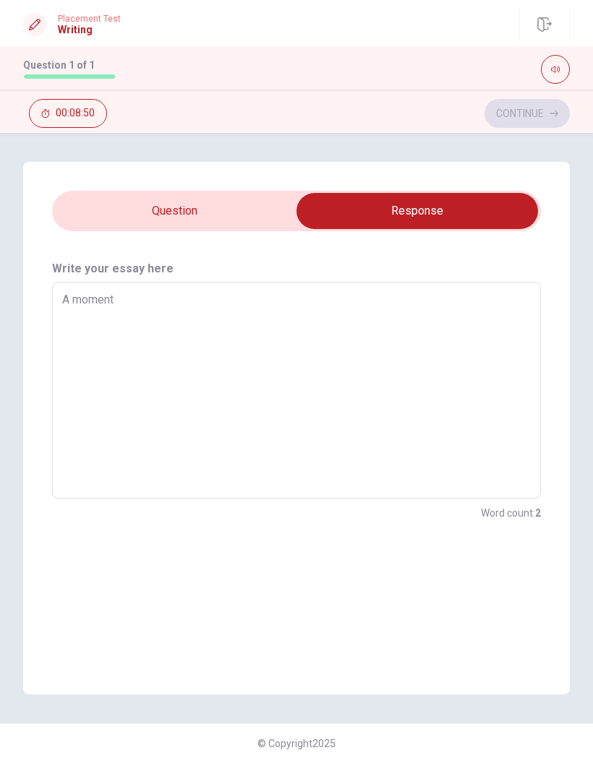
click at [134, 370] on textarea "A moment" at bounding box center [296, 390] width 468 height 193
type textarea "x"
type textarea "A moment t"
type textarea "x"
type textarea "A moment th"
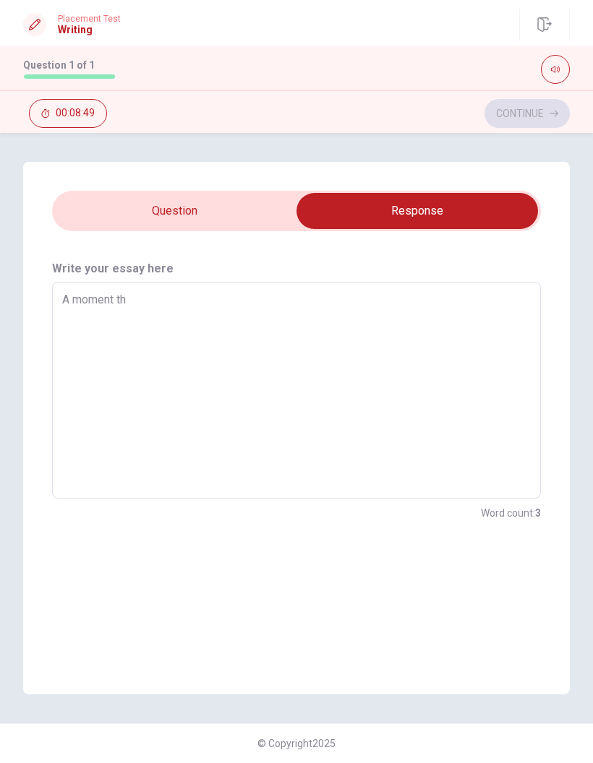
type textarea "x"
type textarea "A moment tha"
type textarea "x"
type textarea "A moment that"
type textarea "x"
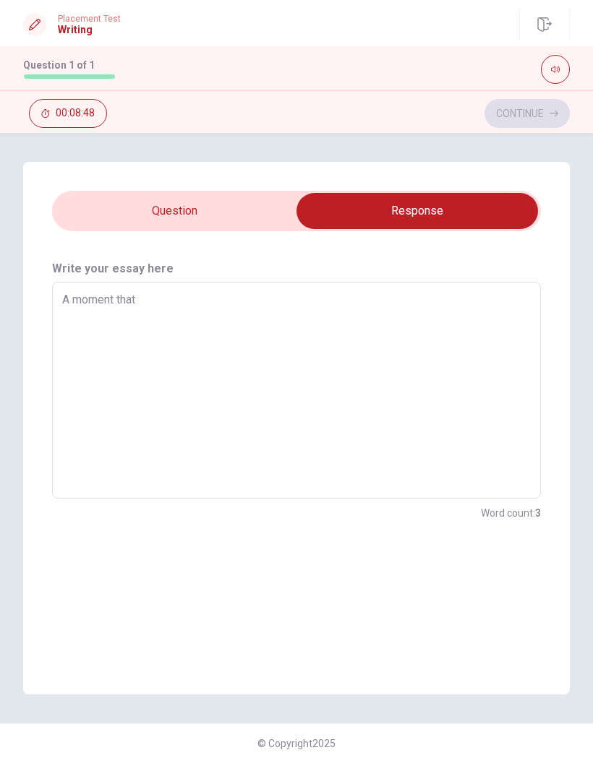
type textarea "A moment that"
type textarea "x"
type textarea "A moment that i"
type textarea "x"
type textarea "A moment that i"
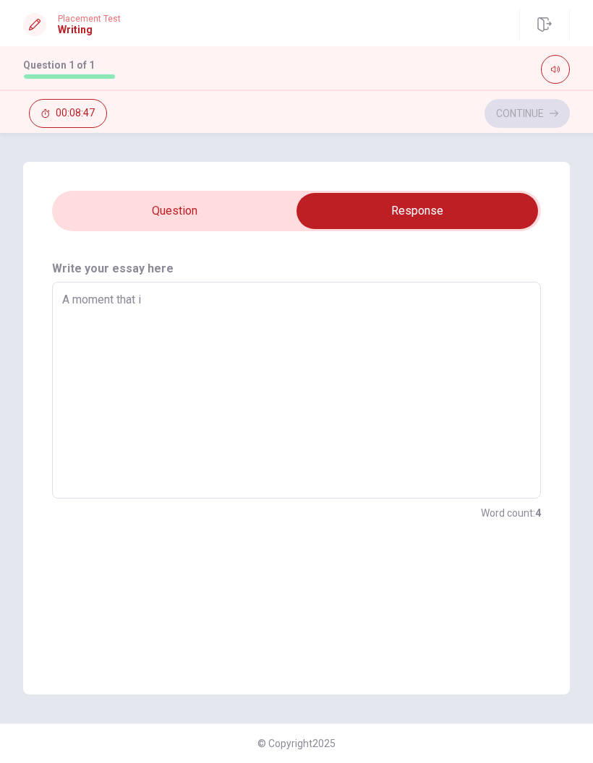
click at [100, 179] on div "Directions Write about your opinion on a topic. Important things to remember: T…" at bounding box center [296, 428] width 546 height 533
click at [165, 321] on textarea "A moment that i" at bounding box center [296, 390] width 468 height 193
type textarea "x"
type textarea "A moment that"
type textarea "x"
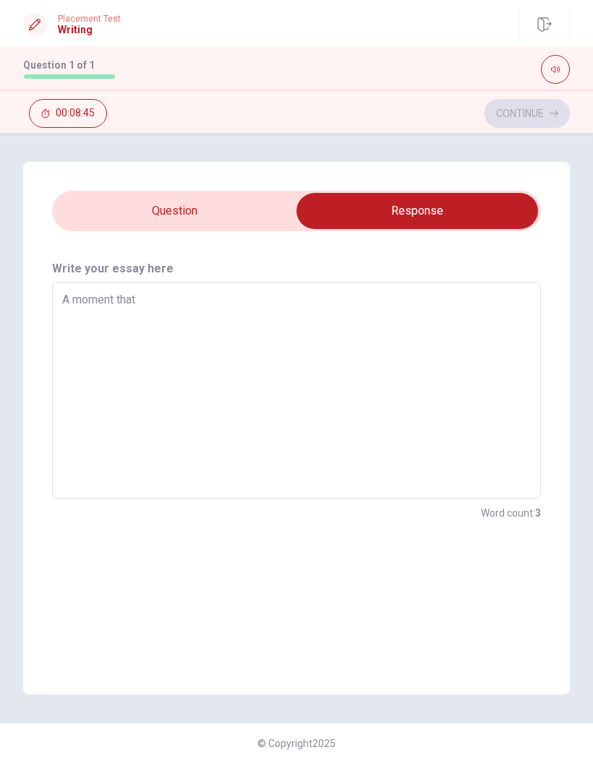
type textarea "A moment that I"
type textarea "x"
type textarea "A moment that I"
type textarea "x"
type textarea "A moment that I t"
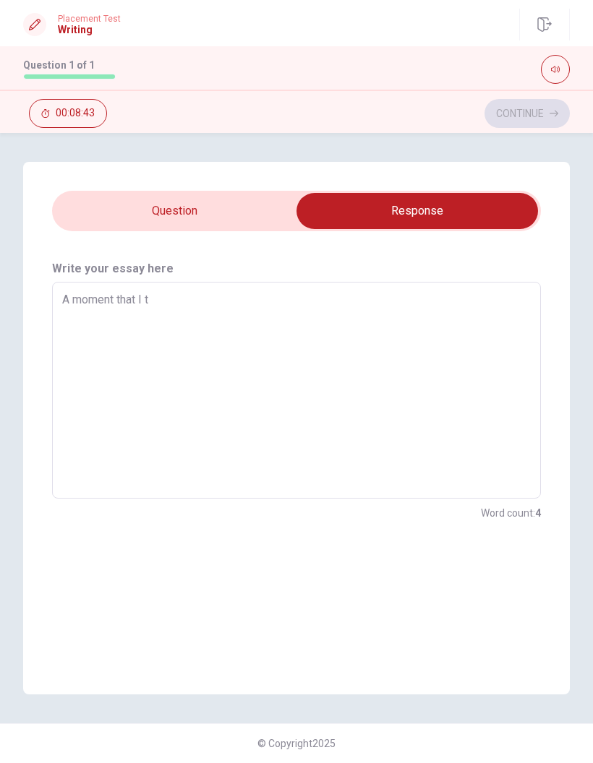
type textarea "x"
type textarea "A moment that I tr"
type textarea "x"
type textarea "A moment that I tru"
type textarea "x"
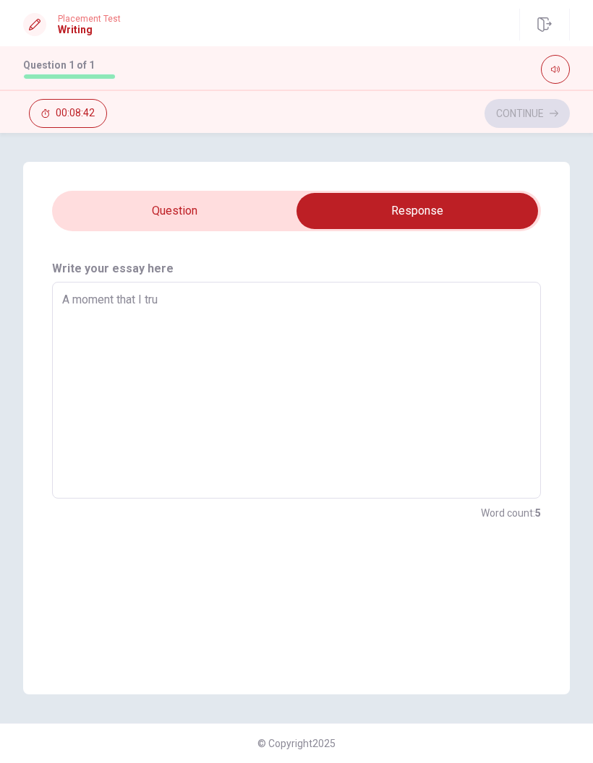
type textarea "A moment that I trul"
type textarea "x"
type textarea "A moment that I truly"
type textarea "x"
type textarea "A moment that I truly"
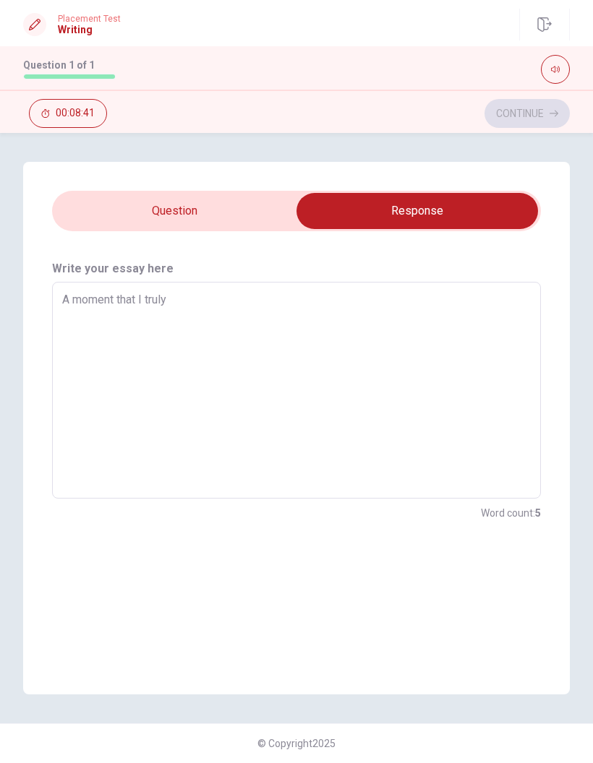
type textarea "x"
type textarea "A moment that I truly g"
type textarea "x"
type textarea "A moment that I truly g"
click at [96, 215] on input "checkbox" at bounding box center [417, 211] width 733 height 36
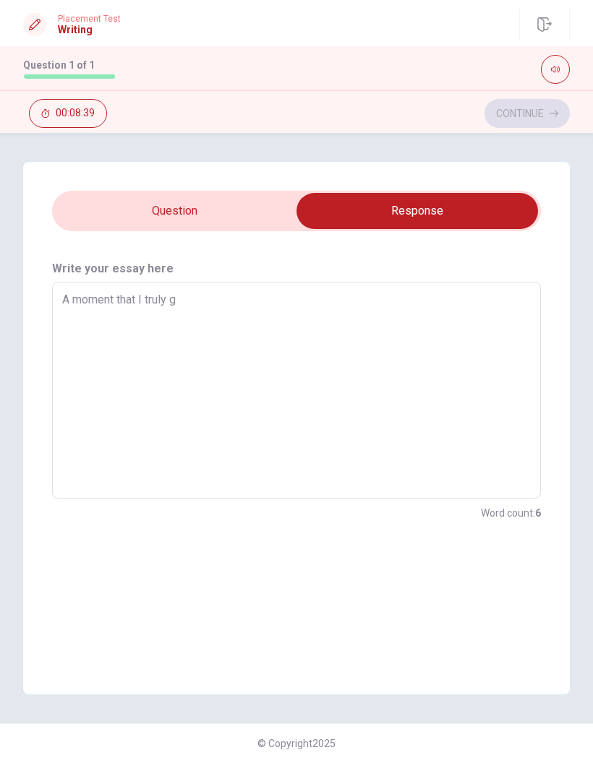
checkbox input "false"
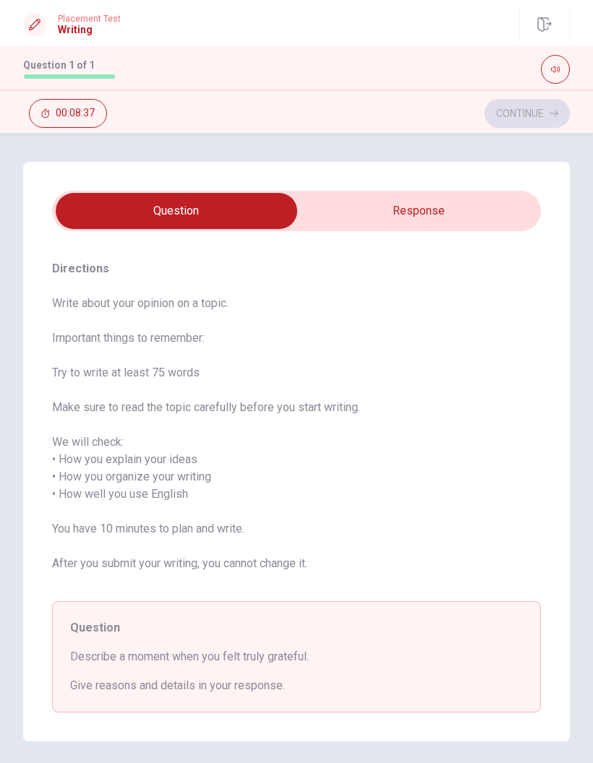
type textarea "x"
click at [472, 213] on input "checkbox" at bounding box center [176, 211] width 733 height 36
checkbox input "true"
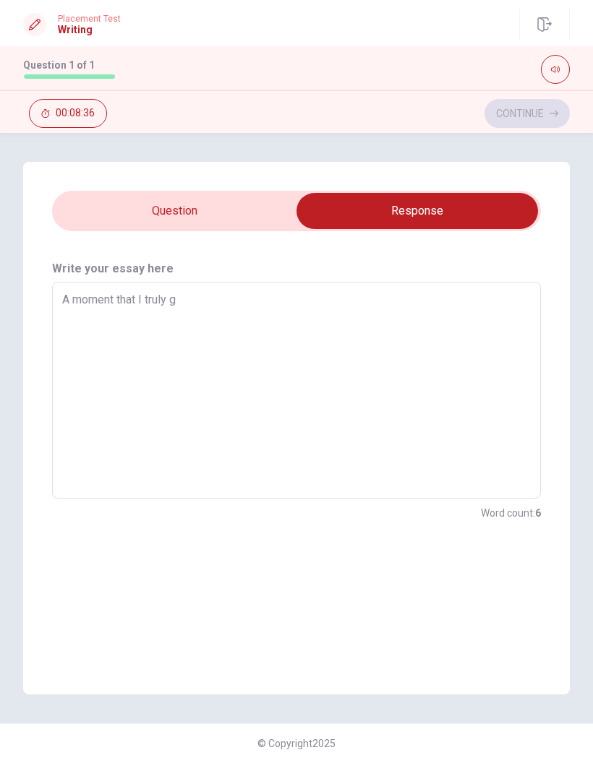
click at [136, 379] on textarea "A moment that I truly g" at bounding box center [296, 390] width 468 height 193
type textarea "x"
type textarea "A moment that I truly gr"
type textarea "x"
type textarea "A moment that I truly gra"
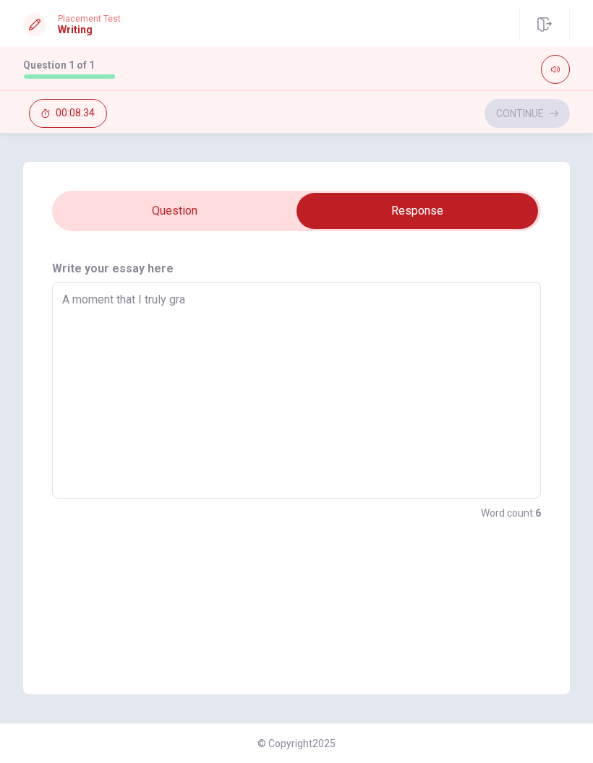
type textarea "x"
type textarea "A moment that I truly grat"
type textarea "x"
type textarea "A moment that I truly grate"
type textarea "x"
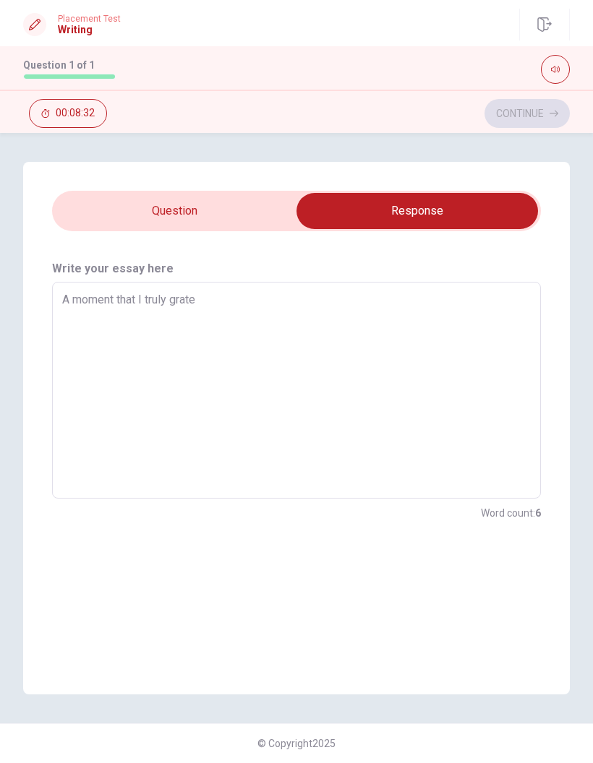
type textarea "A moment that I truly gratef"
type textarea "x"
type textarea "A moment that I truly gratefu"
type textarea "x"
type textarea "A moment that I truly grateful"
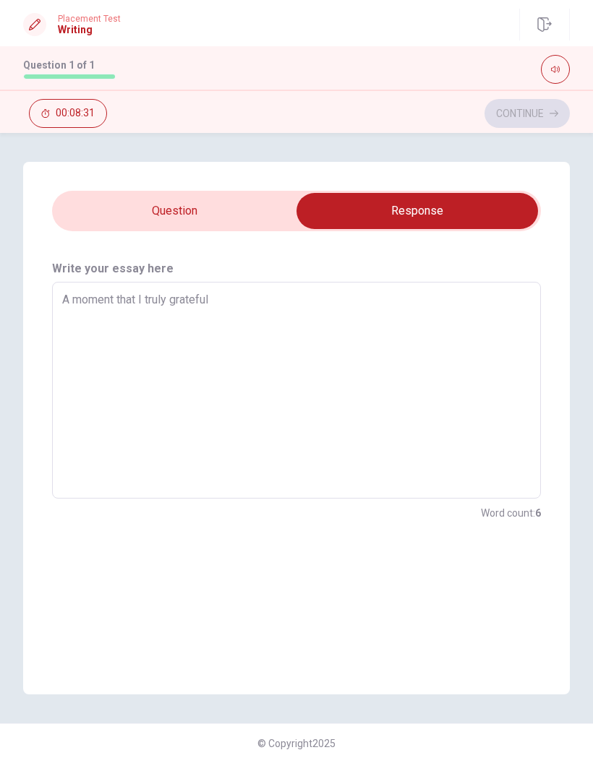
type textarea "x"
click at [113, 213] on input "checkbox" at bounding box center [417, 211] width 733 height 36
checkbox input "false"
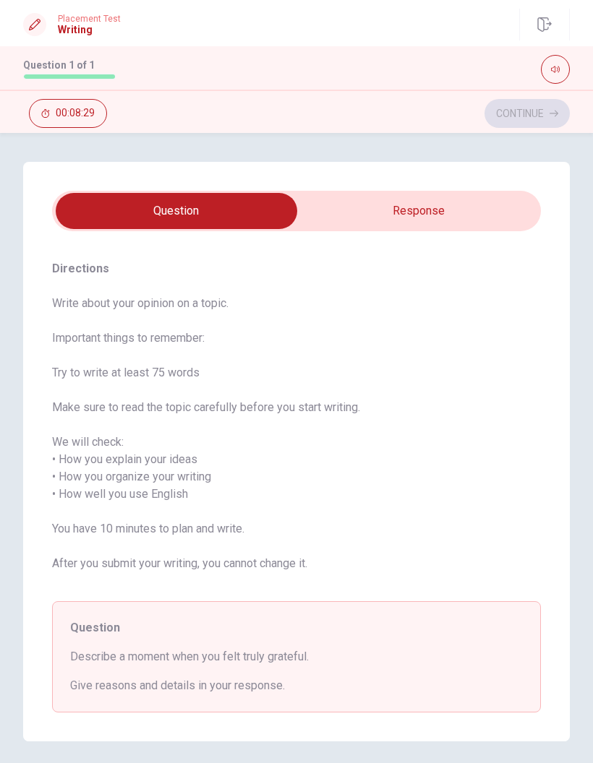
type textarea "x"
click at [481, 207] on input "checkbox" at bounding box center [176, 211] width 733 height 36
checkbox input "true"
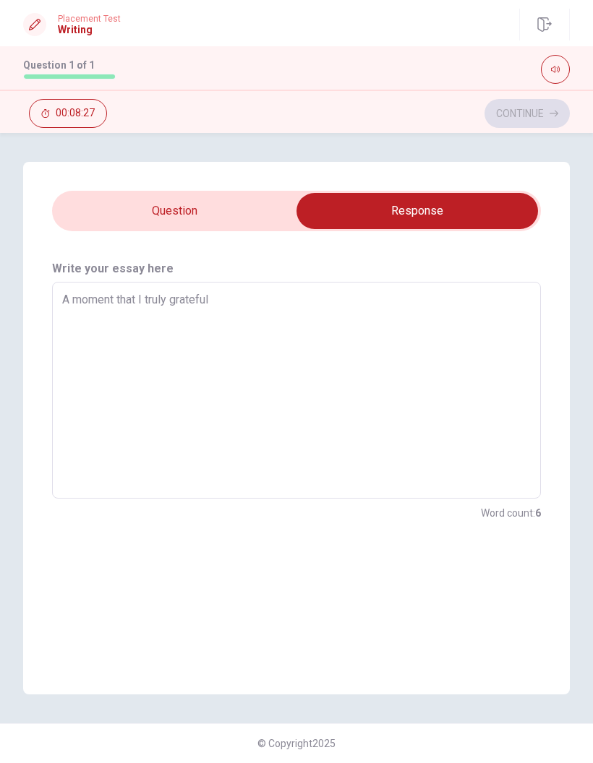
click at [414, 321] on textarea "A moment that I truly grateful" at bounding box center [296, 390] width 468 height 193
type textarea "x"
type textarea "A moment that I truly grateful"
type textarea "x"
type textarea "A moment that I truly grateful i"
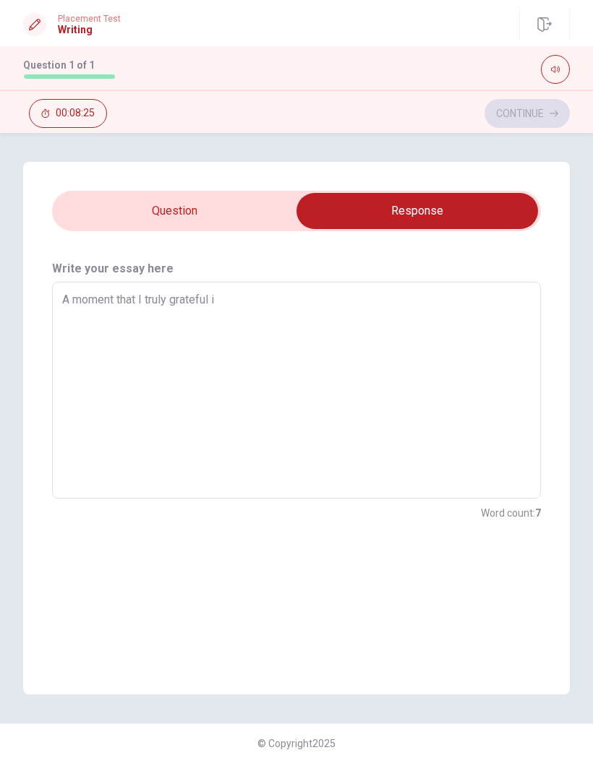
type textarea "x"
type textarea "A moment that I truly grateful is"
type textarea "x"
type textarea "A moment that I truly grateful is"
type textarea "x"
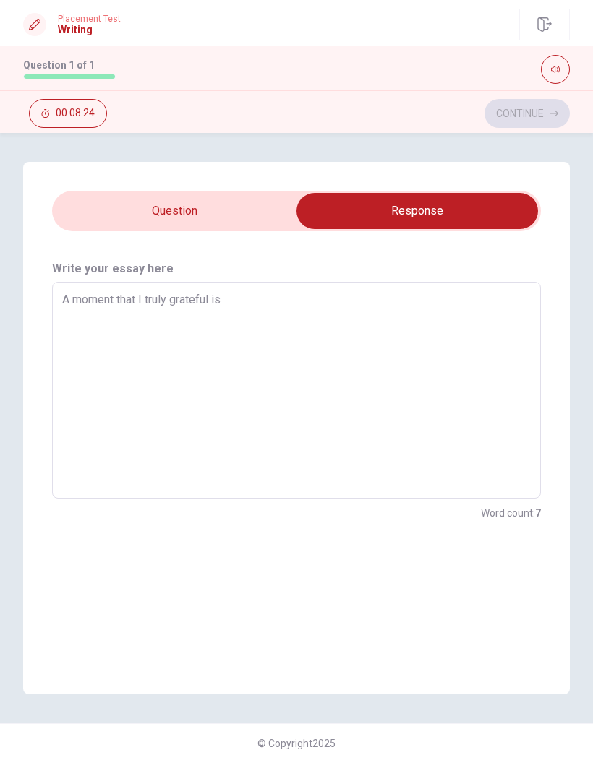
type textarea "A moment that I truly grateful is w"
type textarea "x"
type textarea "A moment that I truly grateful is wh"
type textarea "x"
type textarea "A moment that I truly grateful is whe"
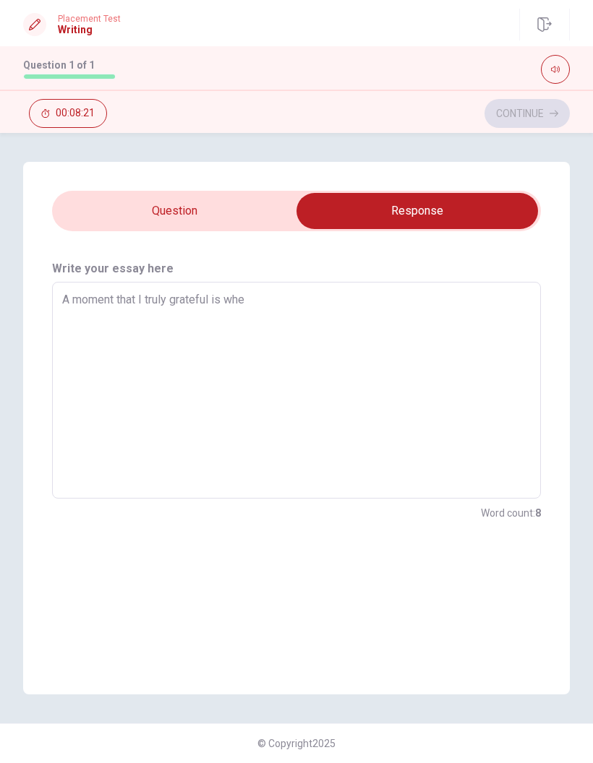
type textarea "x"
type textarea "A moment that I truly grateful is when"
type textarea "x"
type textarea "A moment that I truly grateful is when"
type textarea "x"
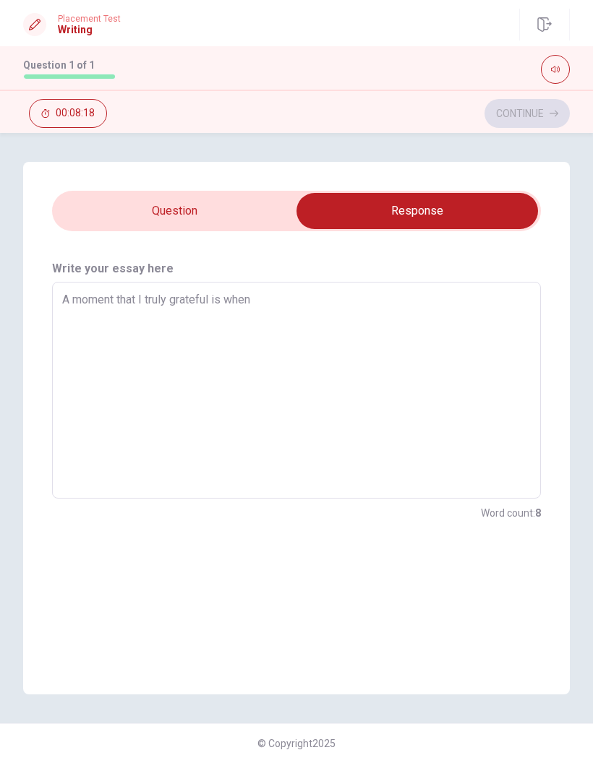
type textarea "A moment that I truly grateful is when i"
type textarea "x"
type textarea "A moment that I truly grateful is when iI"
type textarea "x"
type textarea "A moment that I truly grateful is when i"
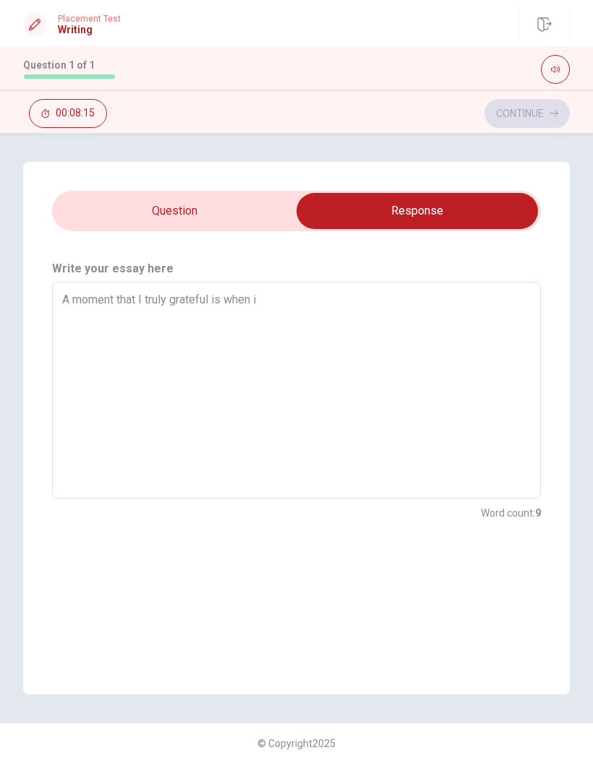
type textarea "x"
type textarea "A moment that I truly grateful is when"
type textarea "x"
type textarea "A moment that I truly grateful is when I"
type textarea "x"
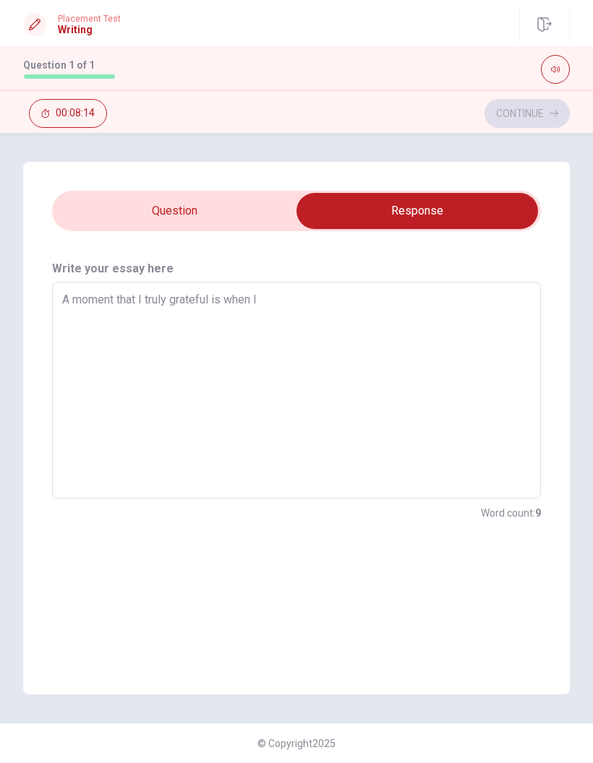
type textarea "A moment that I truly grateful is when I"
type textarea "x"
type textarea "A moment that I truly grateful is when I a"
type textarea "x"
type textarea "A moment that I truly grateful is when I as"
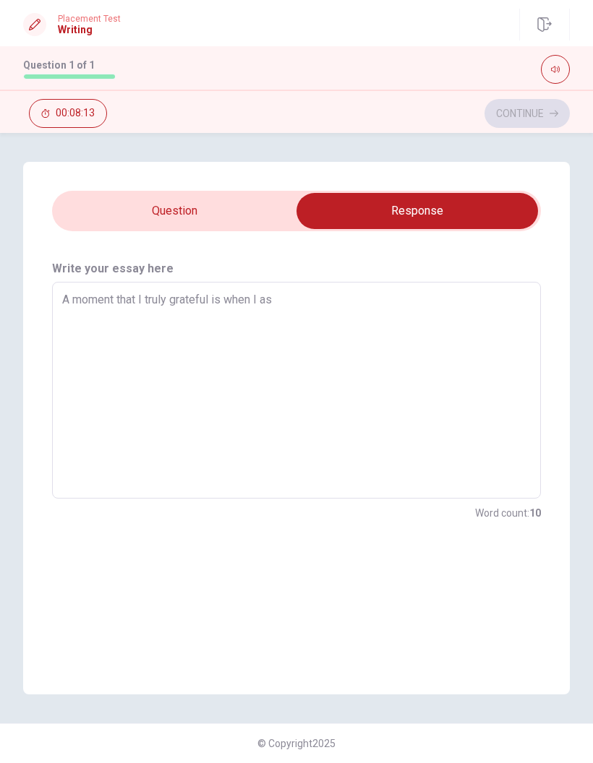
type textarea "x"
type textarea "A moment that I truly grateful is when I ask"
type textarea "x"
type textarea "A moment that I truly grateful is when I ask"
type textarea "x"
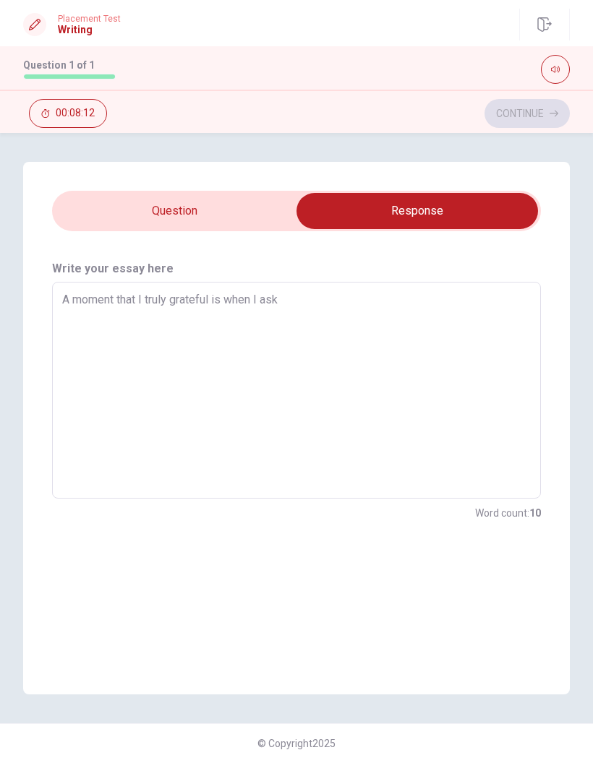
type textarea "A moment that I truly grateful is when I ask m"
type textarea "x"
type textarea "A moment that I truly grateful is when I ask my"
type textarea "x"
type textarea "A moment that I truly grateful is when I ask m"
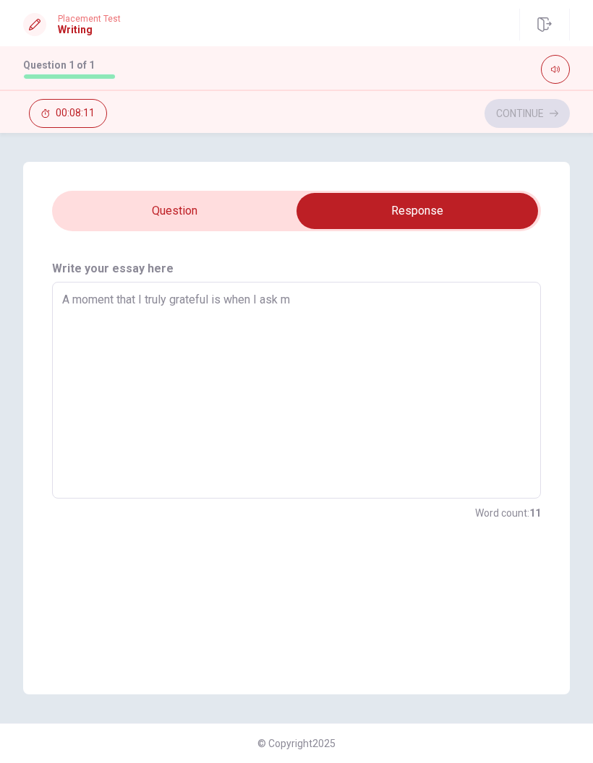
type textarea "x"
type textarea "A moment that I truly grateful is when I ask my"
type textarea "x"
type textarea "A moment that I truly grateful is when I ask my"
type textarea "x"
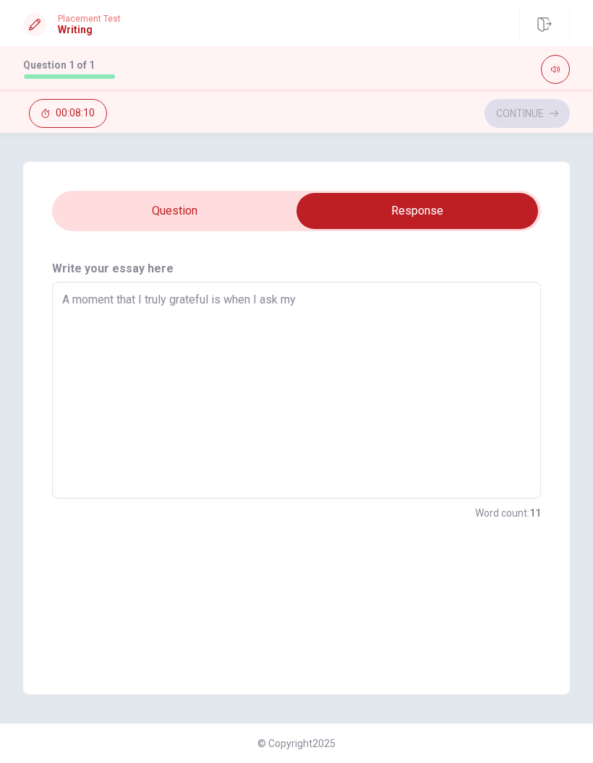
type textarea "A moment that I truly grateful is when I ask my a"
type textarea "x"
type textarea "A moment that I truly grateful is when I ask my au"
type textarea "x"
type textarea "A moment that I truly grateful is when I ask my aun"
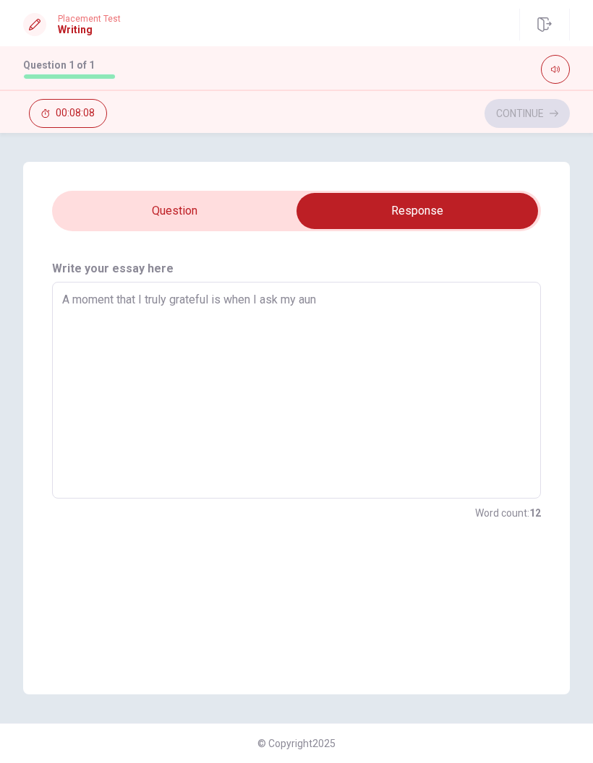
type textarea "x"
type textarea "A moment that I truly grateful is when I ask my aunt"
type textarea "x"
type textarea "A moment that I truly grateful is when I ask my aunt"
click at [276, 304] on textarea "A moment that I truly grateful is when I ask my aunt" at bounding box center [296, 390] width 468 height 193
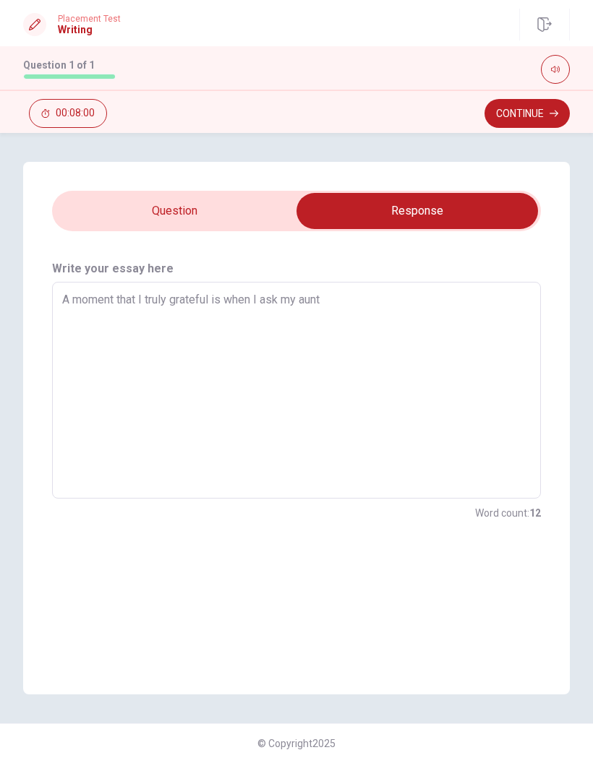
type textarea "x"
type textarea "A moment that I truly grateful is when I aske my aunt"
type textarea "x"
type textarea "A moment that I truly grateful is when I asked my aunt"
click at [477, 309] on textarea "A moment that I truly grateful is when I asked my aunt" at bounding box center [296, 390] width 468 height 193
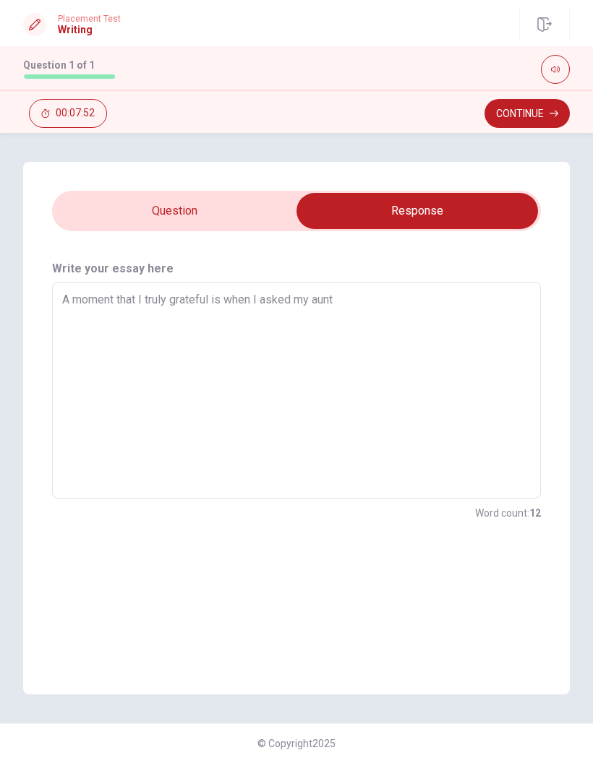
type textarea "x"
type textarea "A moment that I truly grateful is when I asked my aunt"
type textarea "x"
type textarea "A moment that I truly grateful is when I asked my aunt,"
type textarea "x"
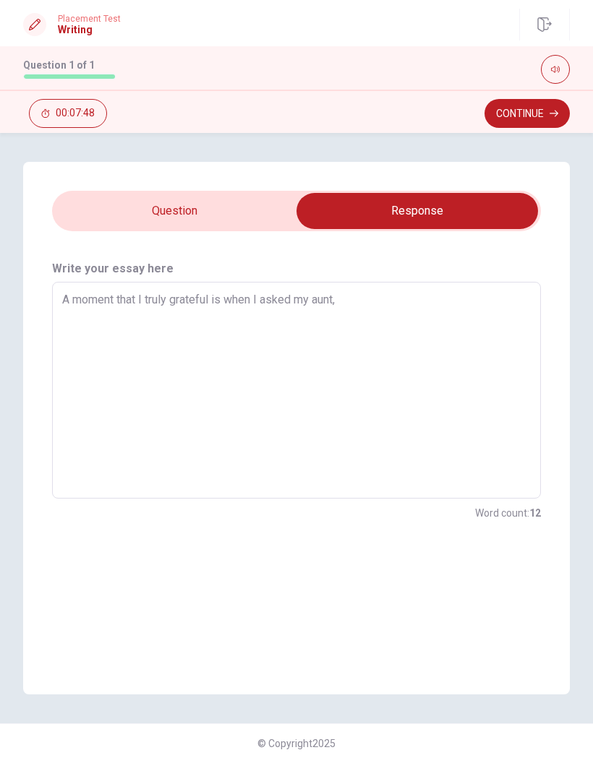
type textarea "A moment that I truly grateful is when I asked my aunt"
type textarea "x"
type textarea "A moment that I truly grateful is when I asked my aunt"
type textarea "x"
type textarea "A moment that I truly grateful is when I asked my aunt f"
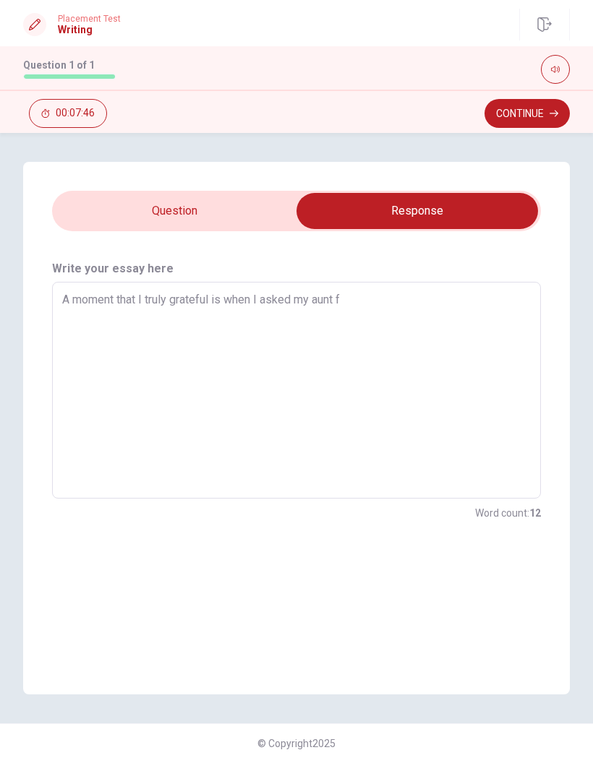
type textarea "x"
type textarea "A moment that I truly grateful is when I asked my aunt [PERSON_NAME]"
type textarea "x"
type textarea "A moment that I truly grateful is when I asked my aunt for"
type textarea "x"
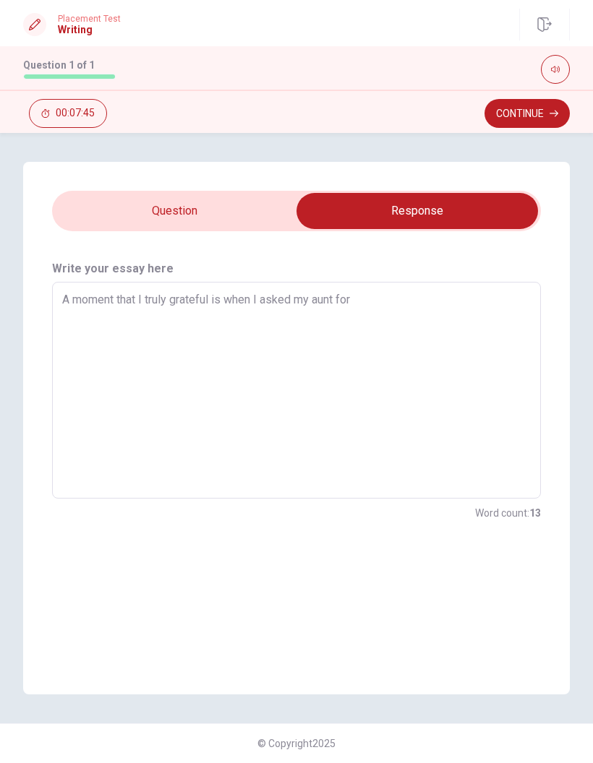
type textarea "A moment that I truly grateful is when I asked my aunt for"
type textarea "x"
type textarea "A moment that I truly grateful is when I asked my aunt for h"
type textarea "x"
type textarea "A moment that I truly grateful is when I asked my aunt for he"
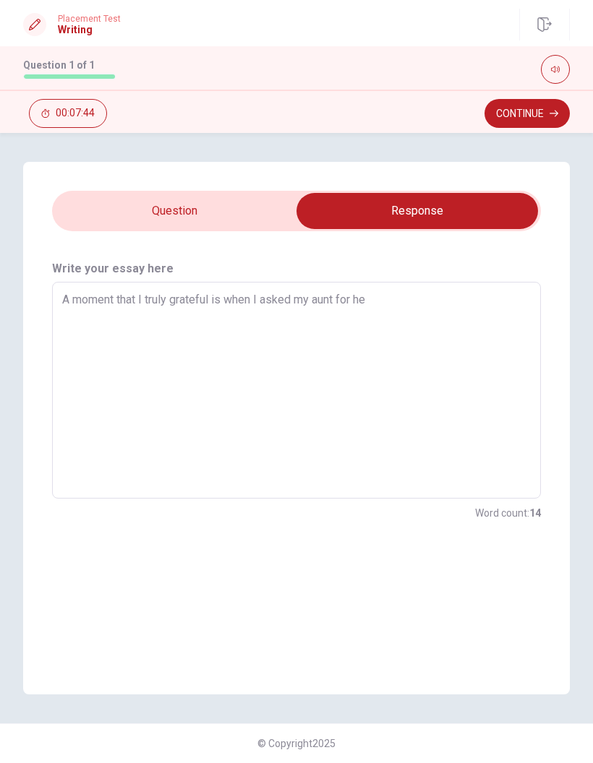
type textarea "x"
type textarea "A moment that I truly grateful is when I asked my aunt for her"
type textarea "x"
type textarea "A moment that I truly grateful is when I asked my aunt for her"
type textarea "x"
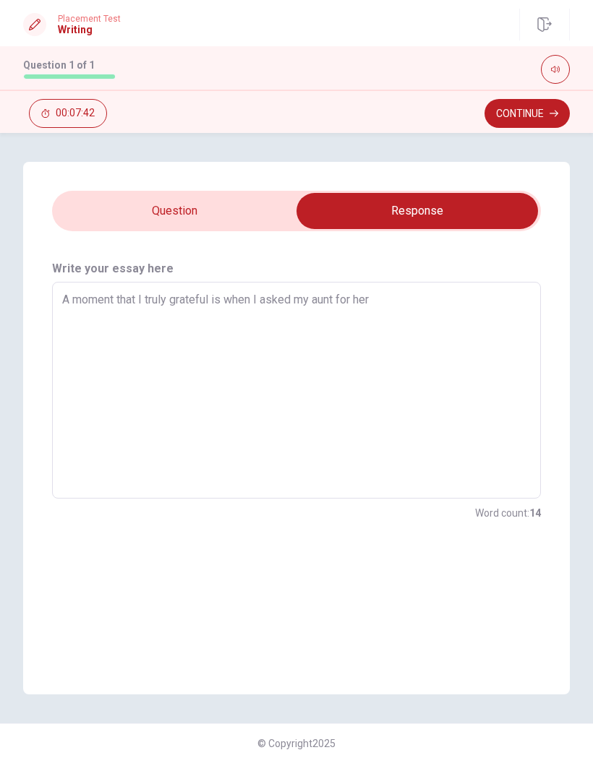
type textarea "A moment that I truly grateful is when I asked my aunt for her o"
type textarea "x"
type textarea "A moment that I truly grateful is when I asked my aunt for her op"
type textarea "x"
type textarea "A moment that I truly grateful is when I asked my aunt for her opi"
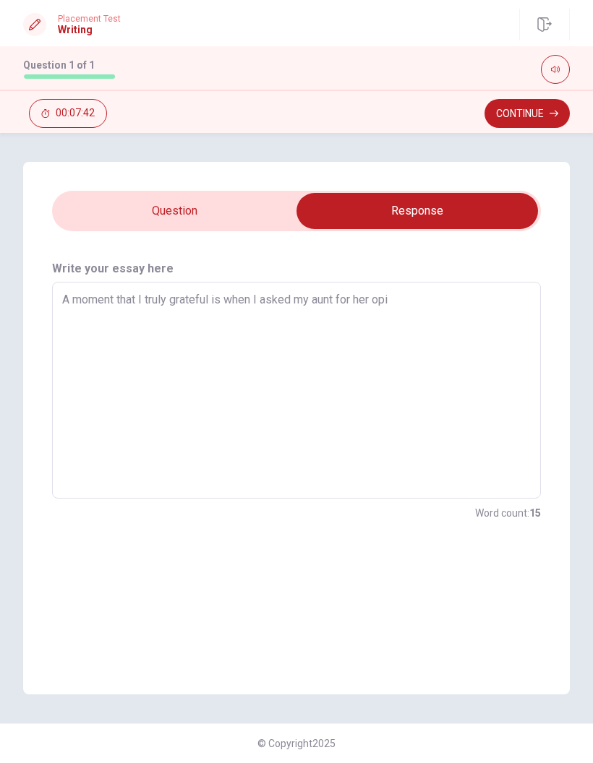
type textarea "x"
type textarea "A moment that I truly grateful is when I asked my aunt for her opin"
type textarea "x"
type textarea "A moment that I truly grateful is when I asked my aunt for her opini"
type textarea "x"
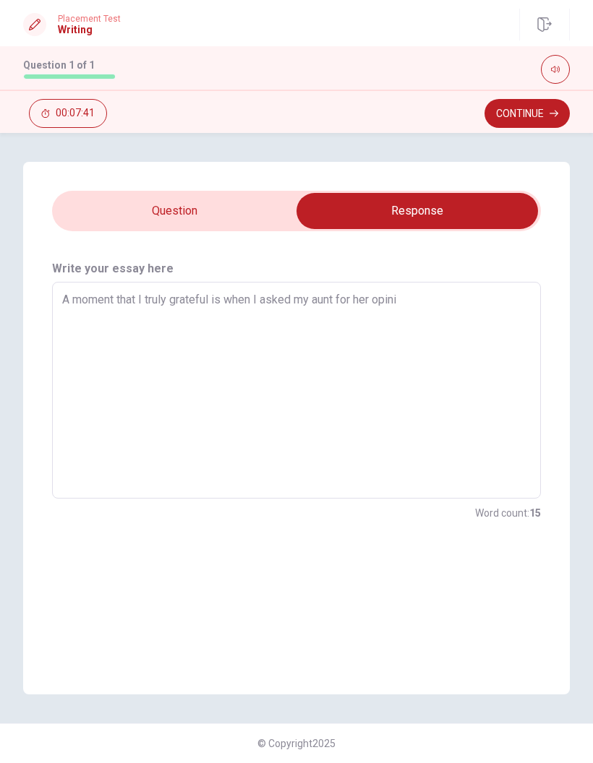
type textarea "A moment that I truly grateful is when I asked my aunt for her opinio"
type textarea "x"
type textarea "A moment that I truly grateful is when I asked my aunt for her opinion"
type textarea "x"
type textarea "A moment that I truly grateful is when I asked my aunt for her opinion"
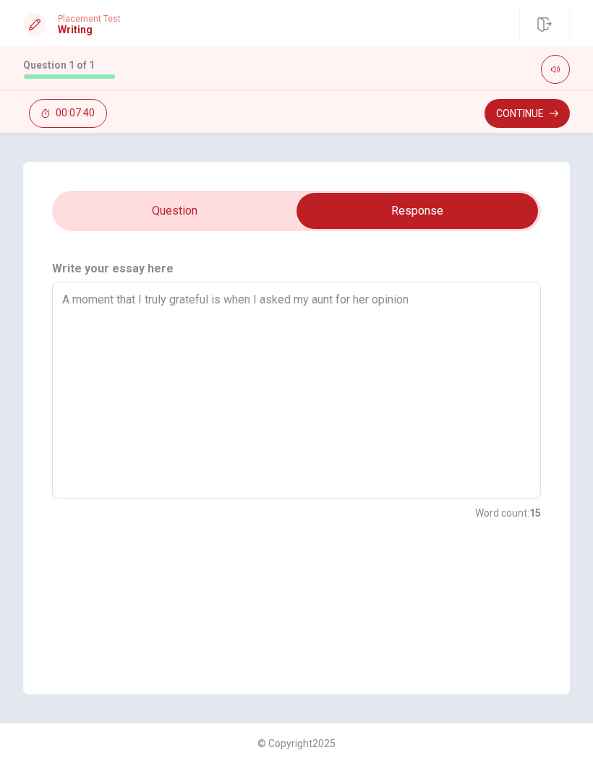
type textarea "x"
type textarea "A moment that I truly grateful is when I asked my aunt for her opinion"
type textarea "x"
type textarea "A moment that I truly grateful is when I asked my aunt for her opinion"
type textarea "x"
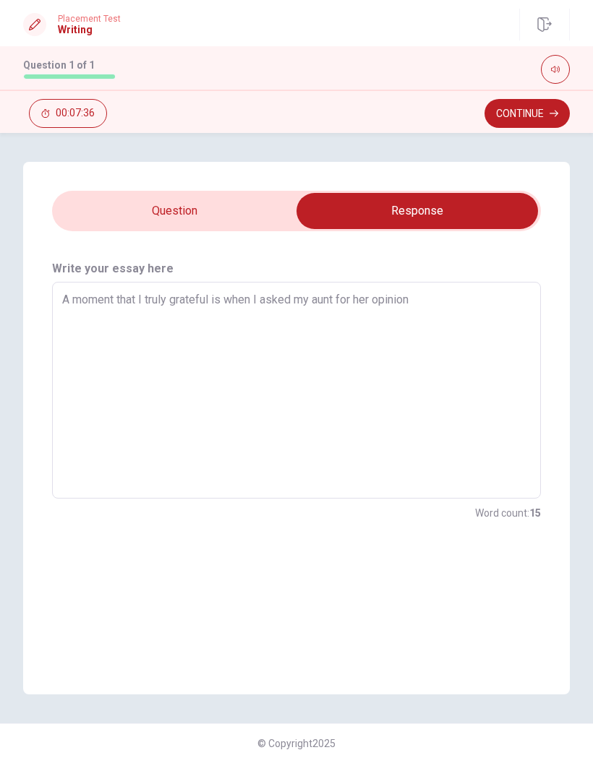
type textarea "A moment that I truly grateful is when I asked my aunt for her opinion a"
type textarea "x"
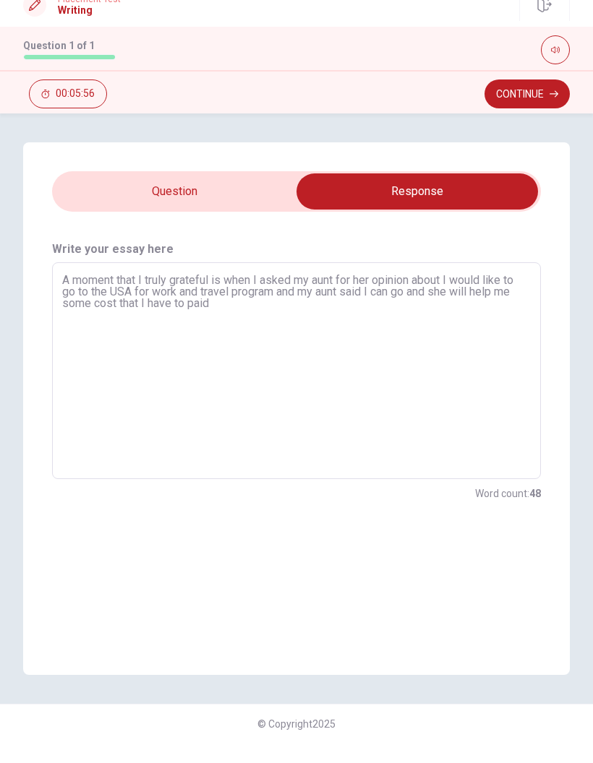
click at [368, 294] on textarea "A moment that I truly grateful is when I asked my aunt for her opinion about I …" at bounding box center [296, 390] width 468 height 193
click at [432, 314] on textarea "A moment that I truly grateful is when I asked my aunt for her opinion about I …" at bounding box center [296, 390] width 468 height 193
click at [391, 297] on textarea "A moment that I truly grateful is when I asked my aunt for her opinion about I …" at bounding box center [296, 390] width 468 height 193
click at [429, 308] on textarea "A moment that I truly grateful is when I asked my aunt for her opinion about I …" at bounding box center [296, 390] width 468 height 193
click at [119, 199] on input "checkbox" at bounding box center [417, 211] width 733 height 36
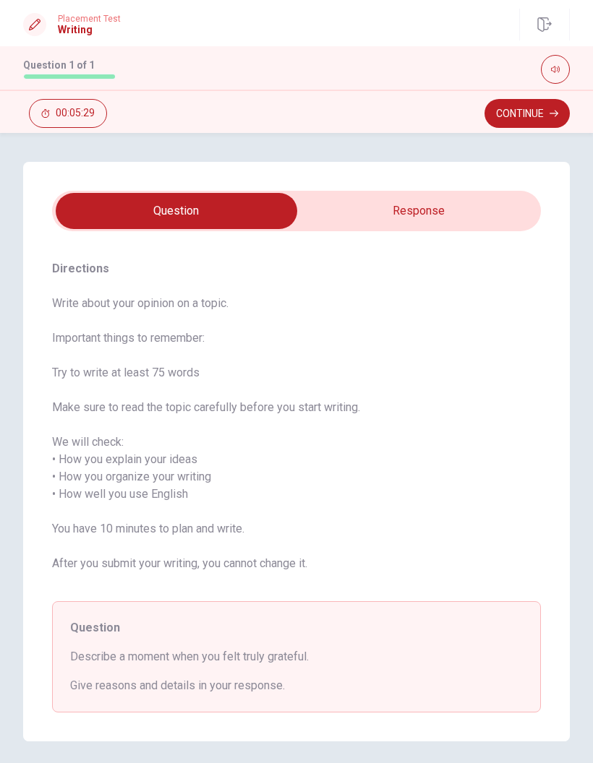
click at [473, 204] on input "checkbox" at bounding box center [176, 211] width 733 height 36
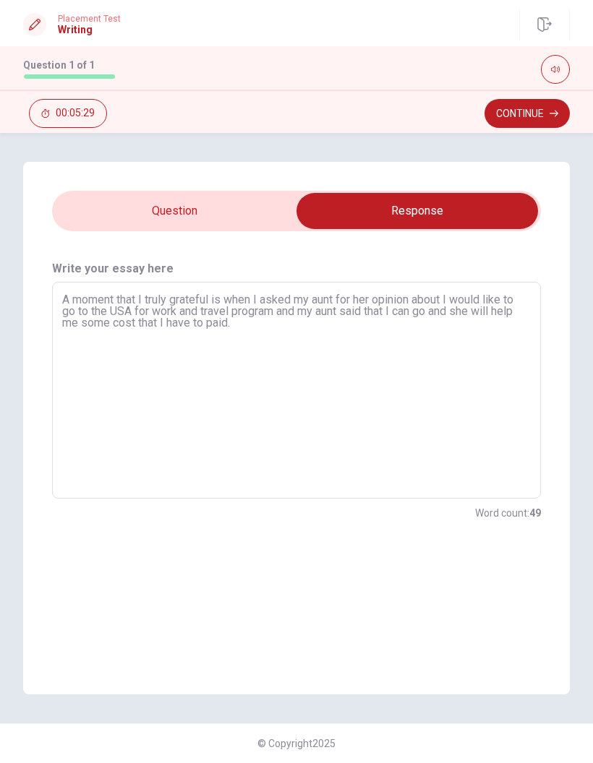
click at [387, 332] on textarea "A moment that I truly grateful is when I asked my aunt for her opinion about I …" at bounding box center [296, 390] width 468 height 193
